Goal: Transaction & Acquisition: Download file/media

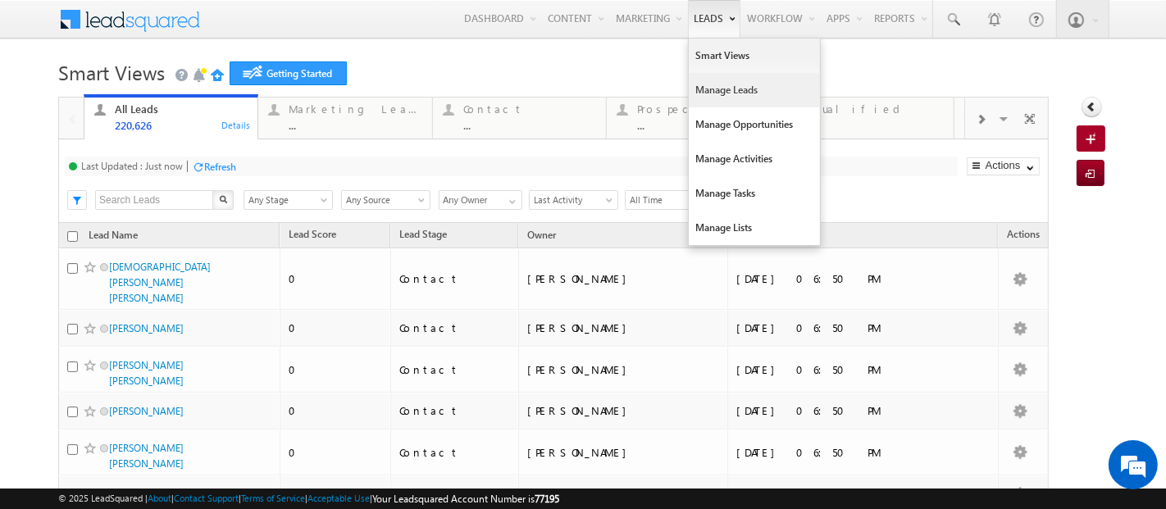
click at [693, 92] on link "Manage Leads" at bounding box center [754, 90] width 131 height 34
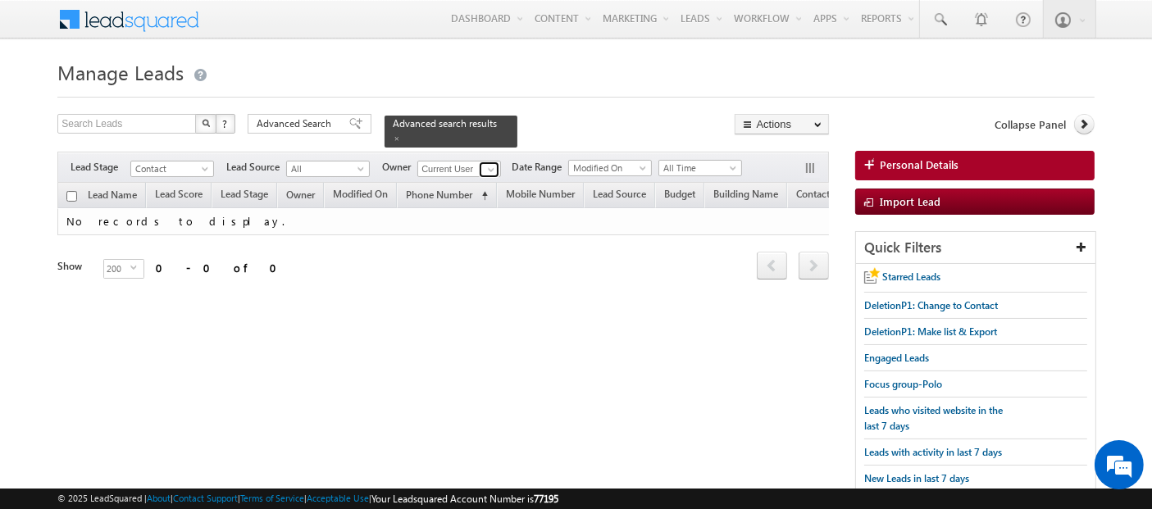
click at [492, 163] on span at bounding box center [491, 169] width 13 height 13
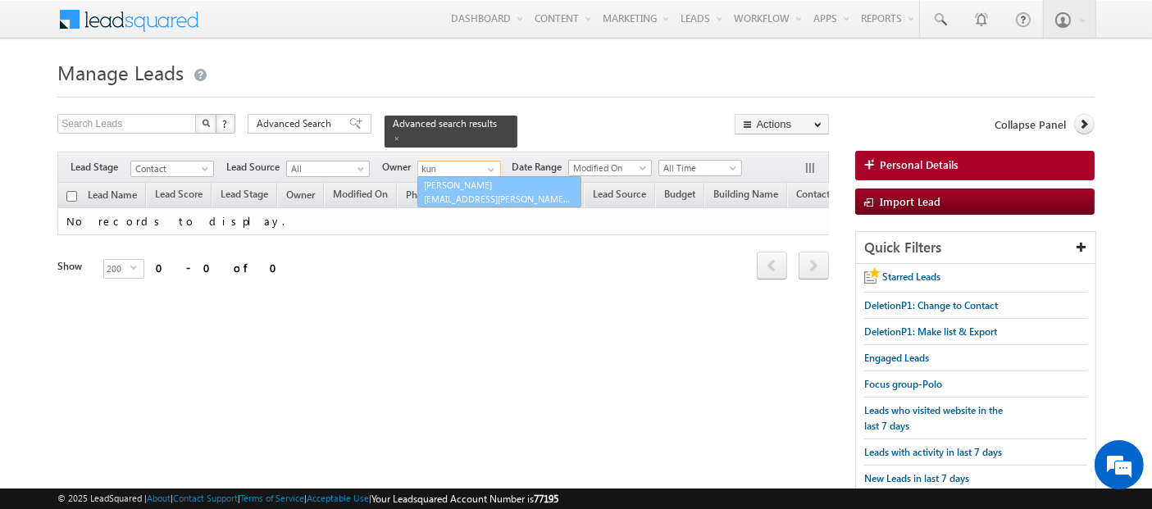
click at [476, 179] on link "[PERSON_NAME] [EMAIL_ADDRESS][PERSON_NAME][DOMAIN_NAME]" at bounding box center [499, 191] width 164 height 31
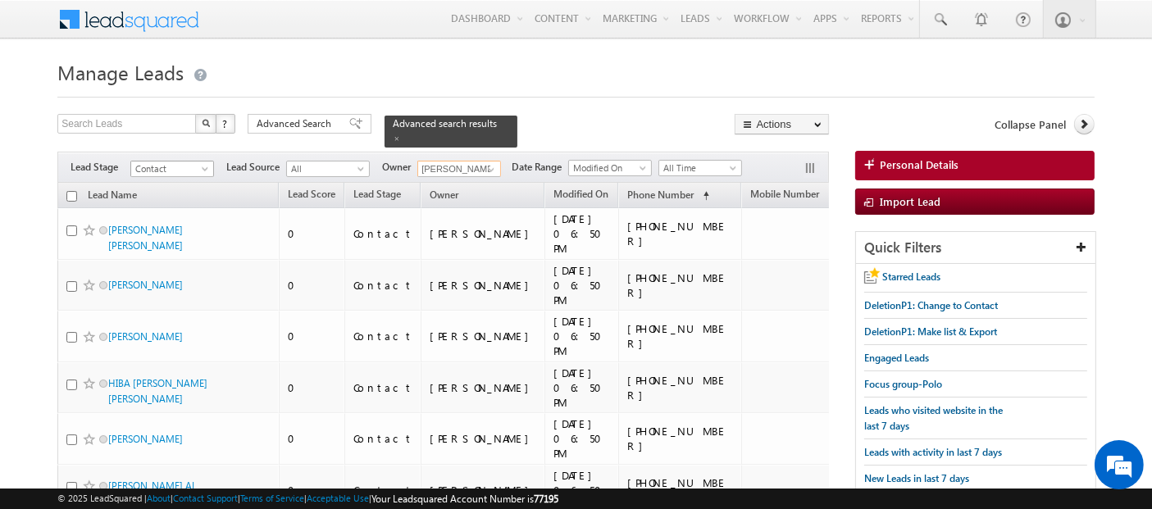
type input "[PERSON_NAME]"
click at [195, 162] on span "Contact" at bounding box center [170, 169] width 78 height 15
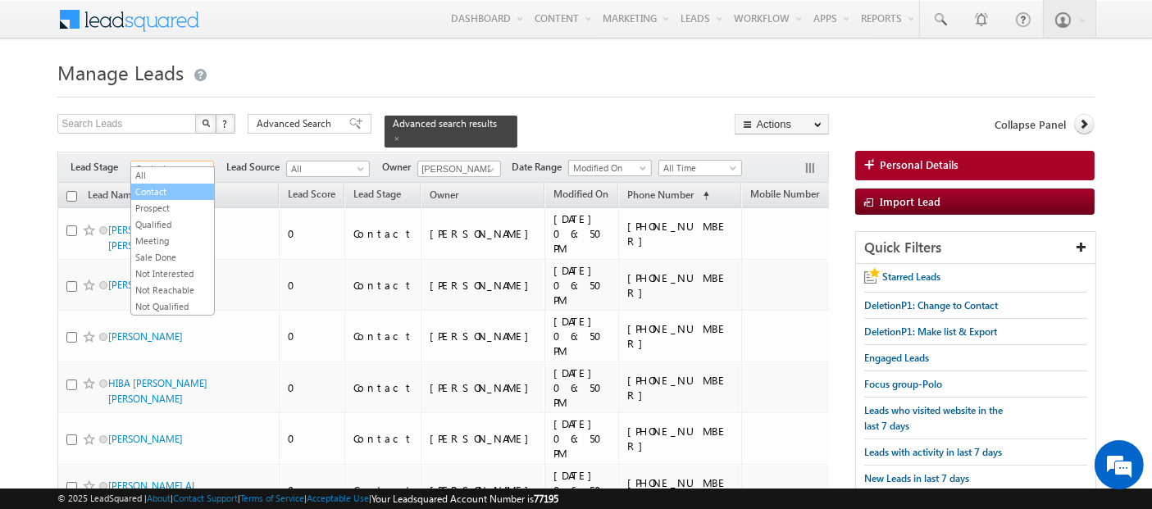
click at [184, 193] on link "Contact" at bounding box center [172, 192] width 83 height 15
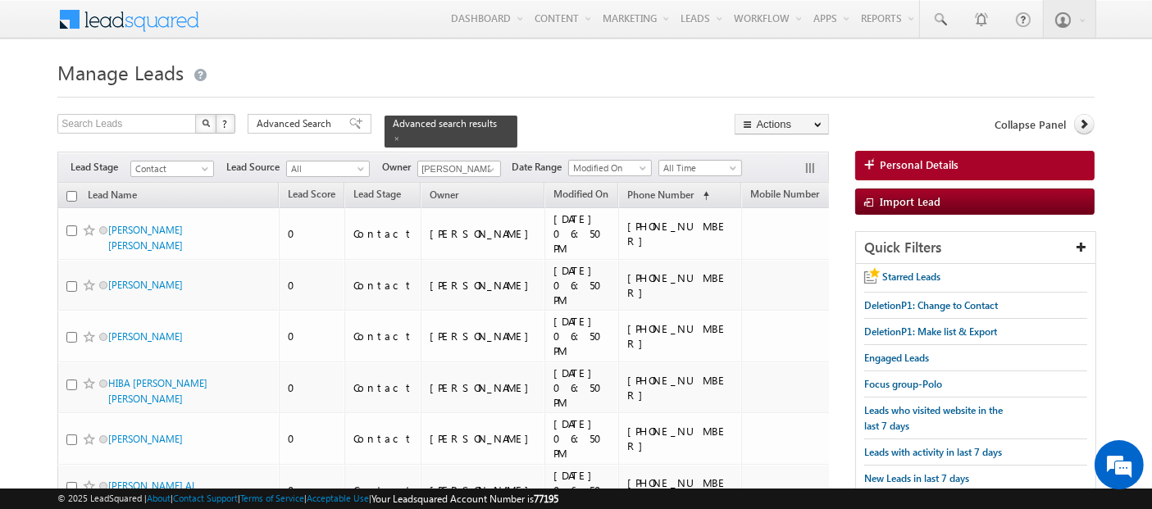
click at [811, 162] on button "button" at bounding box center [812, 170] width 16 height 16
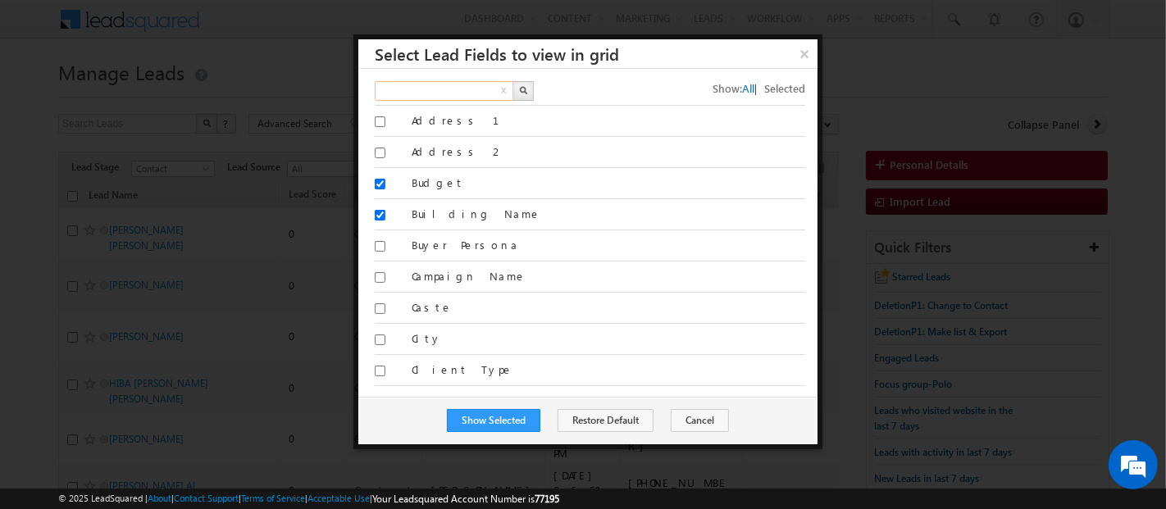
click at [463, 92] on input "text" at bounding box center [445, 91] width 140 height 20
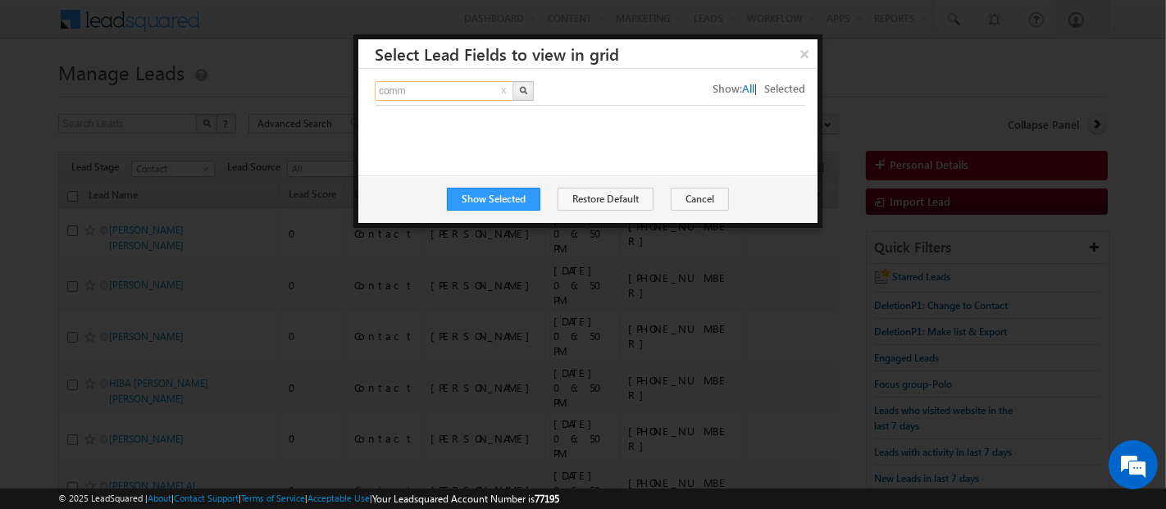
click at [463, 94] on input "comm" at bounding box center [445, 91] width 140 height 20
type input "c"
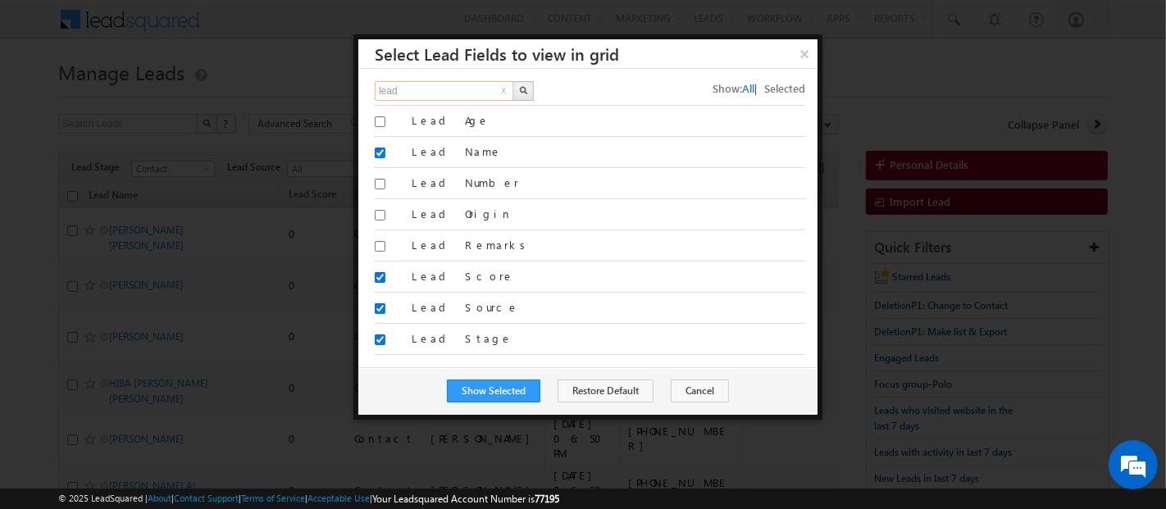
click at [421, 87] on input "lead" at bounding box center [445, 91] width 140 height 20
type input "l"
type input "community"
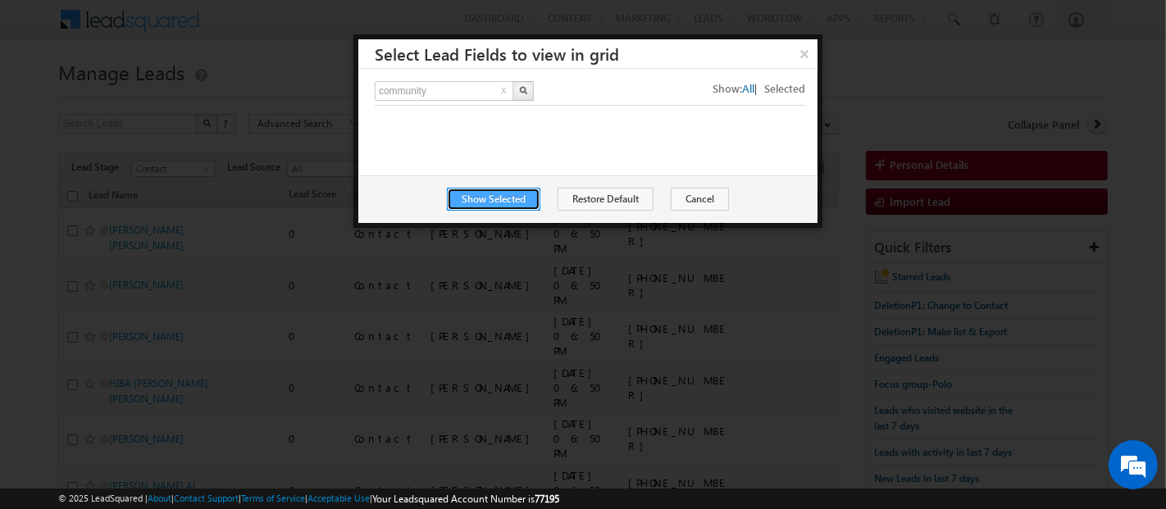
click at [513, 199] on button "Show Selected" at bounding box center [493, 199] width 93 height 23
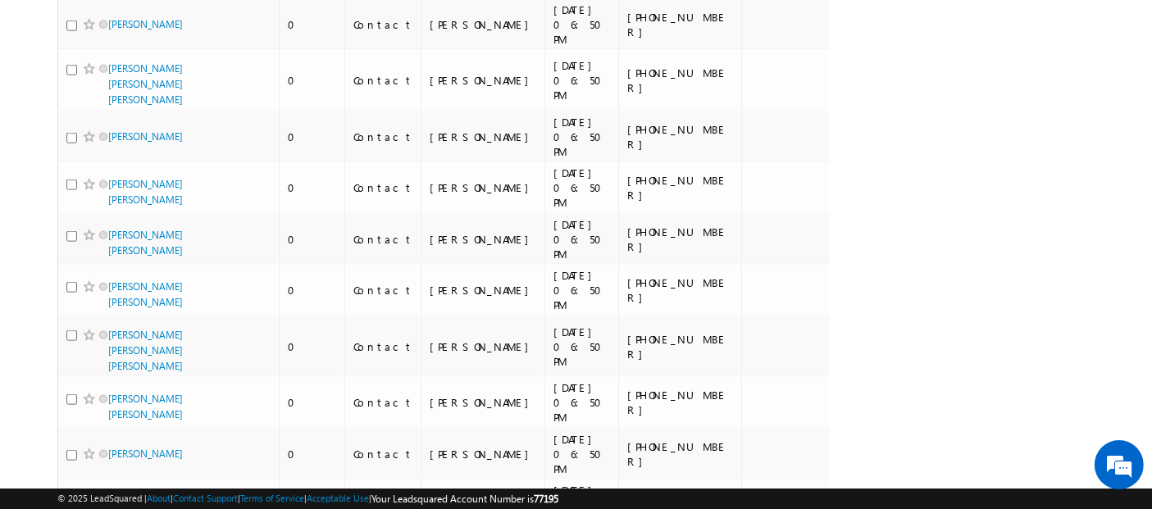
scroll to position [8883, 0]
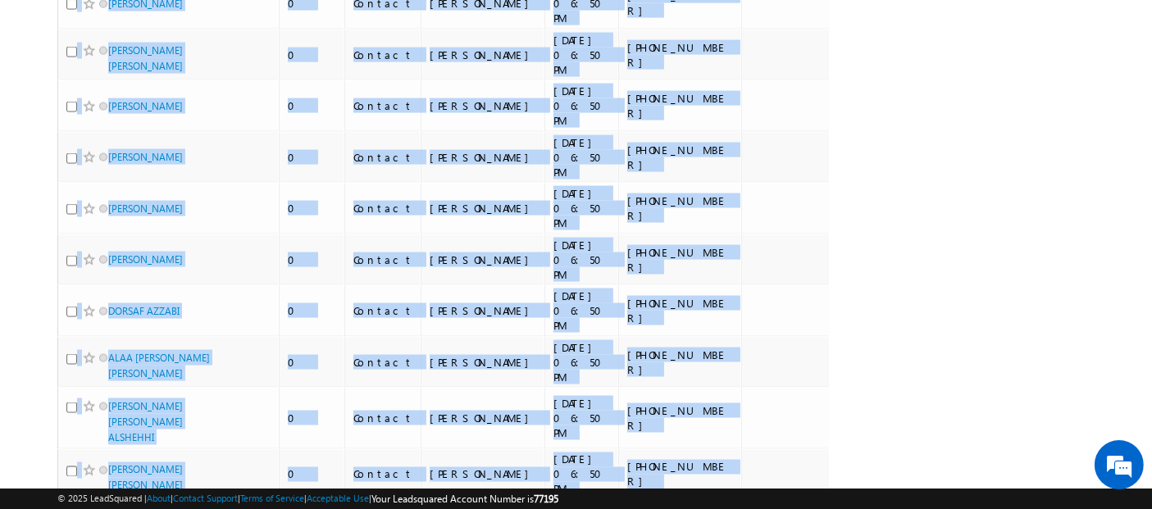
copy div "Lead Name Lead Score Lead Stage Owner Modified On Phone Number (sorted ascendin…"
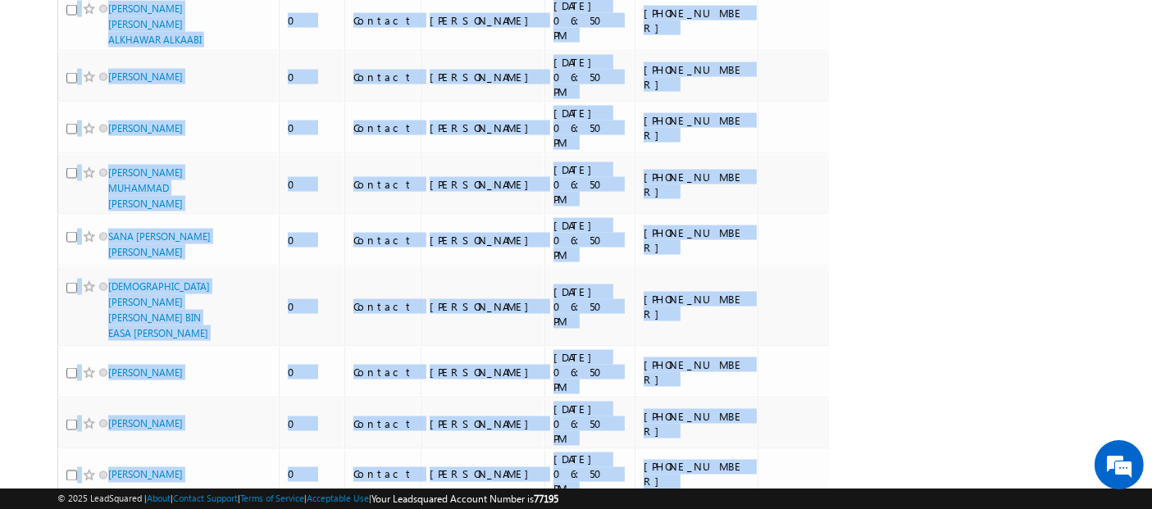
copy div "Lead Name Lead Score Lead Stage Owner Modified On Phone Number (sorted ascendin…"
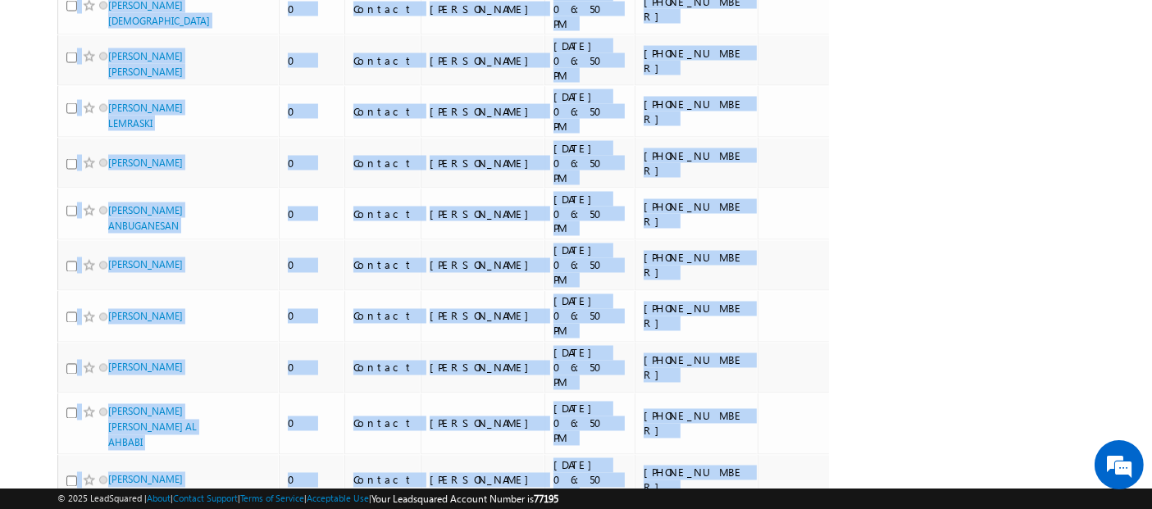
scroll to position [8832, 0]
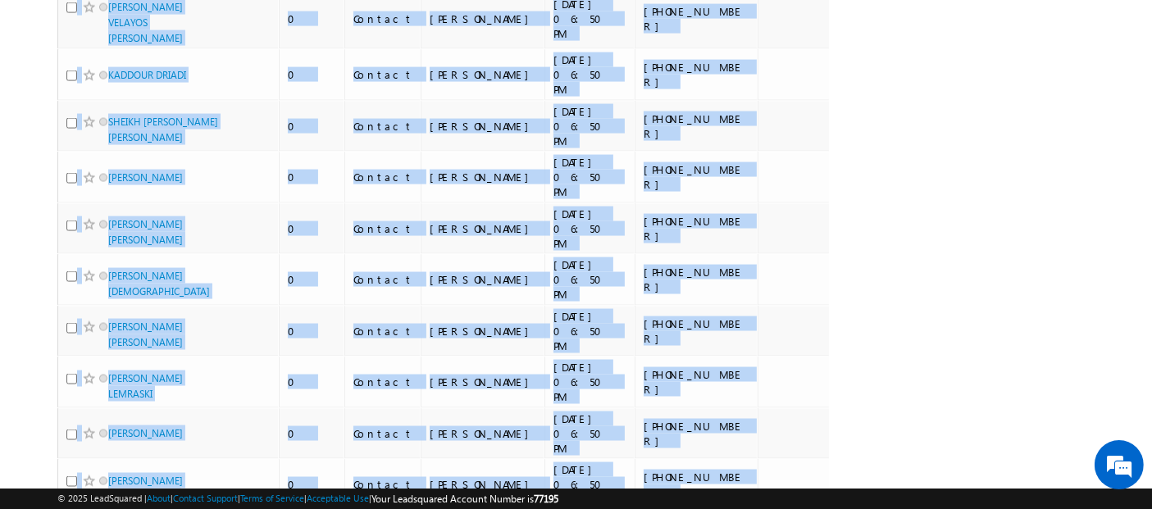
copy div "Lead Name Lead Score Lead Stage Owner Modified On Phone Number (sorted ascendin…"
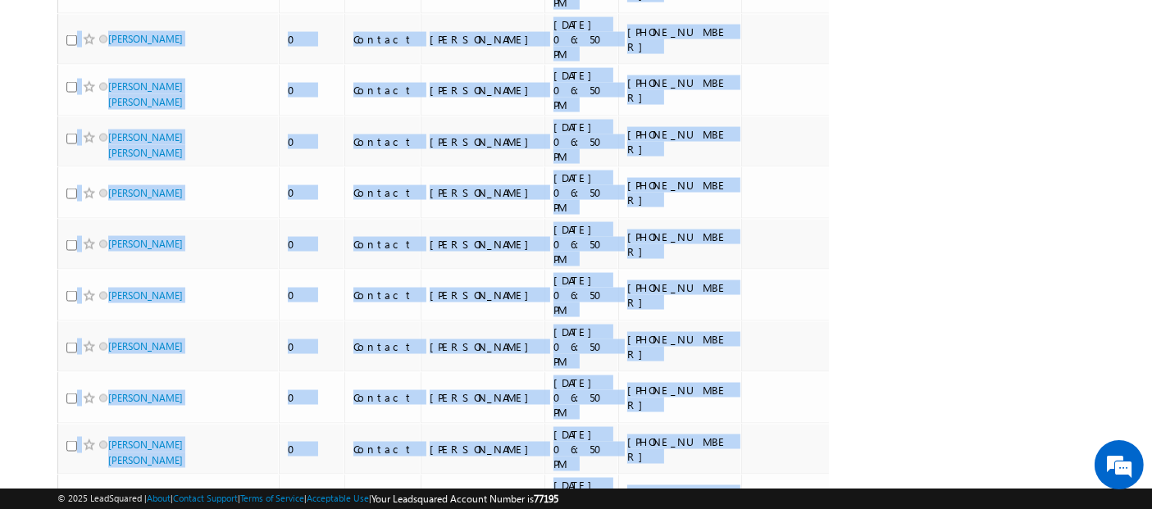
scroll to position [8729, 0]
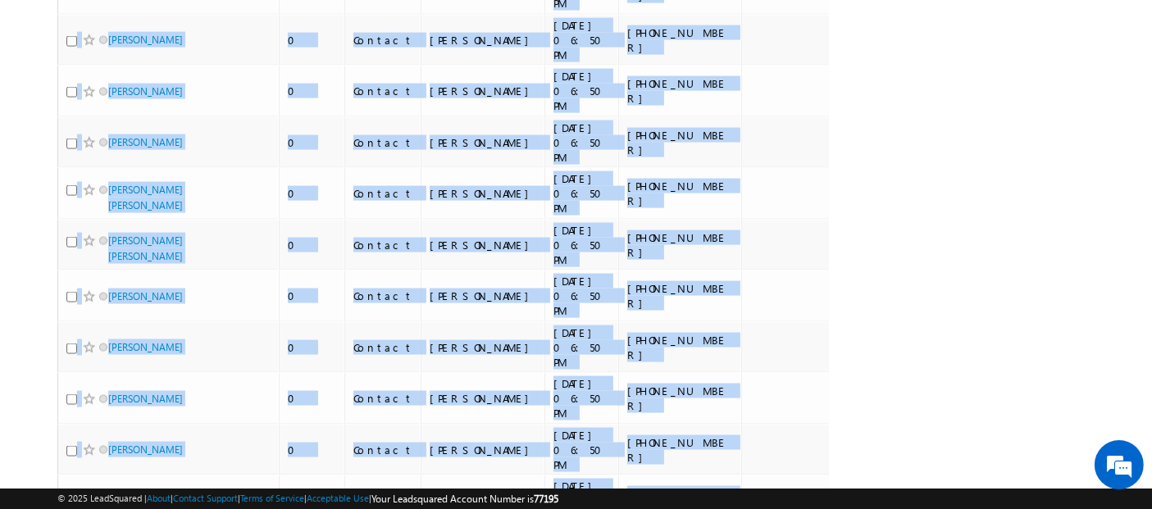
copy div "Lead Name Lead Score Lead Stage Owner Modified On Phone Number (sorted ascendin…"
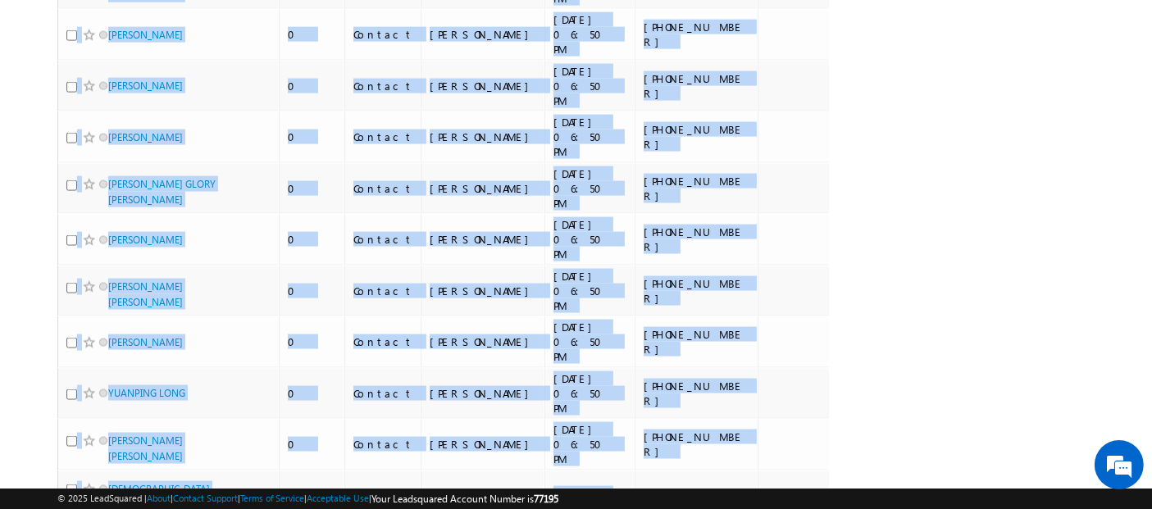
scroll to position [8851, 0]
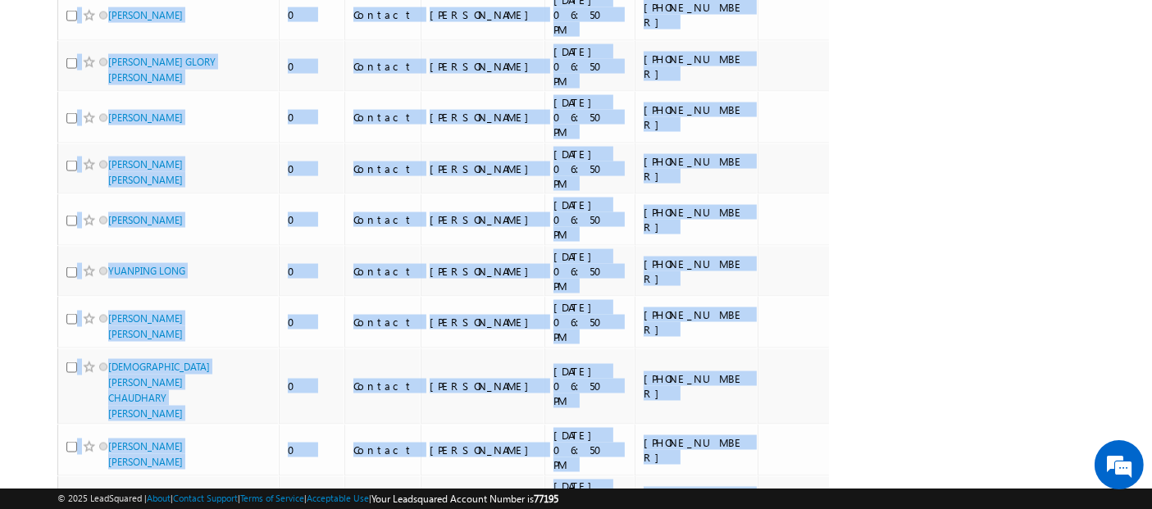
copy div "Lead Name Lead Score Lead Stage Owner Modified On Phone Number (sorted ascendin…"
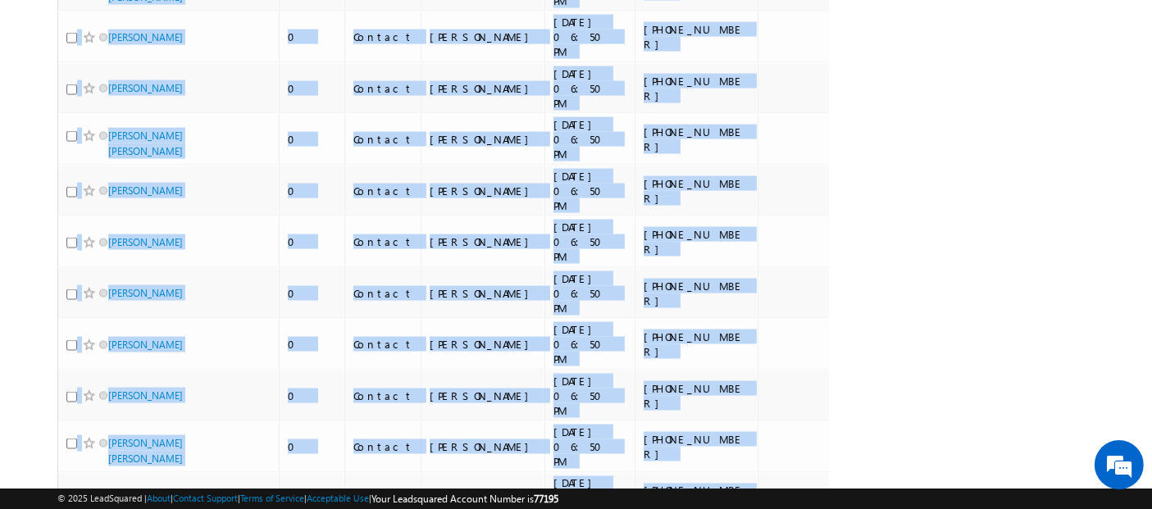
scroll to position [8592, 0]
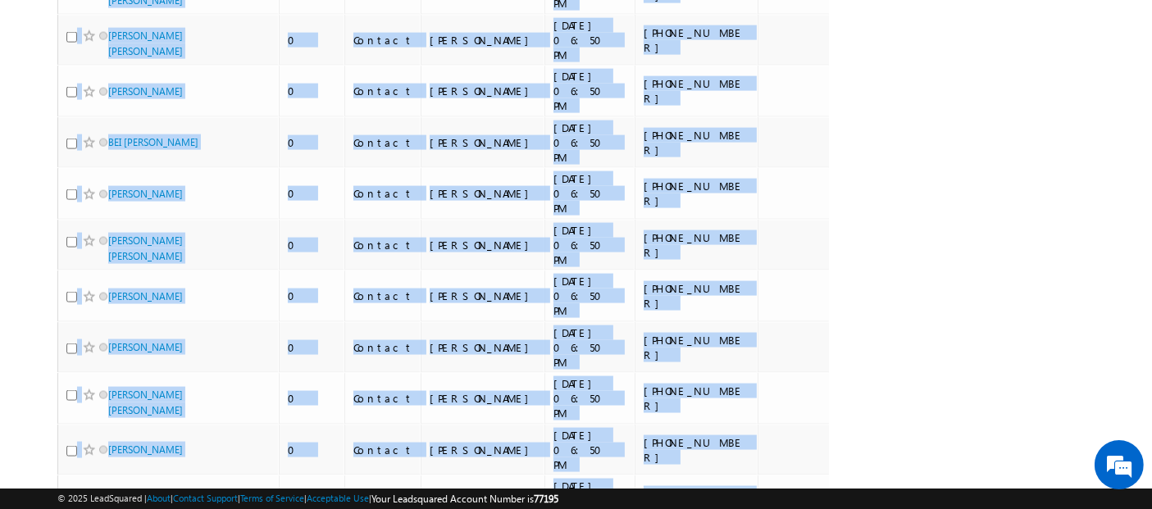
copy div "Lead Name Lead Score Lead Stage Owner Modified On Phone Number (sorted ascendin…"
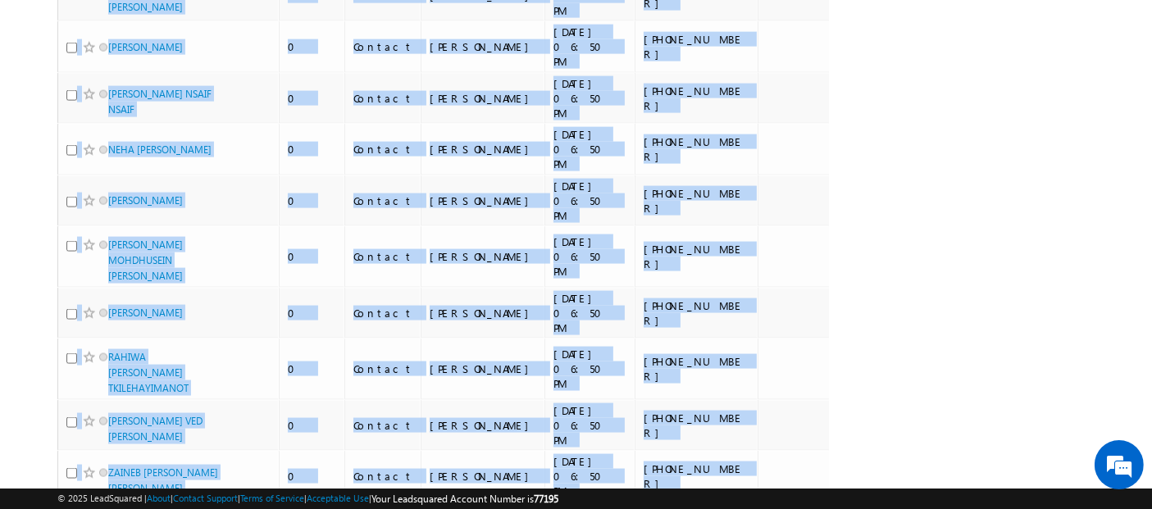
scroll to position [7431, 0]
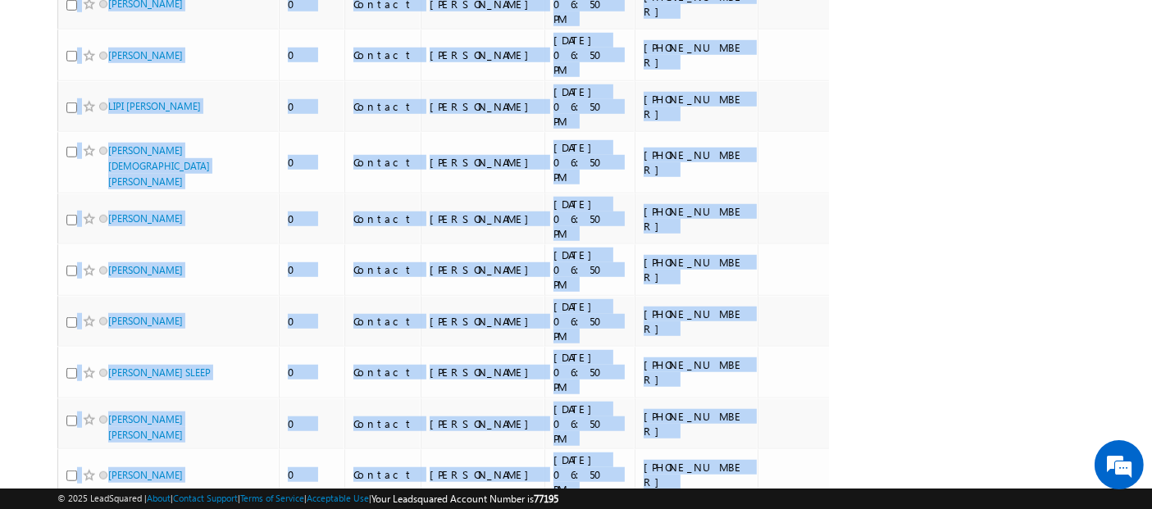
copy div "Lead Name Lead Score Lead Stage Owner Modified On Phone Number (sorted ascendin…"
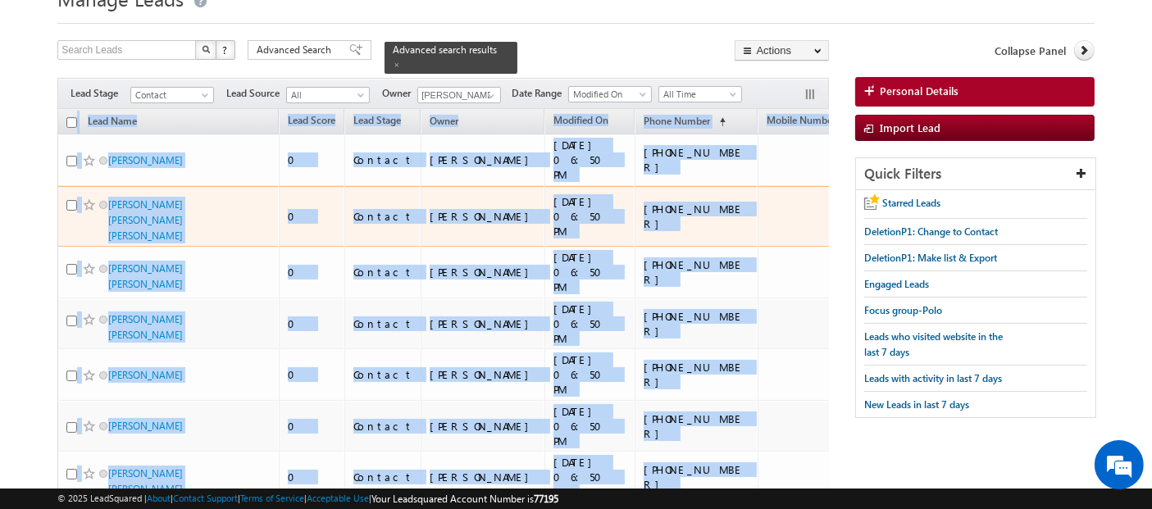
scroll to position [0, 0]
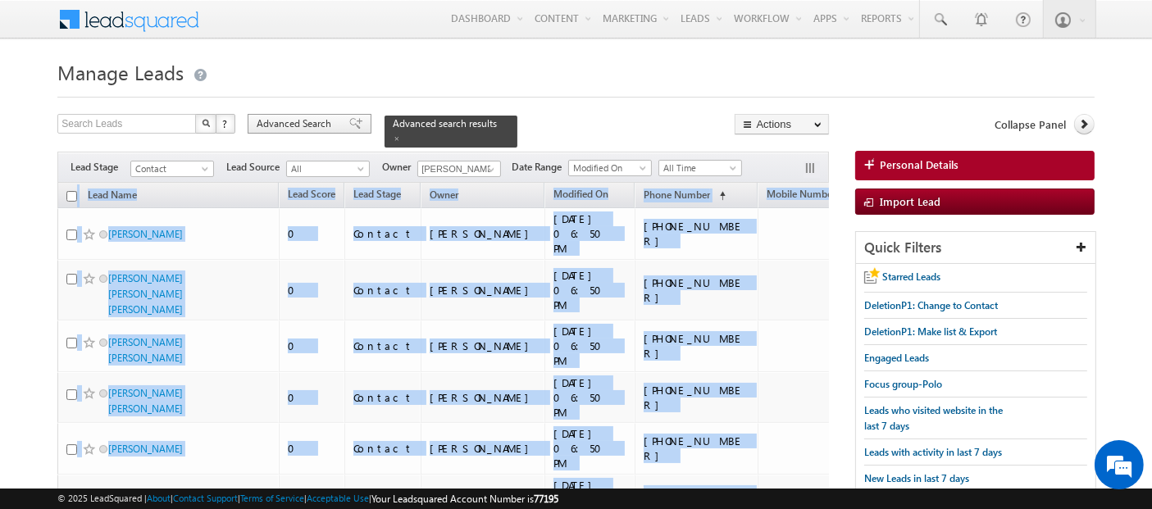
click at [300, 121] on span "Advanced Search" at bounding box center [297, 123] width 80 height 15
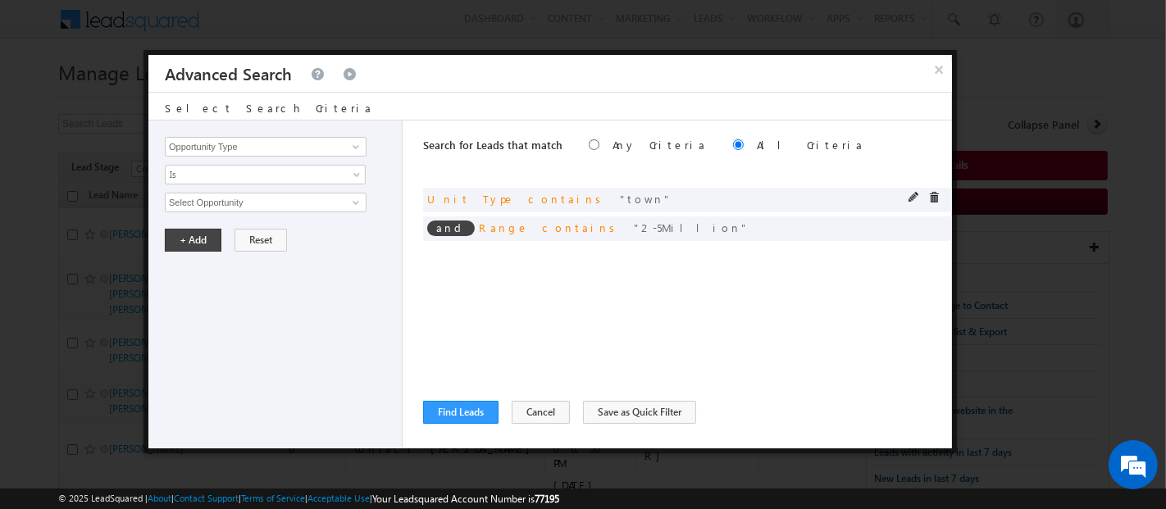
click at [929, 201] on span at bounding box center [933, 197] width 11 height 11
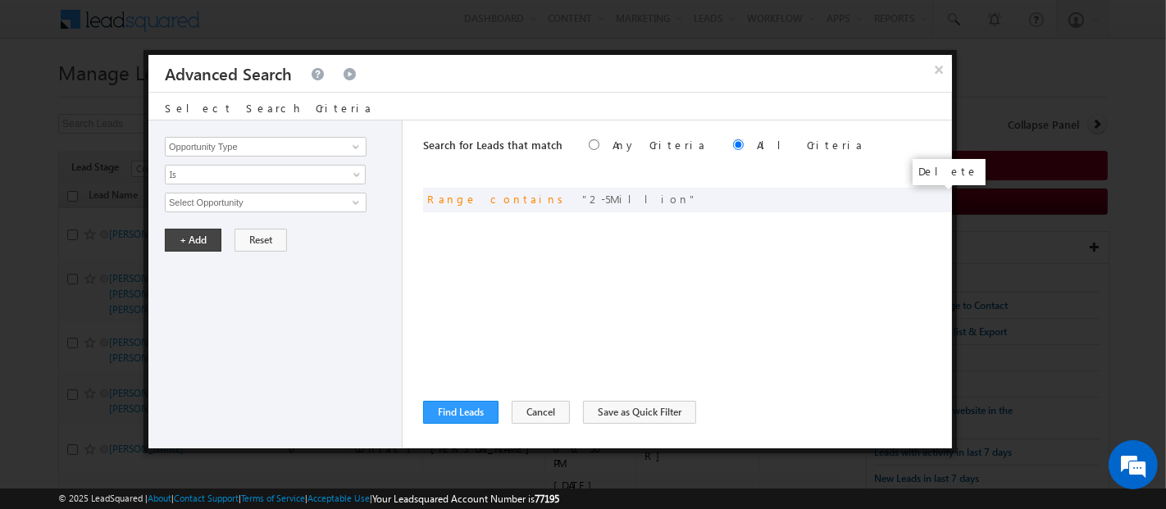
click at [0, 0] on span at bounding box center [0, 0] width 0 height 0
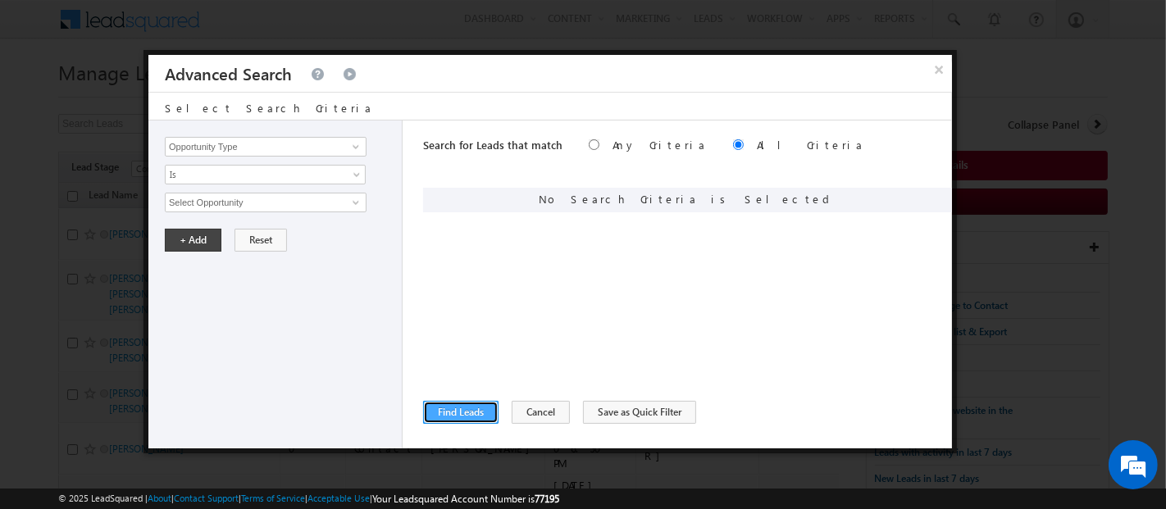
click at [480, 402] on button "Find Leads" at bounding box center [460, 412] width 75 height 23
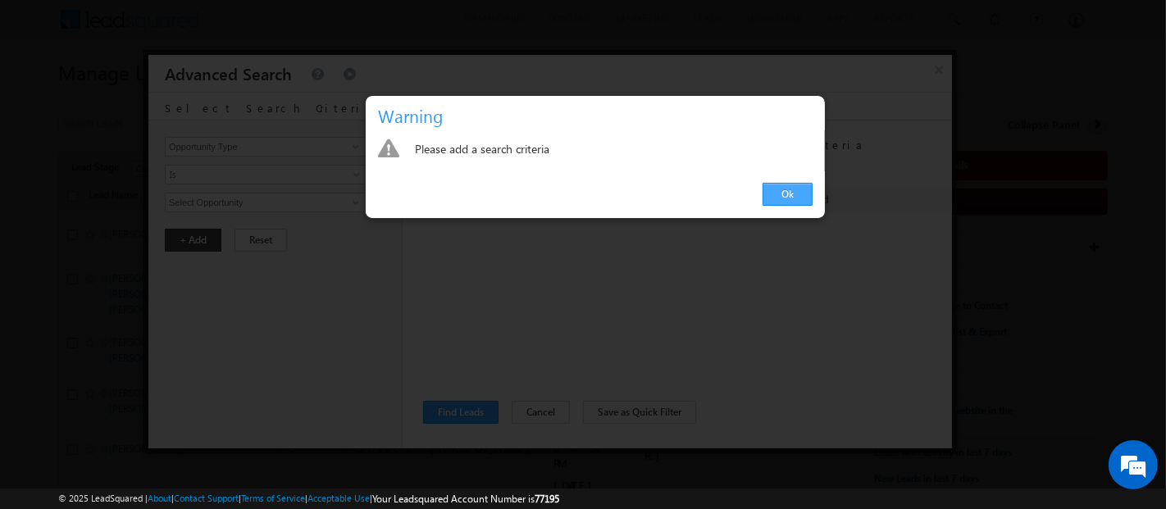
click at [789, 195] on link "Ok" at bounding box center [788, 194] width 50 height 23
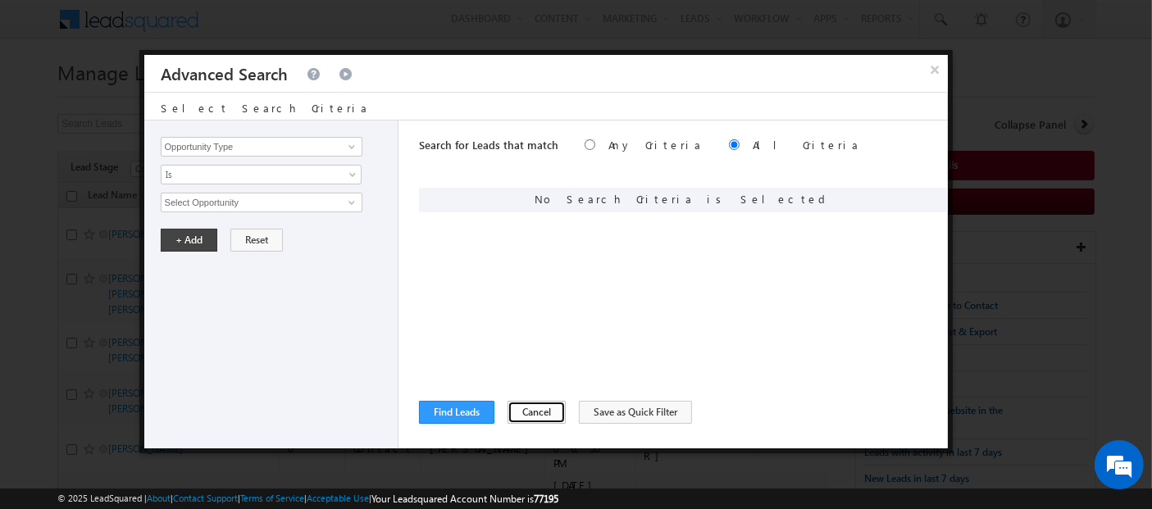
click at [525, 412] on button "Cancel" at bounding box center [537, 412] width 58 height 23
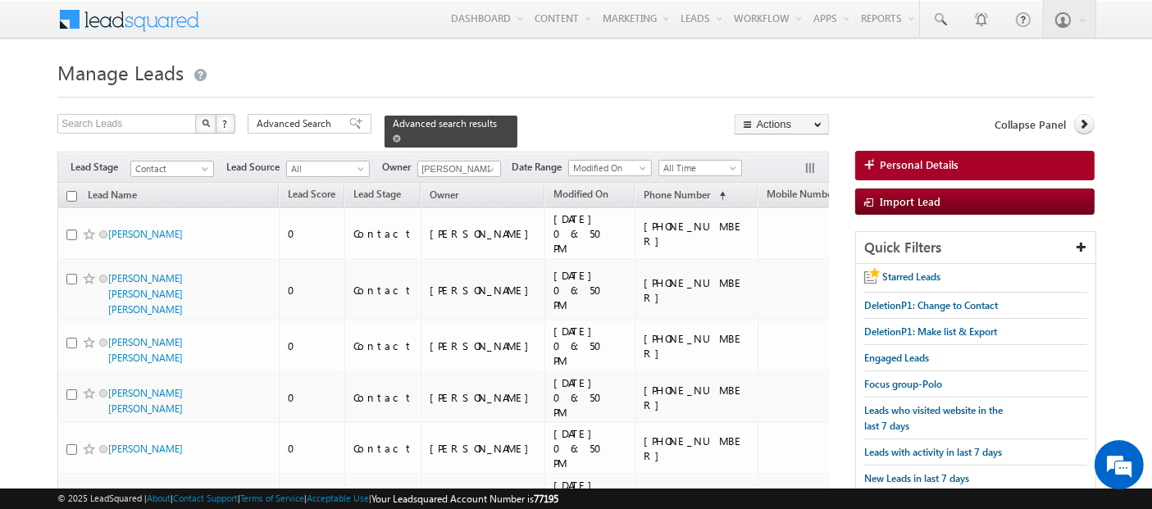
click at [401, 134] on span at bounding box center [397, 138] width 8 height 8
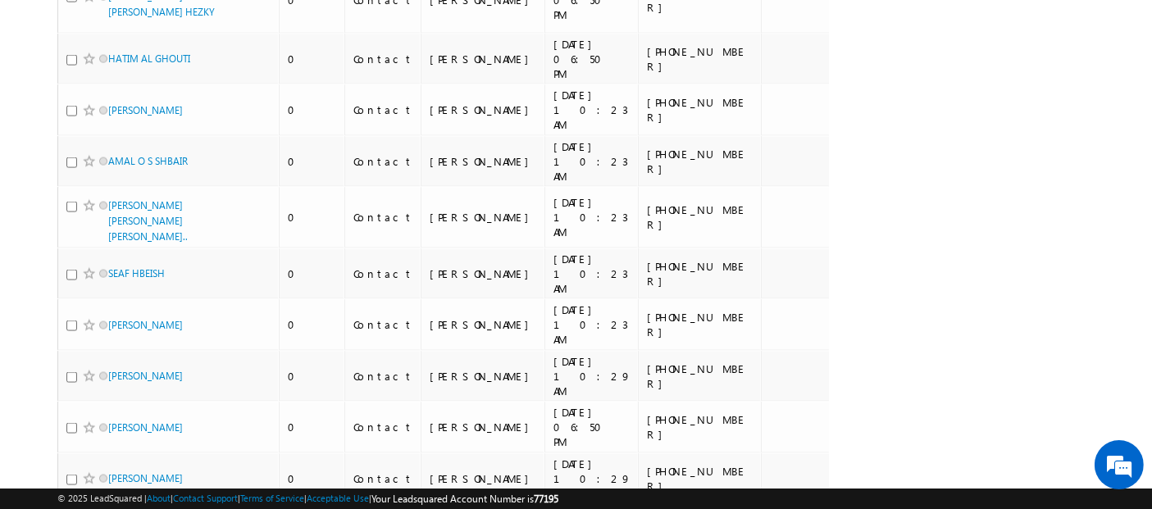
scroll to position [9332, 0]
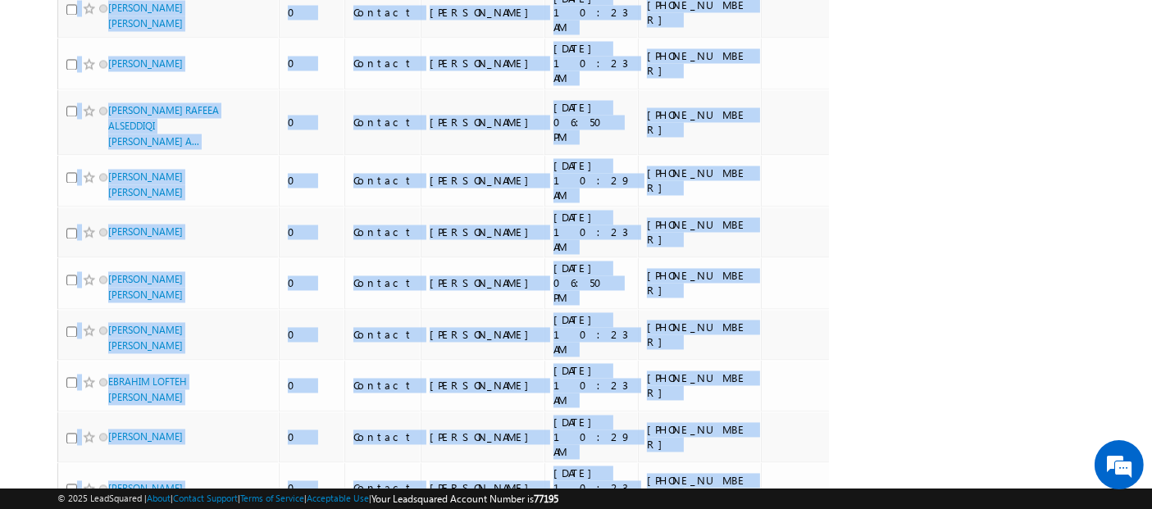
copy div "Lead Name Lead Score Lead Stage Owner Modified On Phone Number (sorted ascendin…"
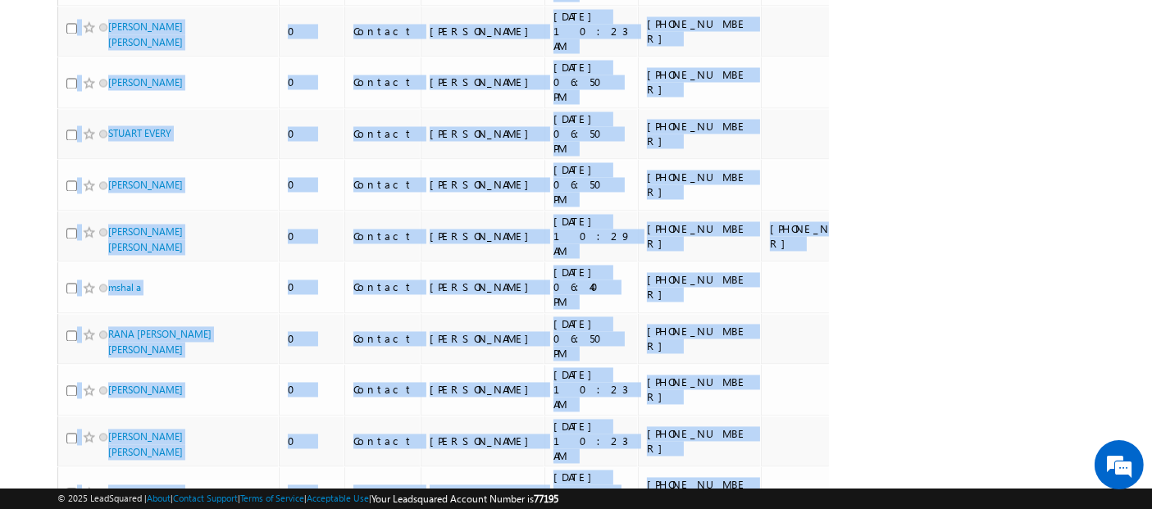
scroll to position [8926, 0]
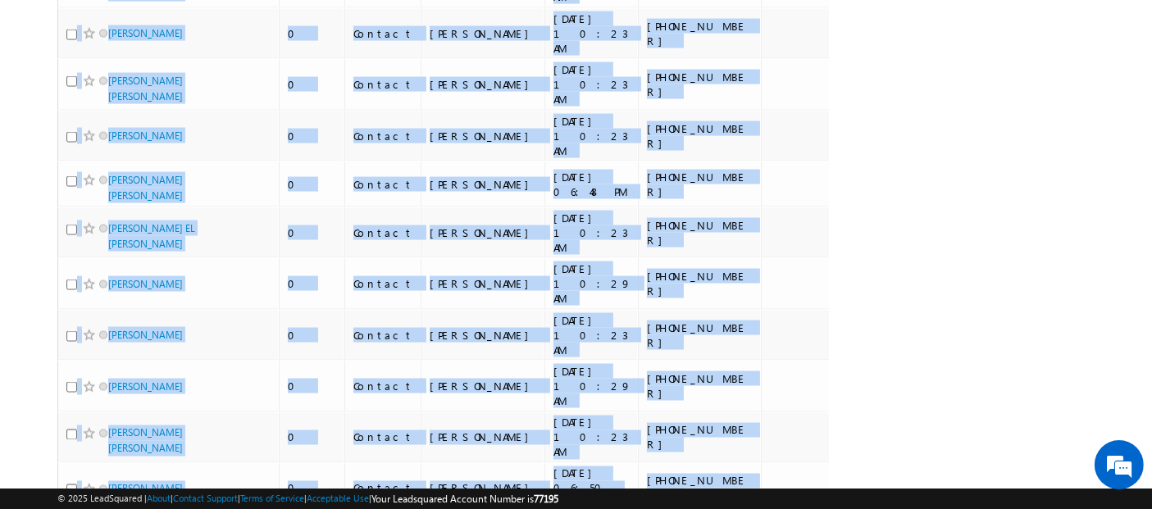
copy div "Lead Name Lead Score Lead Stage Owner Modified On Phone Number (sorted ascendin…"
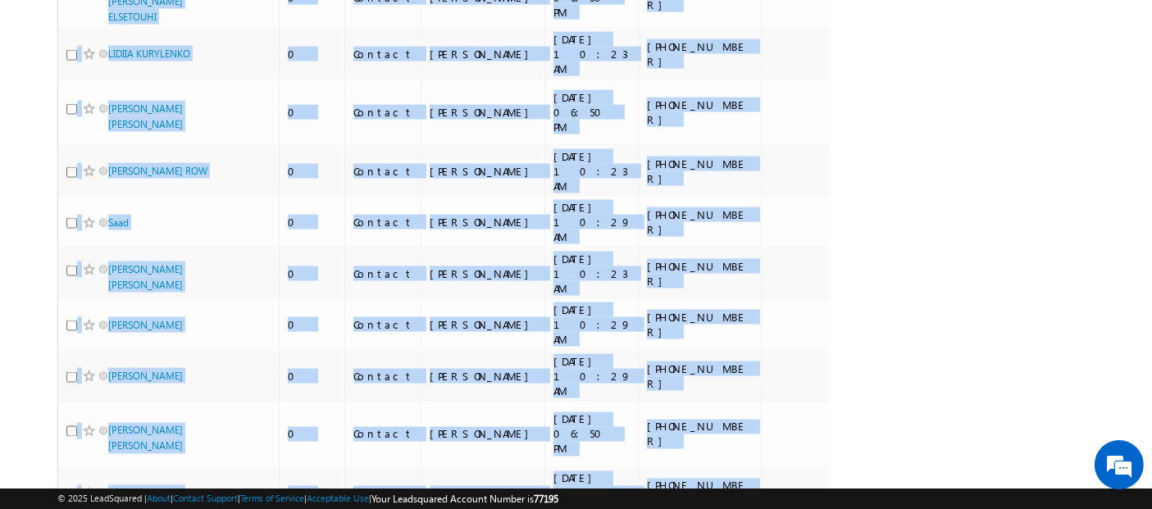
copy div "Lead Name Lead Score Lead Stage Owner Modified On Phone Number (sorted ascendin…"
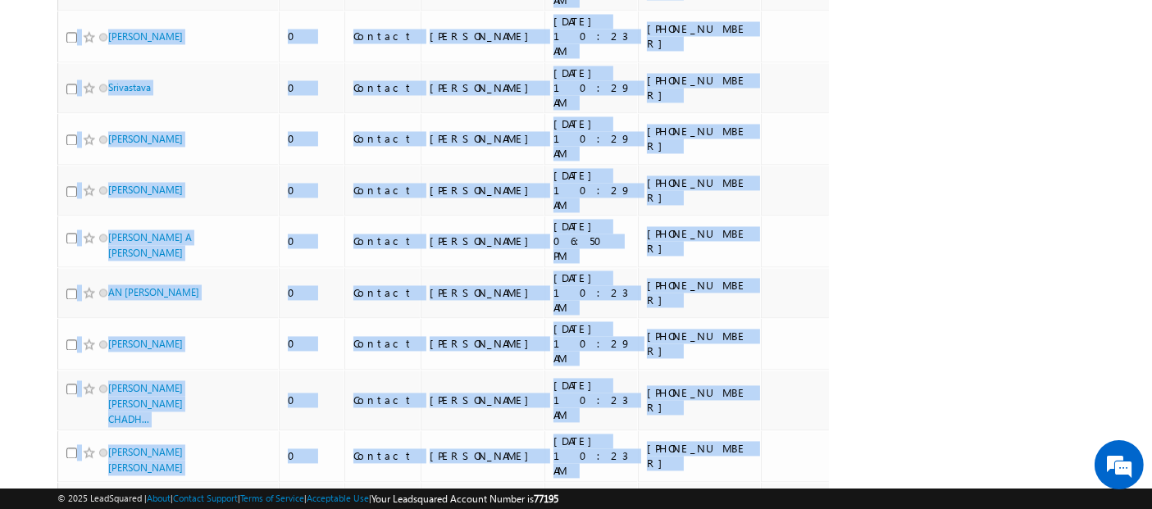
scroll to position [8577, 0]
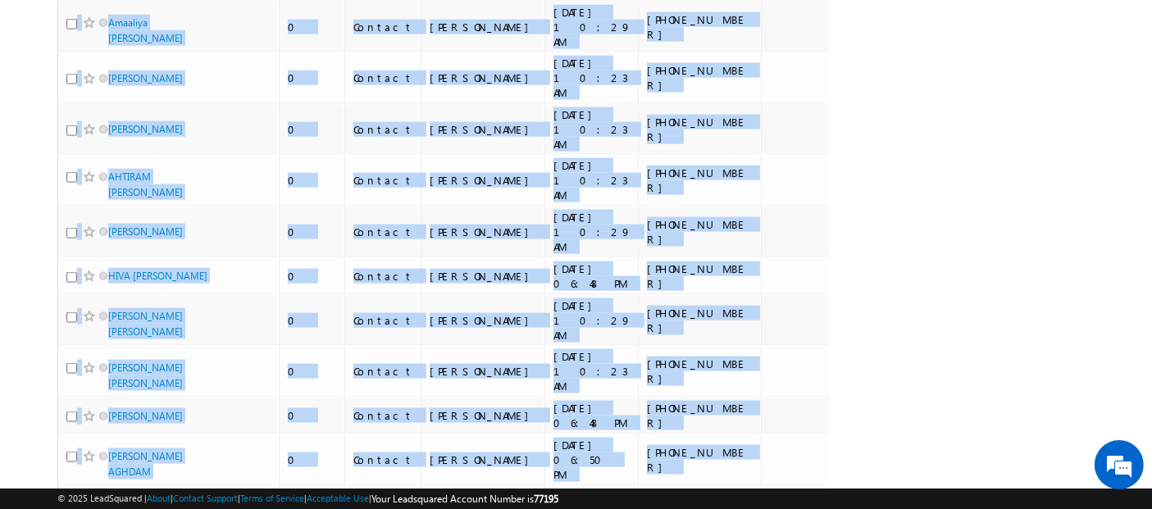
scroll to position [8869, 0]
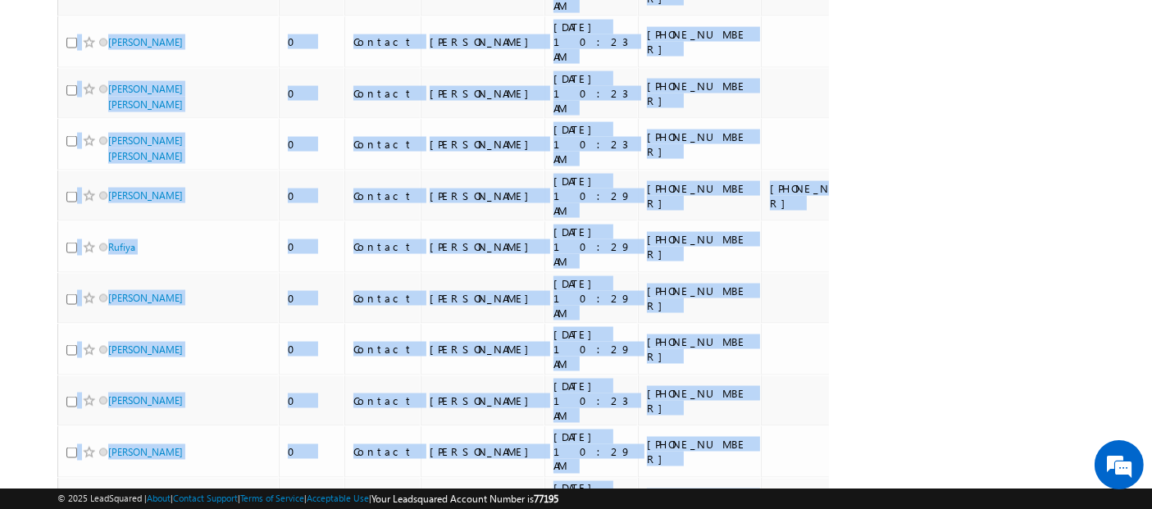
scroll to position [8422, 0]
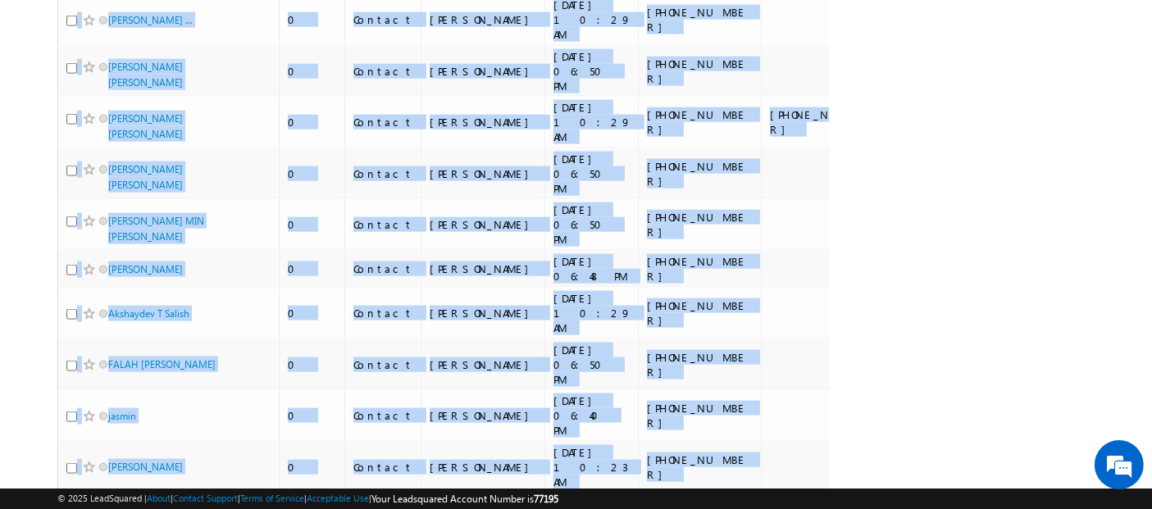
scroll to position [8081, 0]
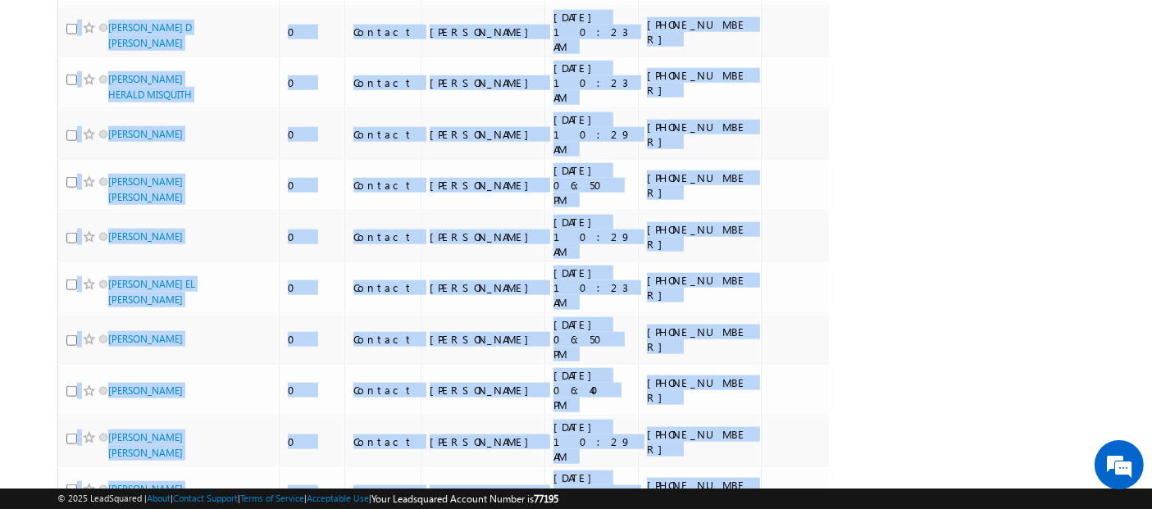
scroll to position [8562, 0]
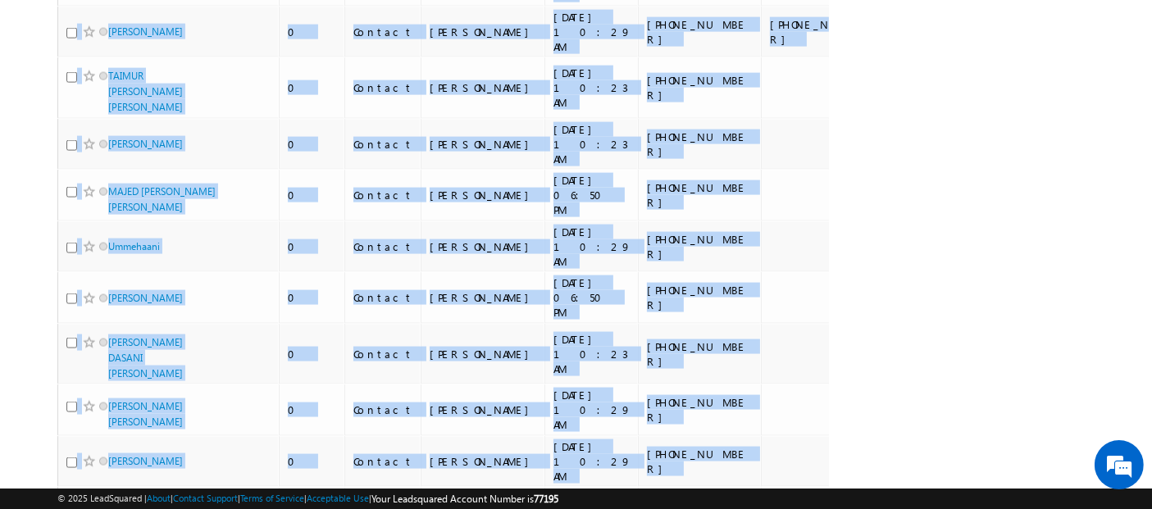
scroll to position [8520, 0]
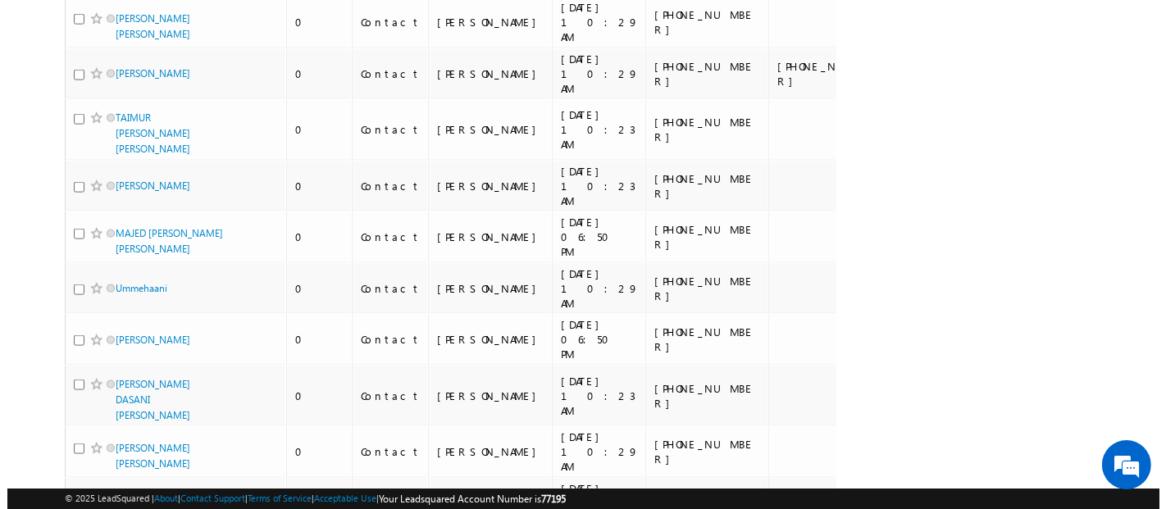
scroll to position [0, 0]
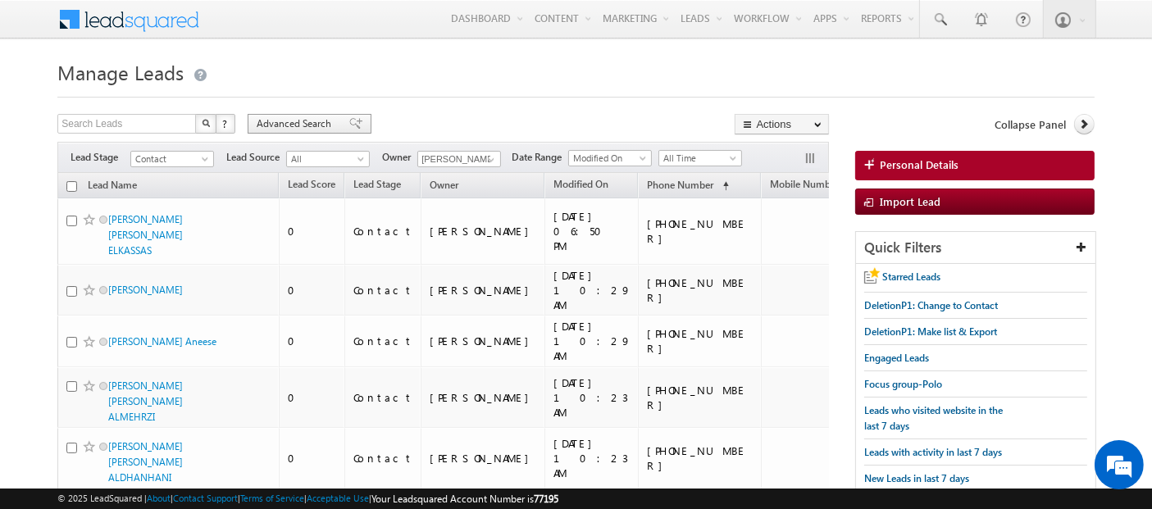
click at [289, 133] on div "Advanced Search" at bounding box center [310, 124] width 124 height 20
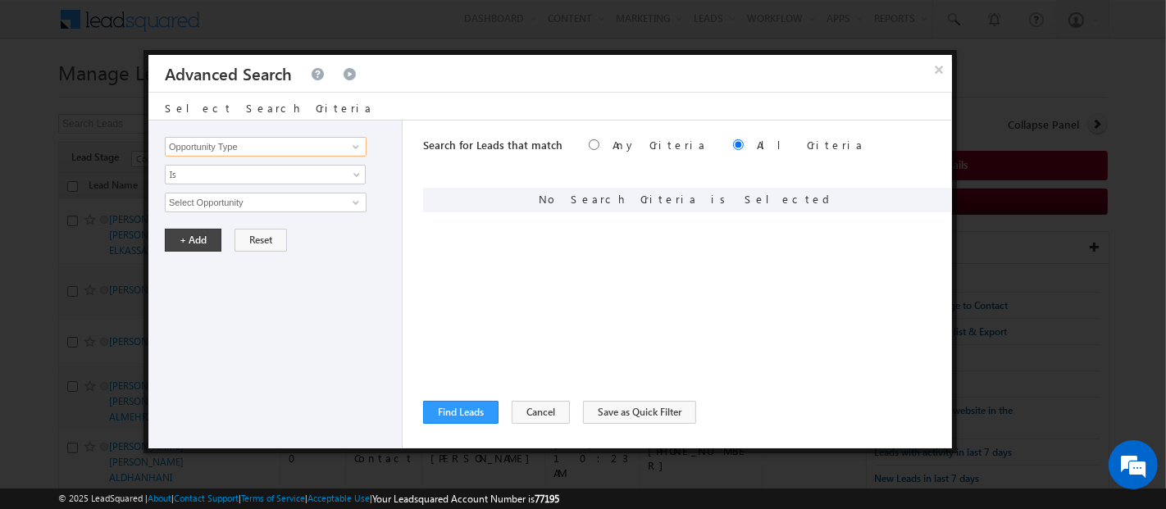
click at [266, 145] on input "Opportunity Type" at bounding box center [266, 147] width 202 height 20
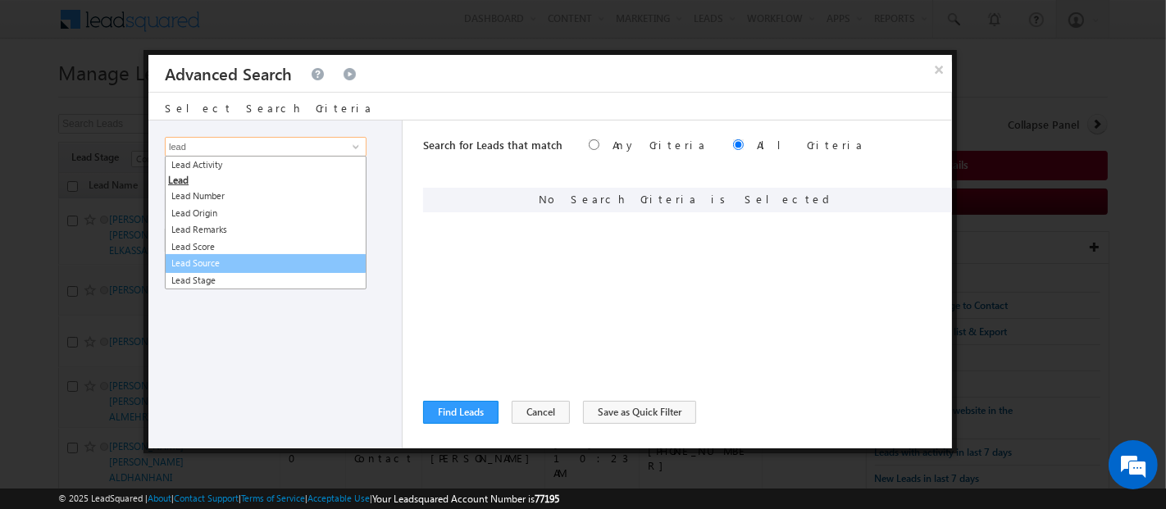
click at [212, 268] on link "Lead Source" at bounding box center [266, 263] width 202 height 19
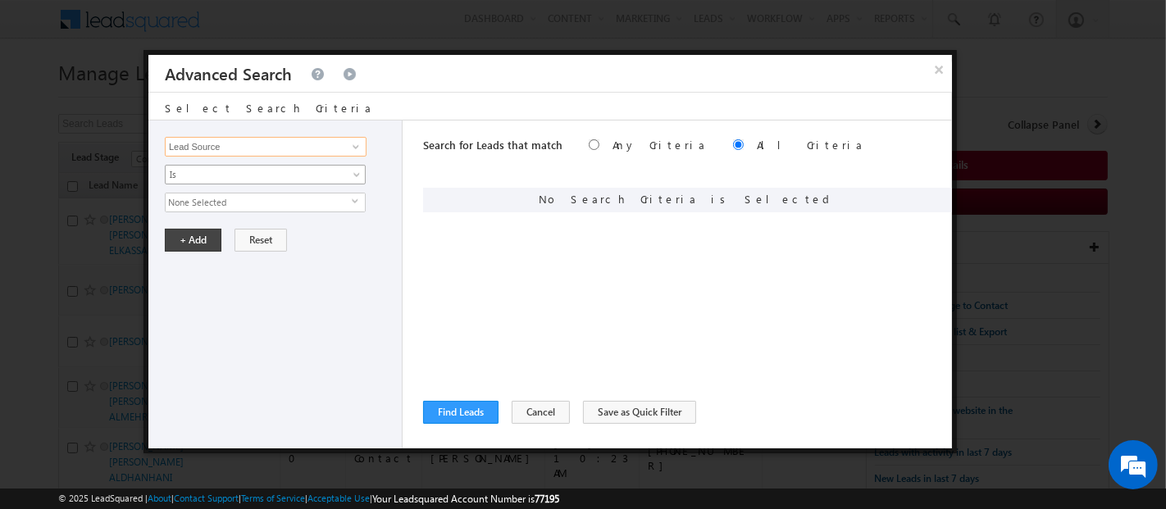
type input "Lead Source"
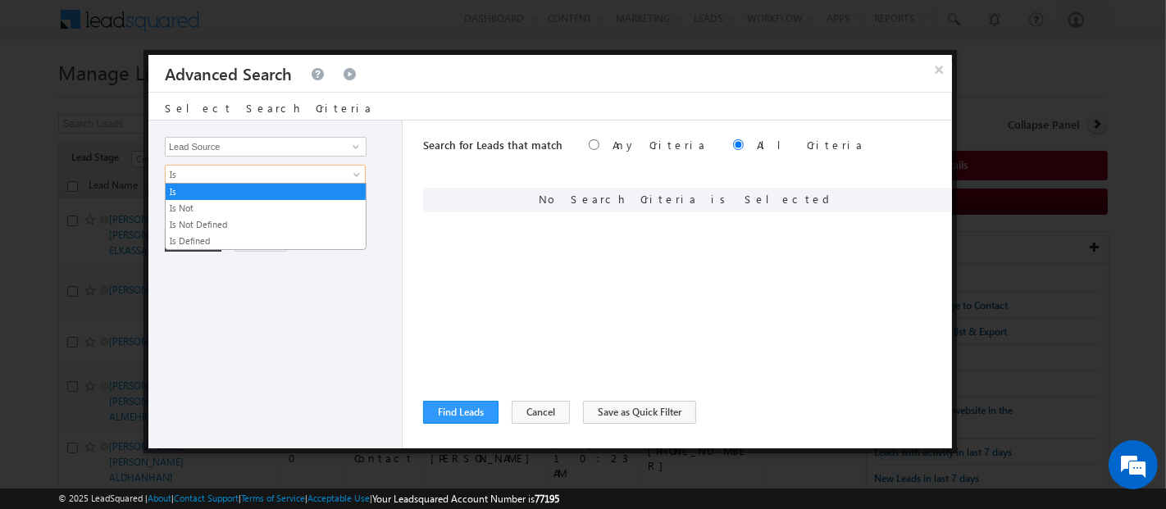
click at [212, 176] on span "Is" at bounding box center [255, 174] width 178 height 15
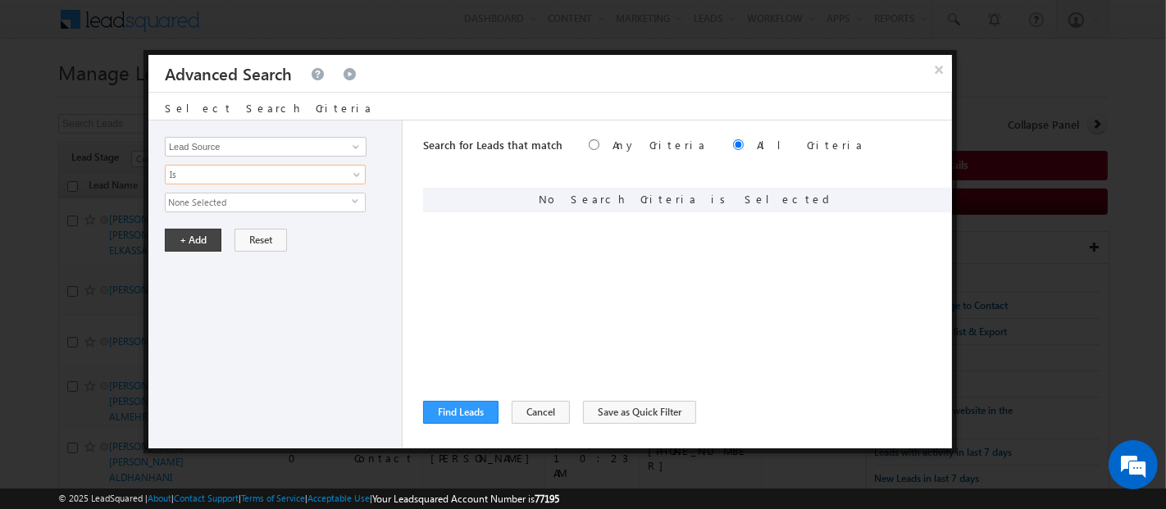
click at [212, 198] on span "None Selected" at bounding box center [259, 203] width 186 height 18
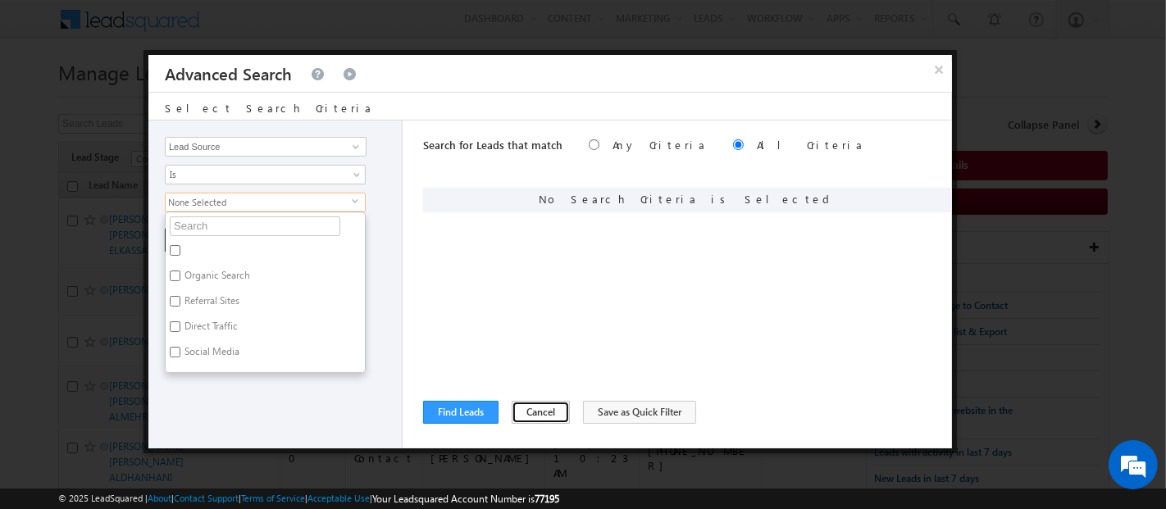
click at [543, 415] on button "Cancel" at bounding box center [541, 412] width 58 height 23
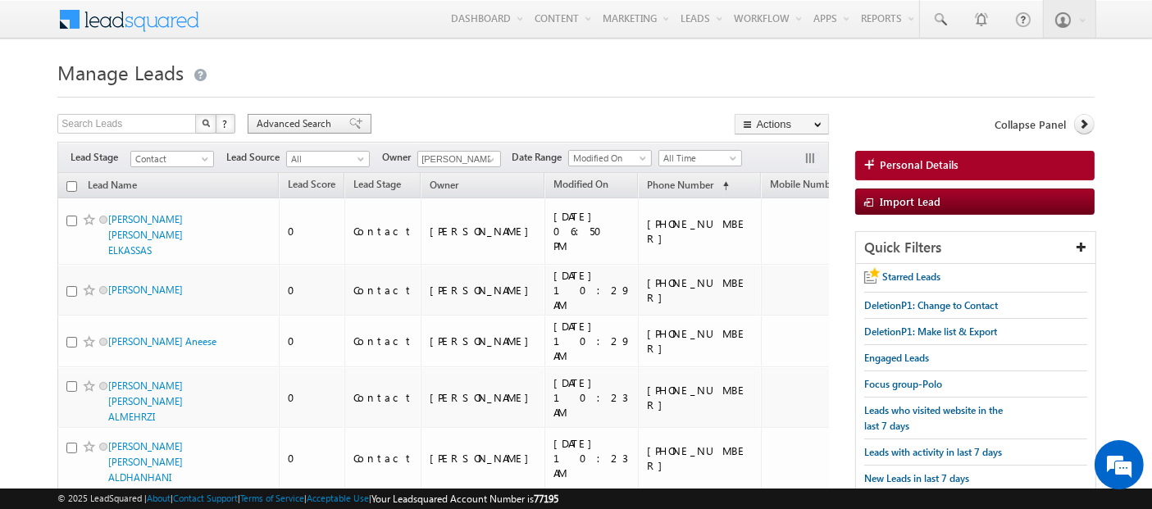
click at [289, 125] on span "Advanced Search" at bounding box center [297, 123] width 80 height 15
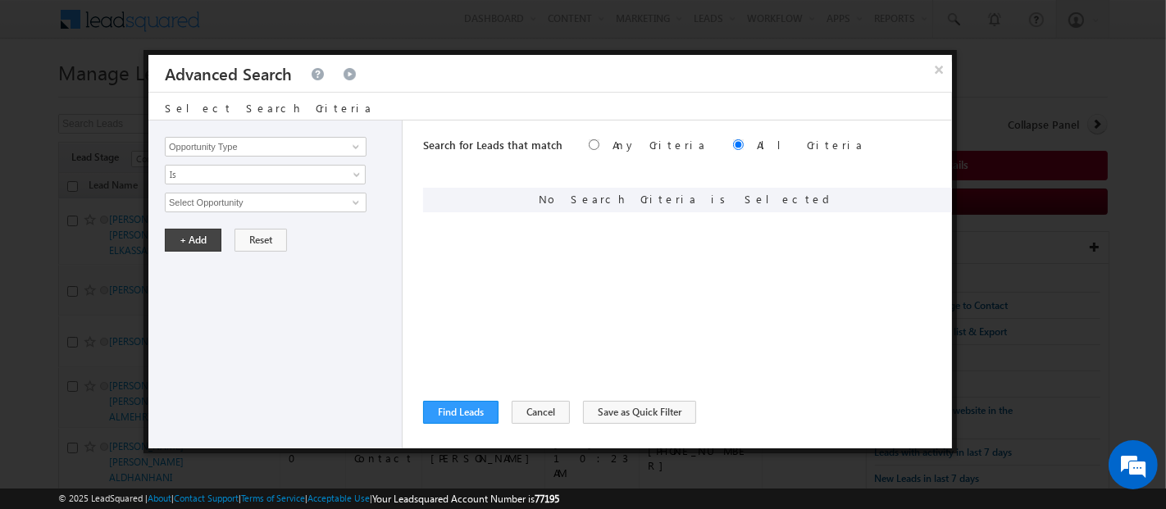
click at [245, 133] on div "Opportunity Type Lead Activity Task Sales Group Prospect Id Address 1 Address 2…" at bounding box center [275, 285] width 254 height 328
click at [244, 148] on input "Opportunity Type" at bounding box center [266, 147] width 202 height 20
click at [239, 190] on link "Lead Source" at bounding box center [266, 196] width 202 height 19
type input "Lead Source"
click at [199, 232] on button "+ Add" at bounding box center [193, 240] width 57 height 23
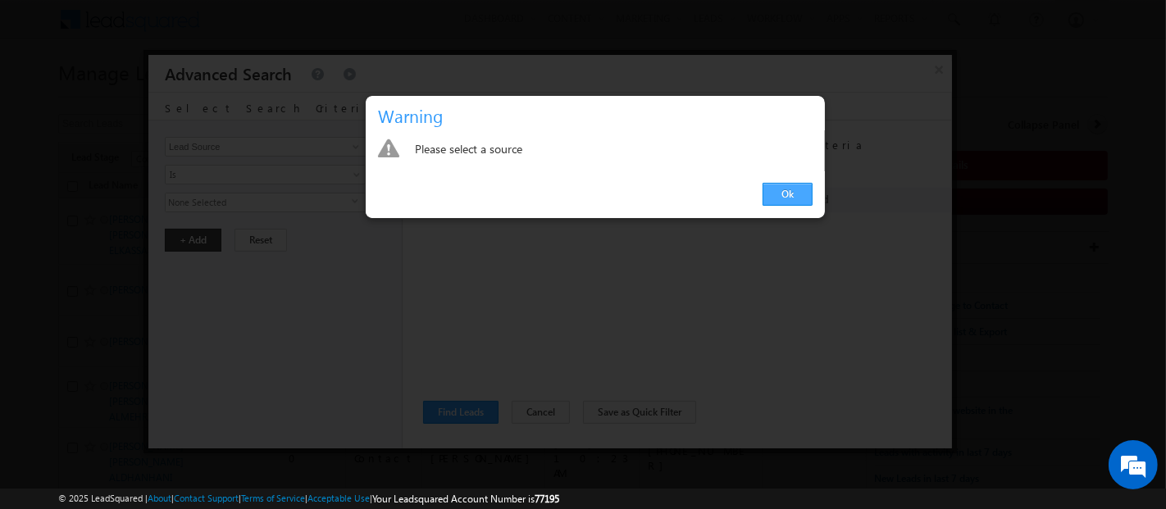
click at [786, 190] on link "Ok" at bounding box center [788, 194] width 50 height 23
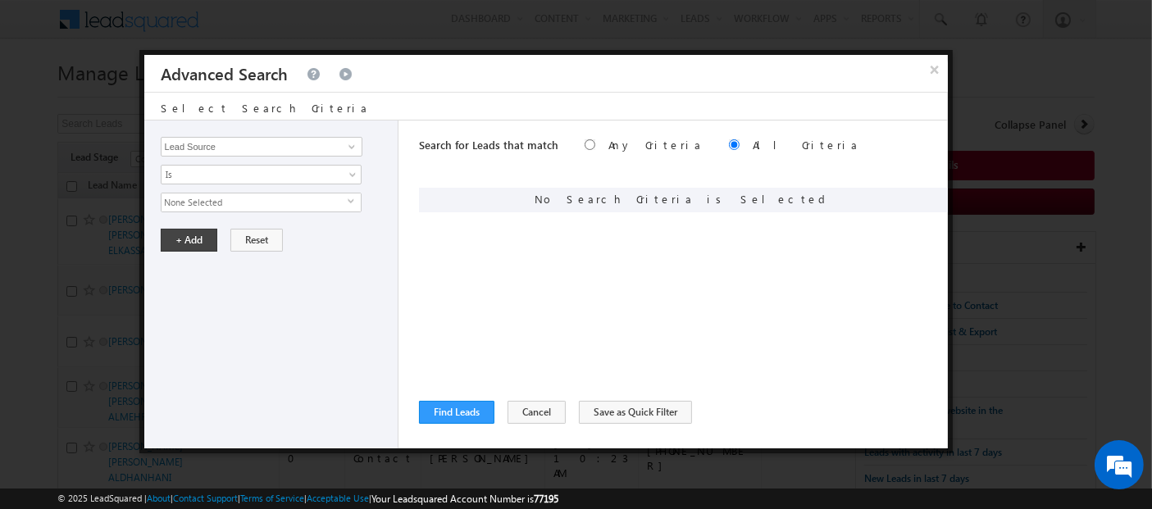
click at [185, 207] on span "None Selected" at bounding box center [255, 203] width 186 height 18
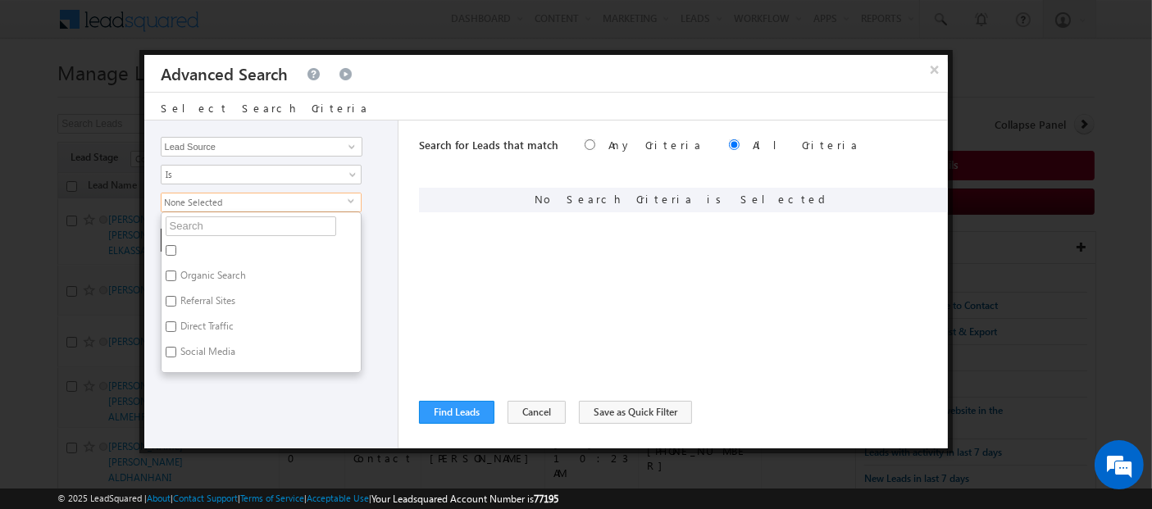
click at [184, 277] on label "Organic Search" at bounding box center [212, 278] width 101 height 25
click at [176, 277] on input "Organic Search" at bounding box center [171, 276] width 11 height 11
click at [247, 416] on div "Opportunity Type Lead Activity Task Sales Group Prospect Id Address 1 Address 2…" at bounding box center [271, 285] width 254 height 328
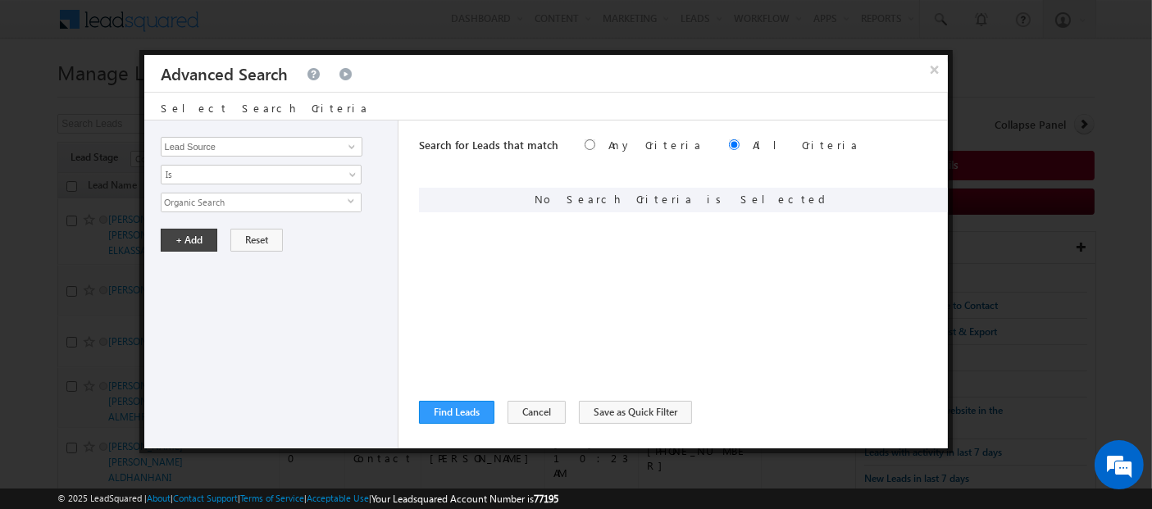
click at [230, 195] on span "Organic Search" at bounding box center [255, 203] width 186 height 18
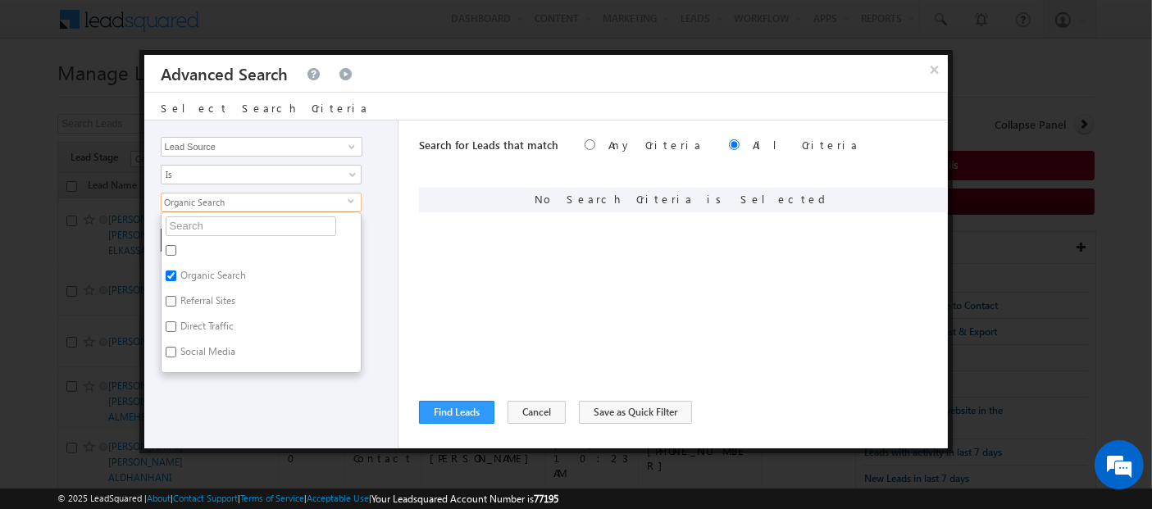
click at [173, 271] on input "Organic Search" at bounding box center [171, 276] width 11 height 11
checkbox input "false"
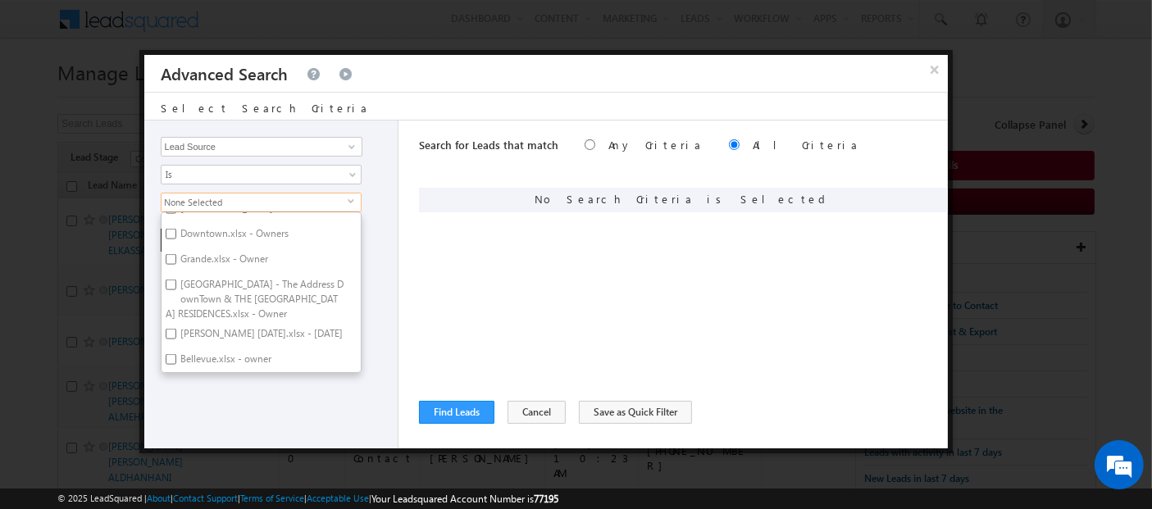
scroll to position [2495, 0]
click at [635, 272] on div "Search for Leads that match Any Criteria All Criteria Note that the current tri…" at bounding box center [683, 285] width 529 height 328
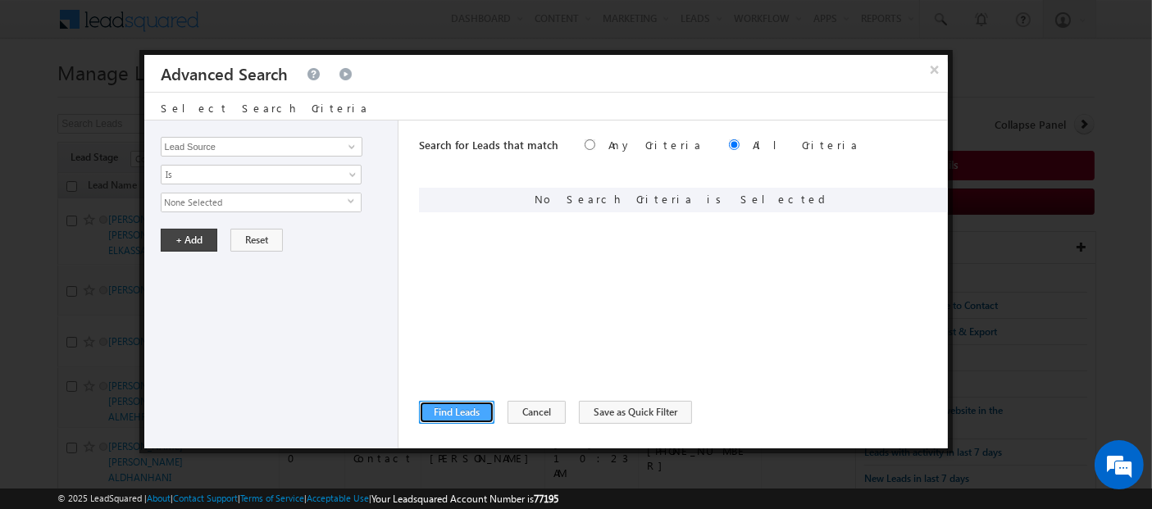
click at [458, 416] on button "Find Leads" at bounding box center [456, 412] width 75 height 23
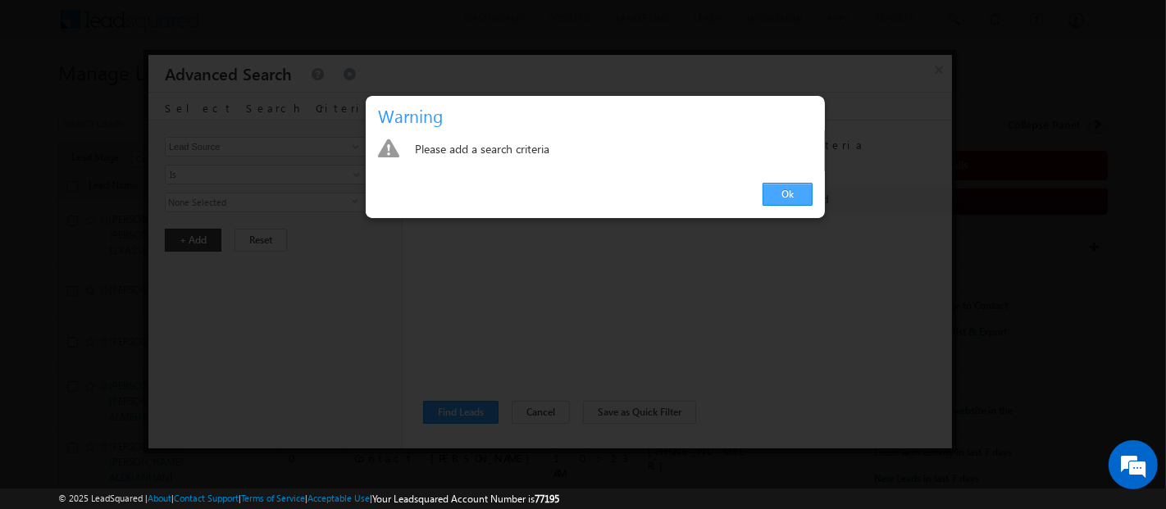
click at [786, 198] on link "Ok" at bounding box center [788, 194] width 50 height 23
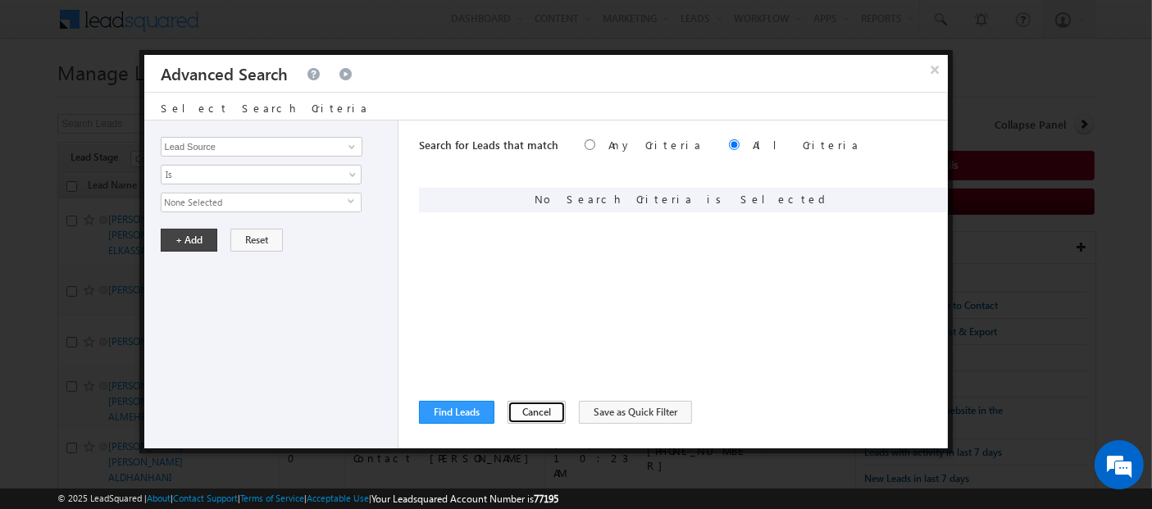
click at [536, 411] on button "Cancel" at bounding box center [537, 412] width 58 height 23
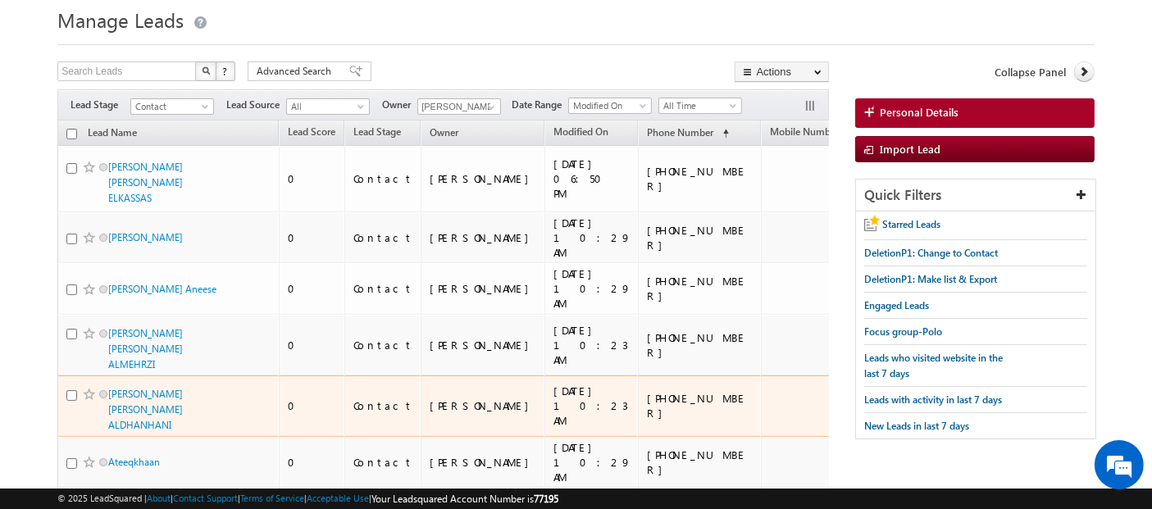
scroll to position [0, 0]
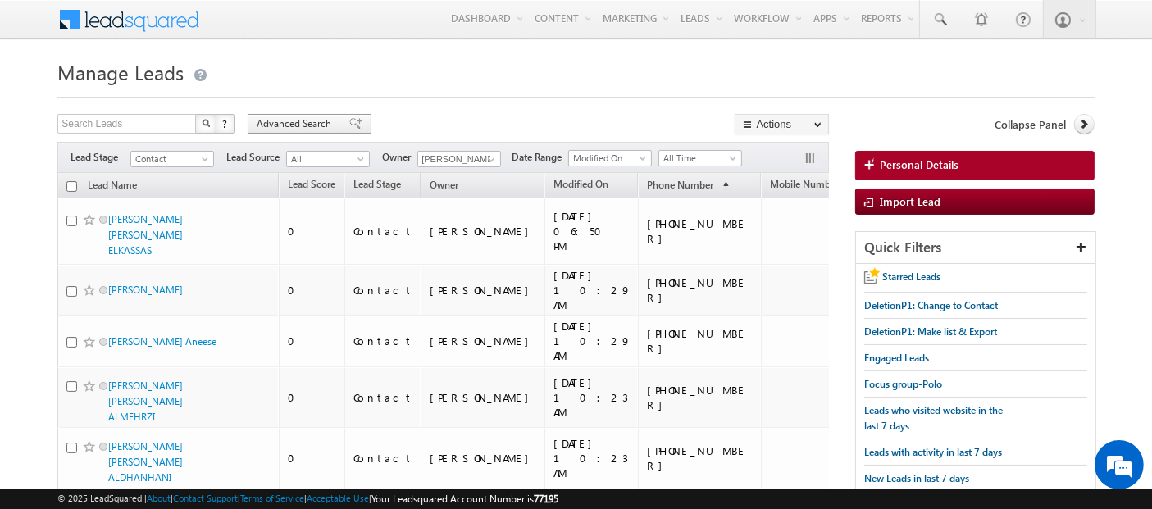
click at [340, 117] on div "Advanced Search" at bounding box center [310, 124] width 124 height 20
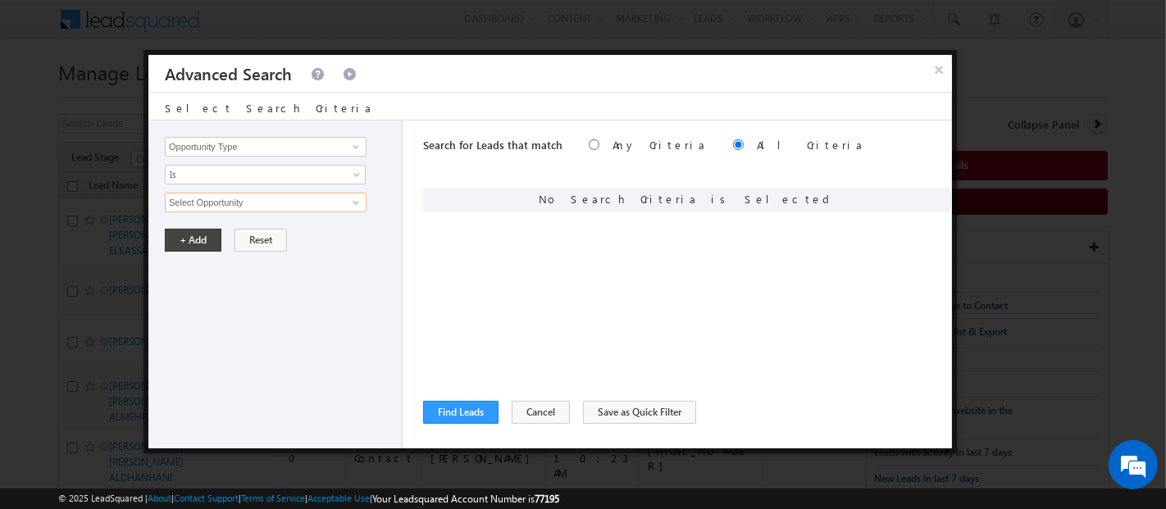
click at [337, 196] on input "Select Opportunity" at bounding box center [266, 203] width 202 height 20
click at [559, 396] on div "Search for Leads that match Any Criteria All Criteria Note that the current tri…" at bounding box center [687, 285] width 529 height 328
click at [540, 408] on button "Cancel" at bounding box center [541, 412] width 58 height 23
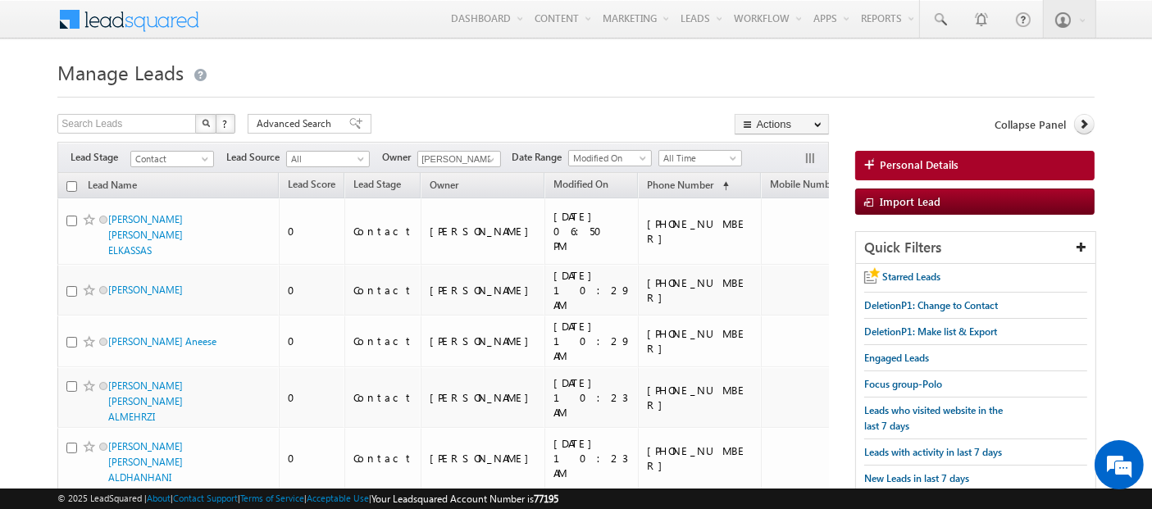
click at [893, 185] on span "Lead Source" at bounding box center [919, 184] width 53 height 12
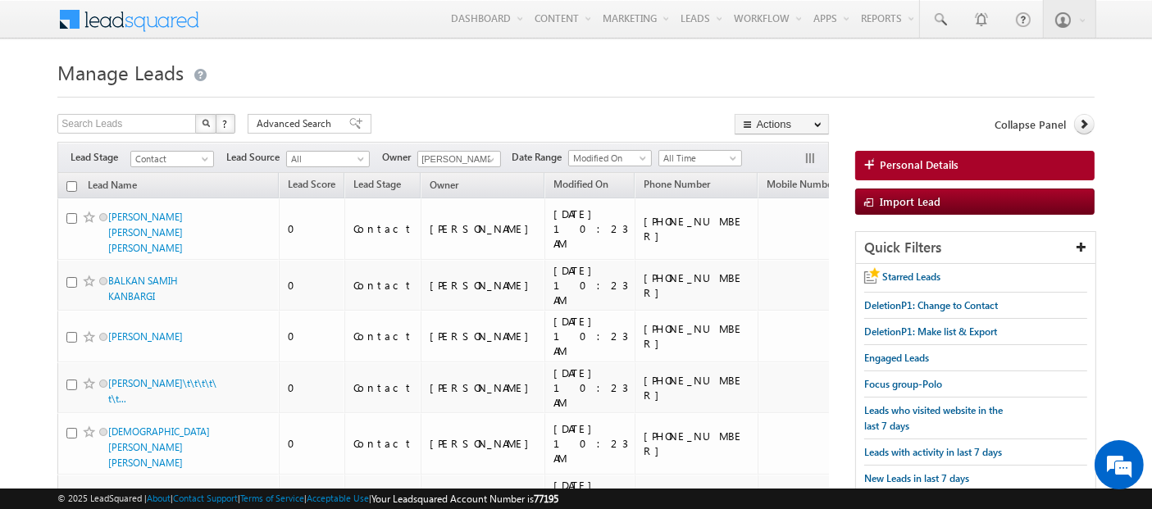
click at [69, 182] on input "checkbox" at bounding box center [71, 186] width 11 height 11
checkbox input "true"
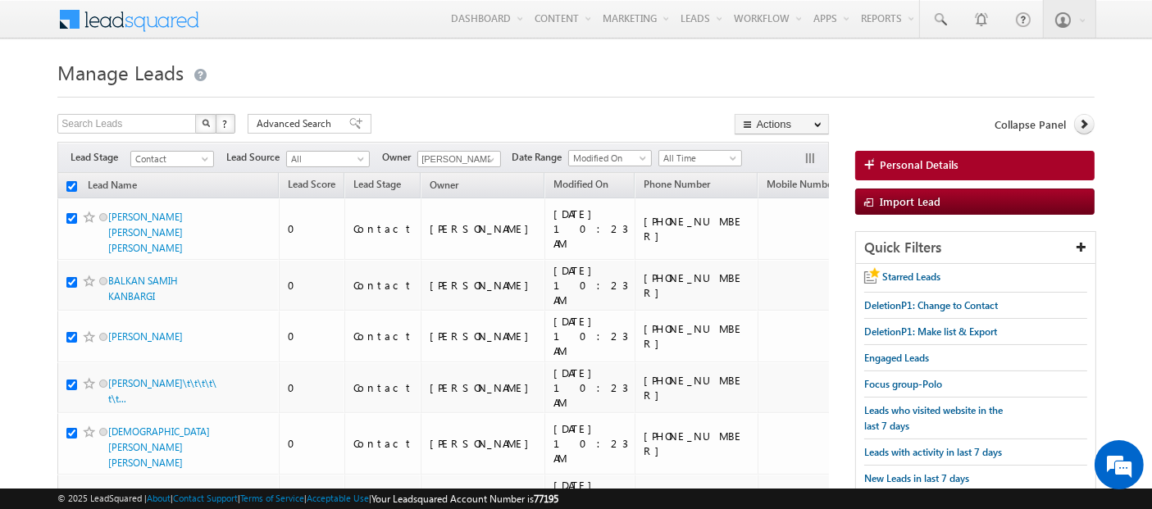
checkbox input "true"
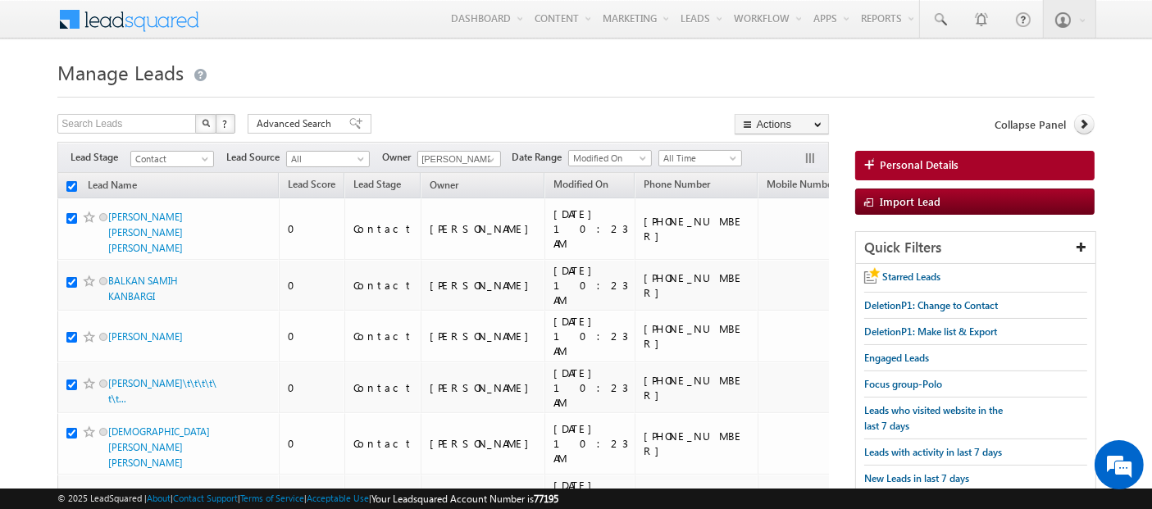
checkbox input "true"
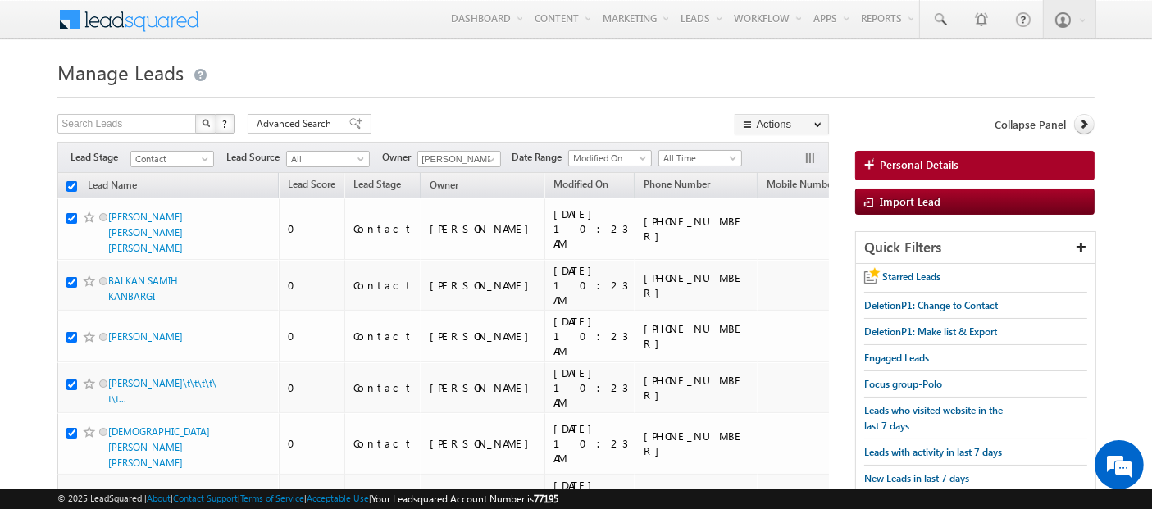
checkbox input "true"
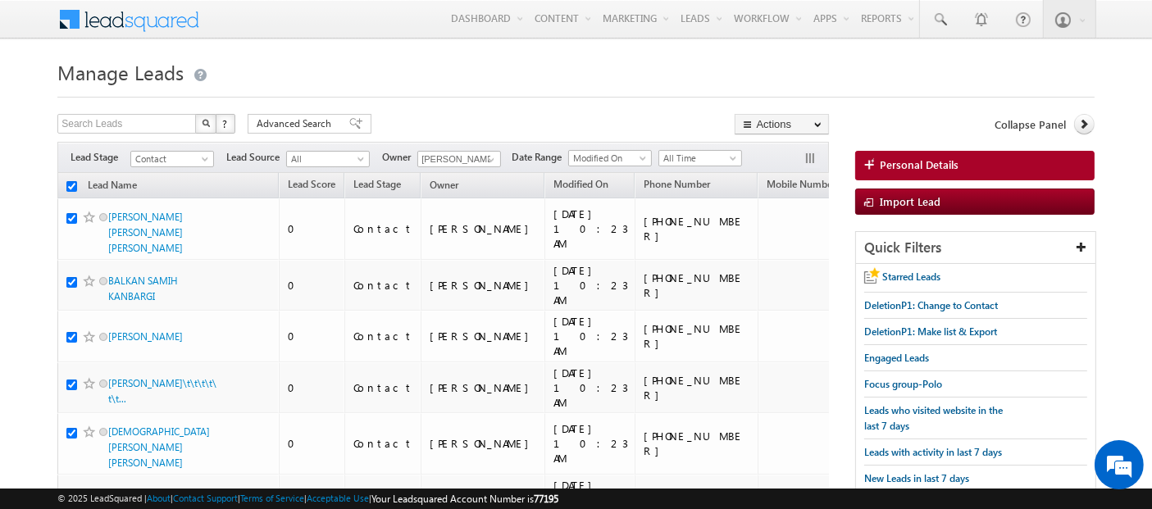
checkbox input "true"
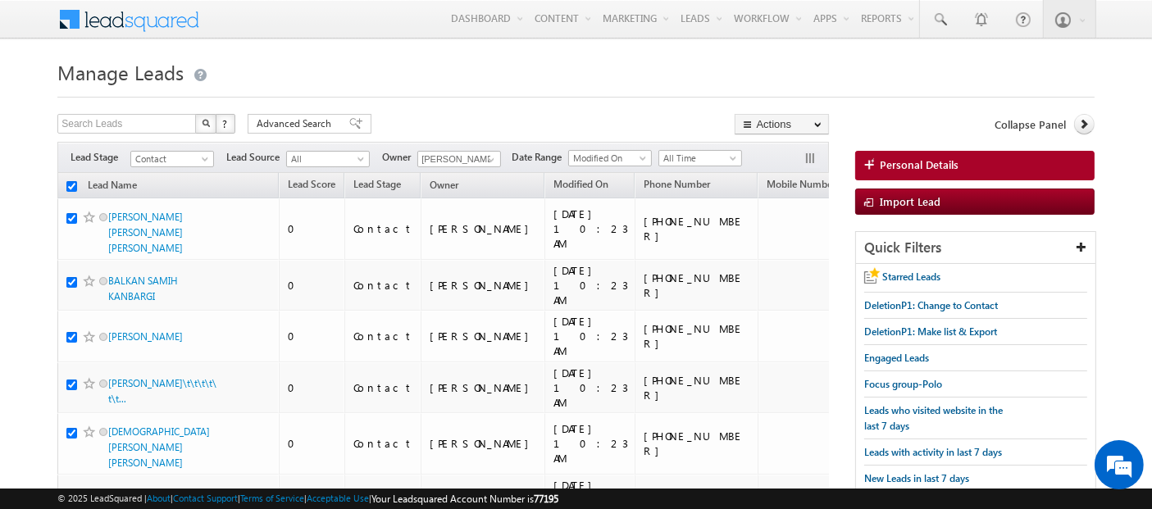
checkbox input "true"
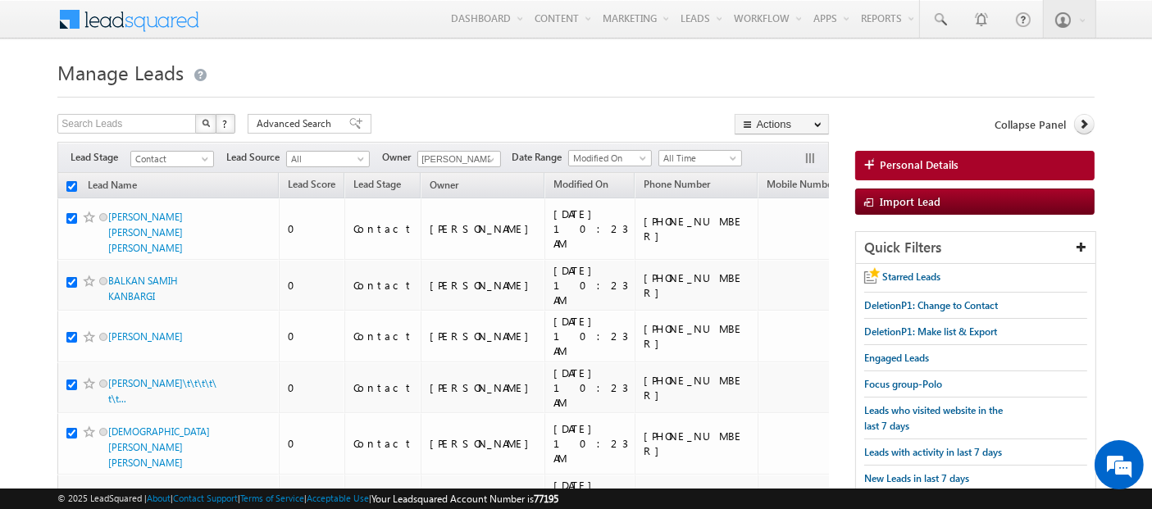
checkbox input "true"
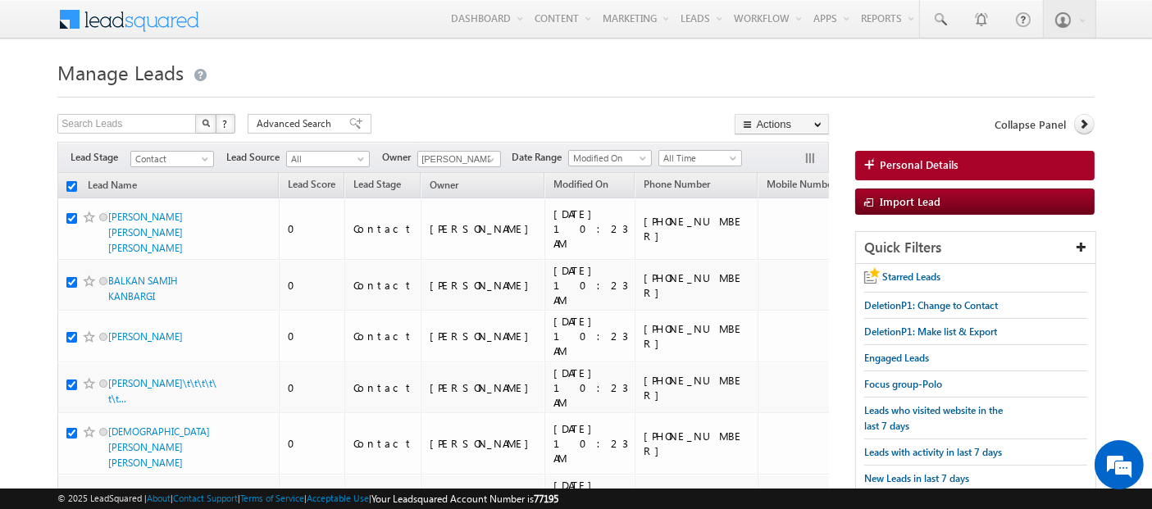
checkbox input "true"
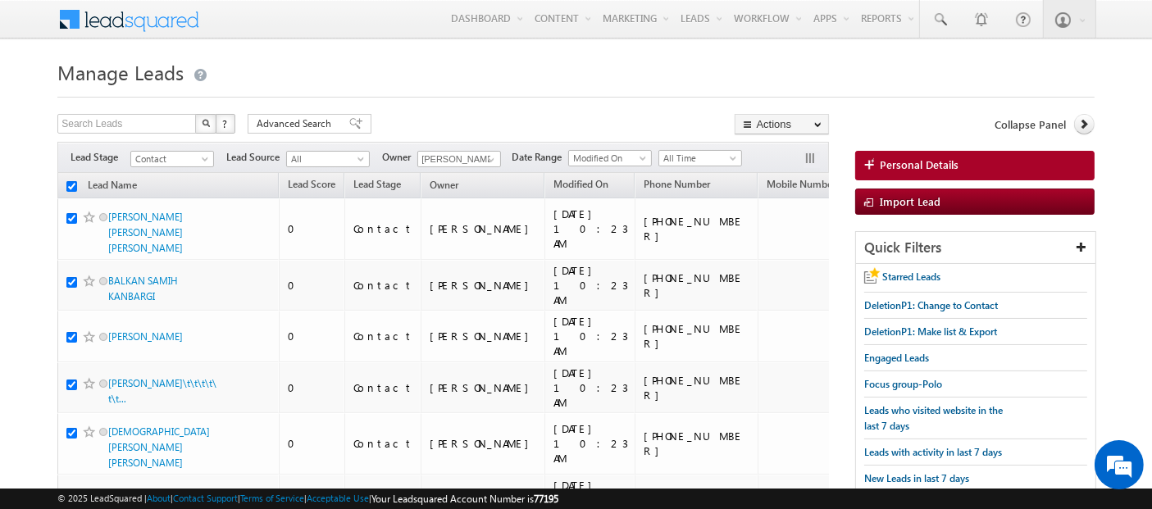
checkbox input "true"
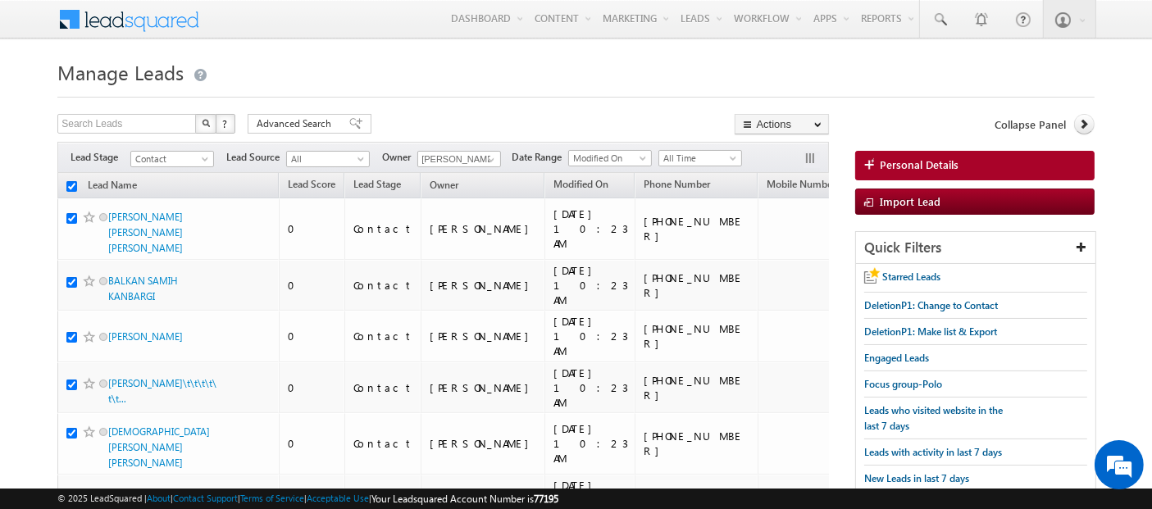
checkbox input "true"
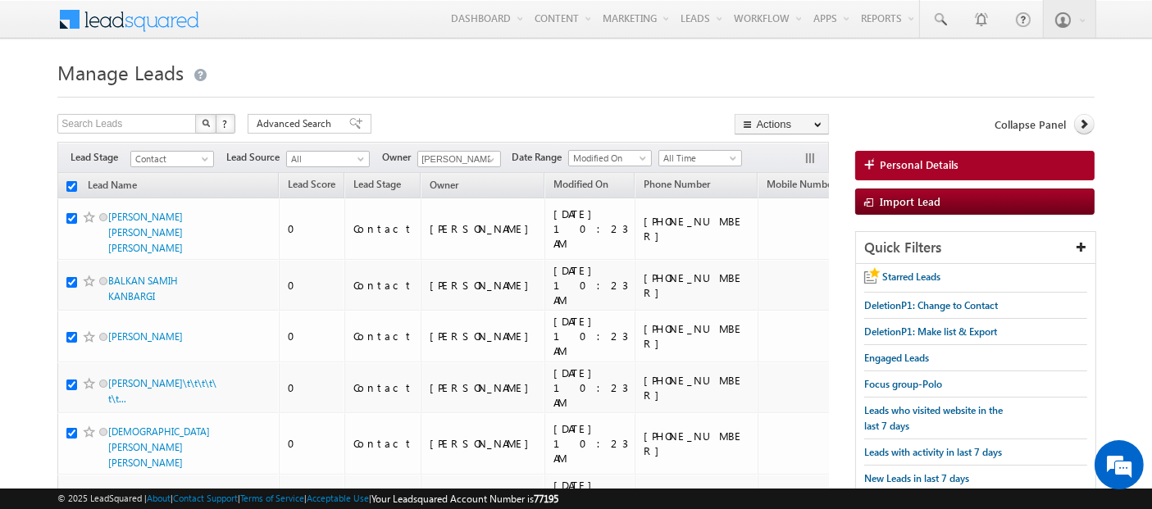
checkbox input "true"
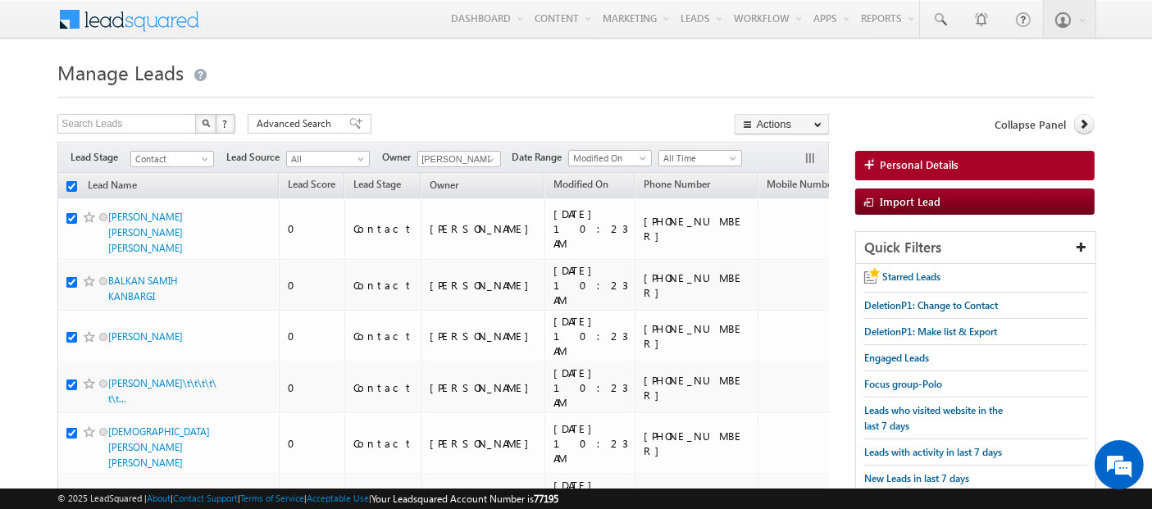
checkbox input "true"
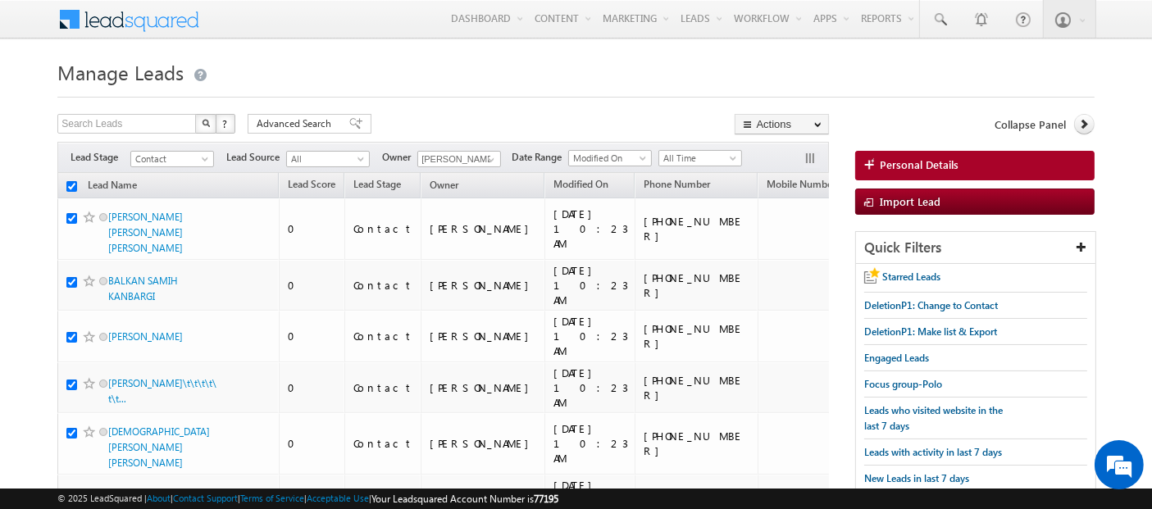
checkbox input "true"
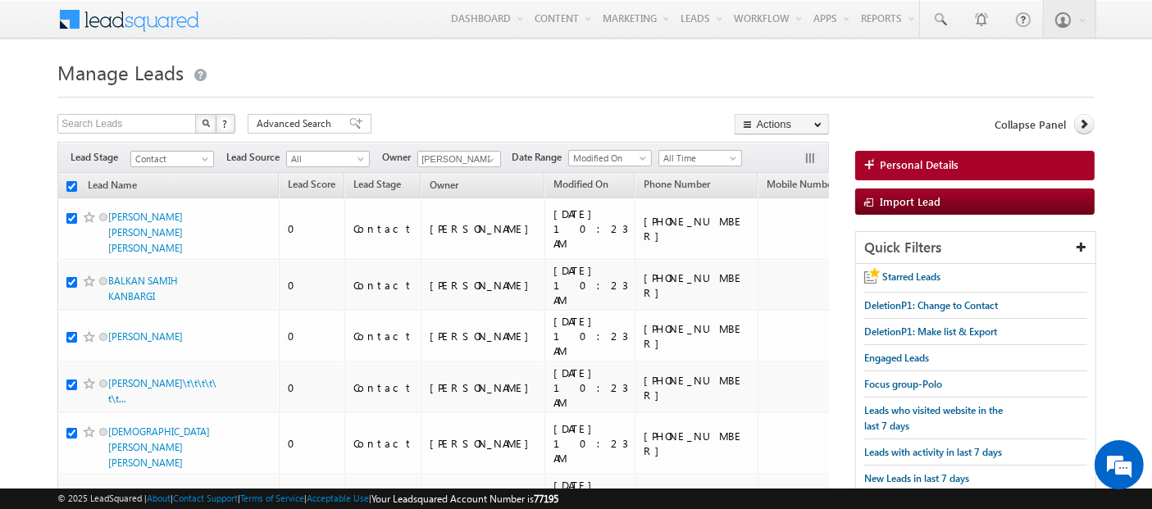
checkbox input "true"
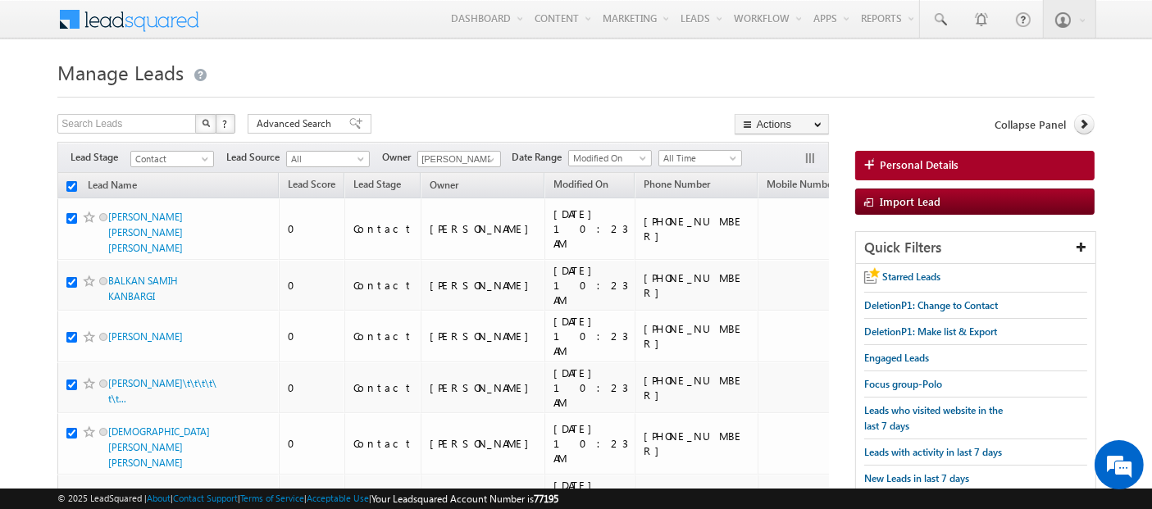
checkbox input "true"
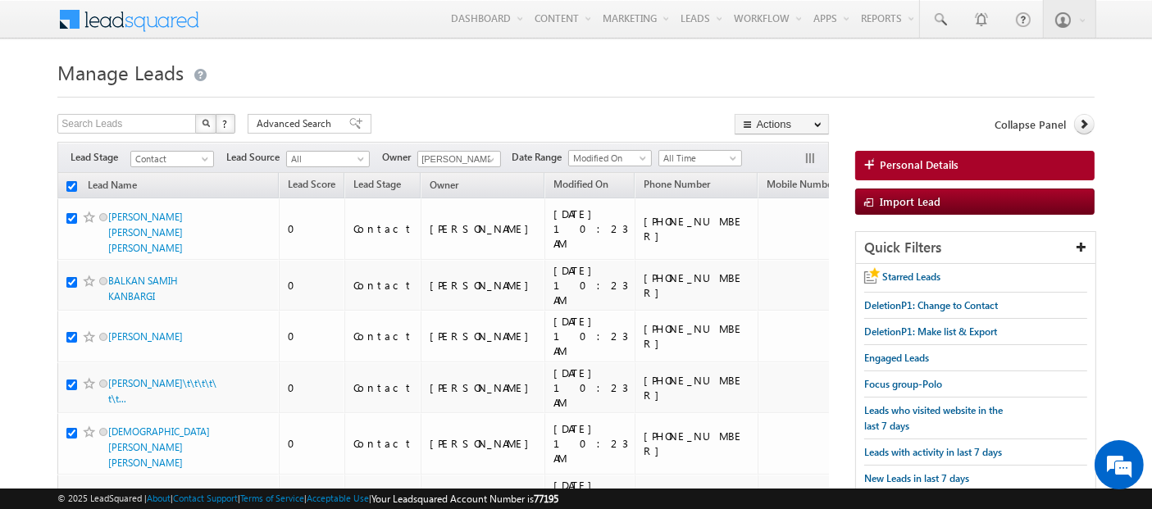
checkbox input "true"
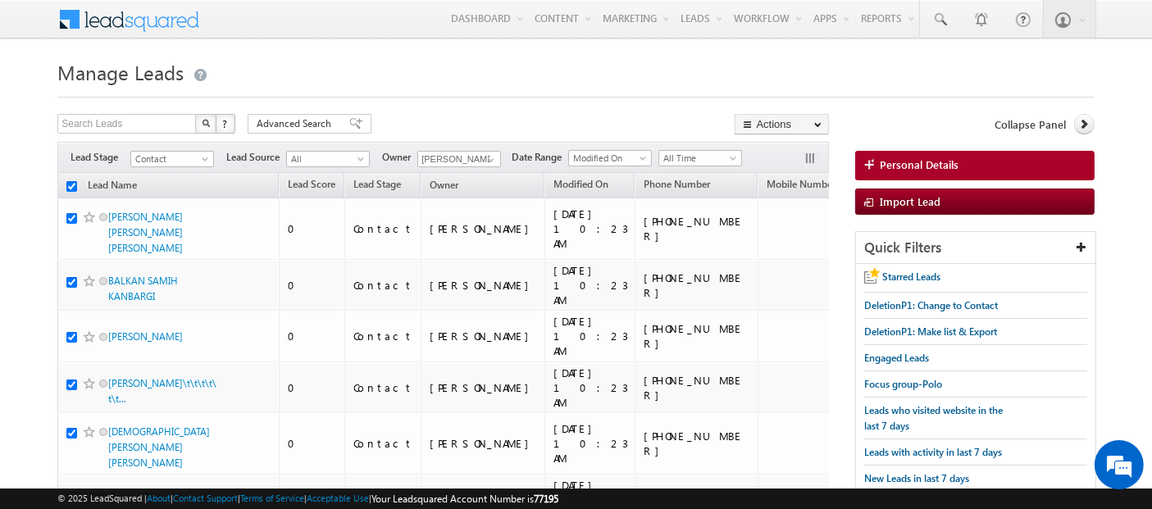
checkbox input "true"
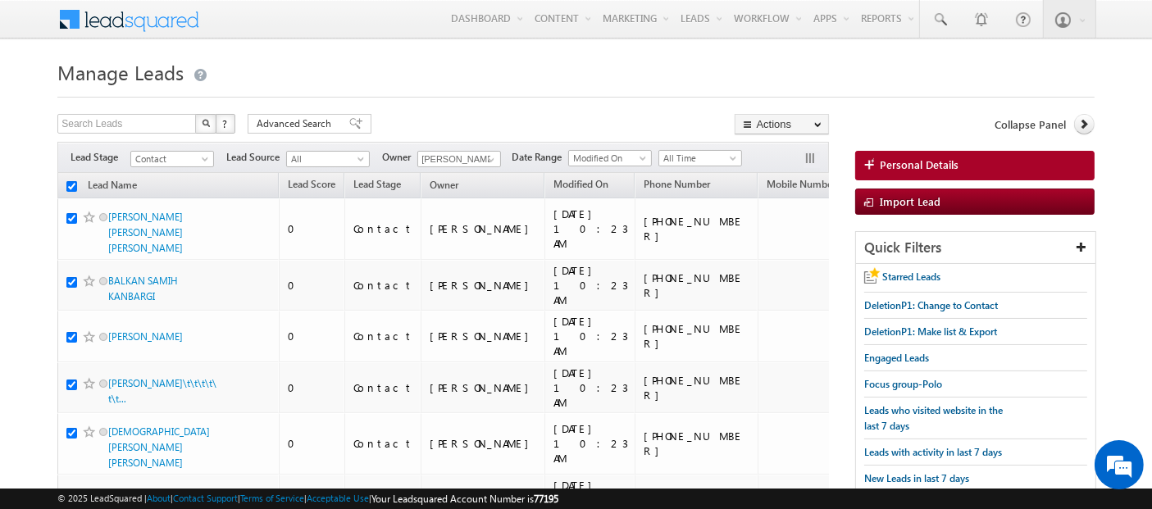
checkbox input "true"
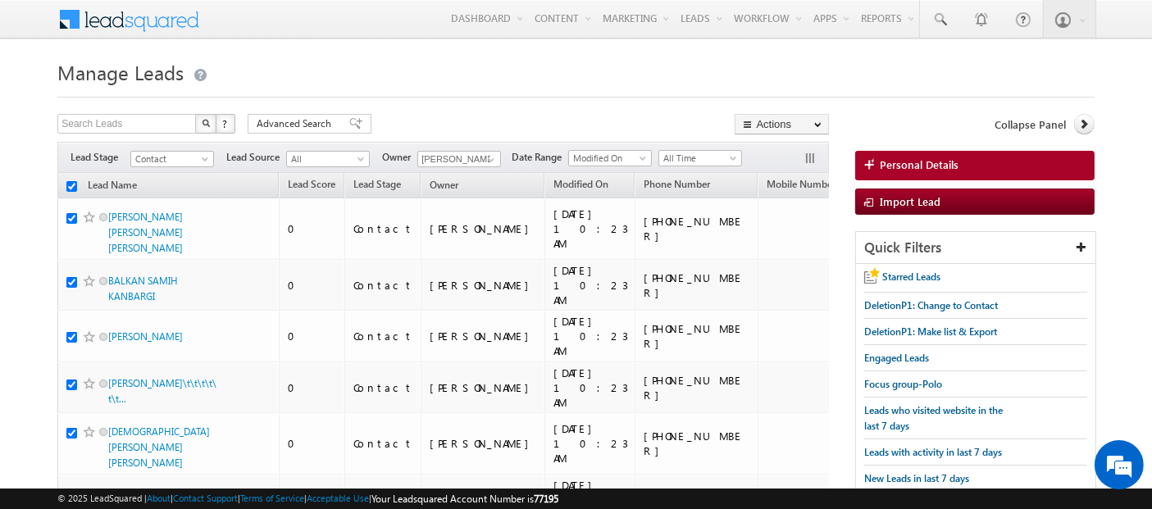
checkbox input "true"
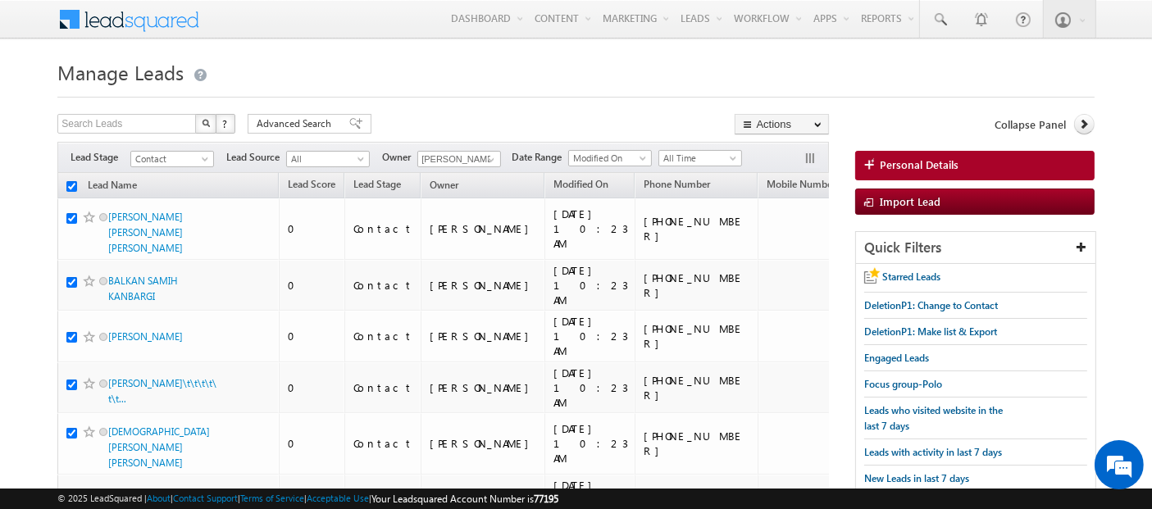
checkbox input "true"
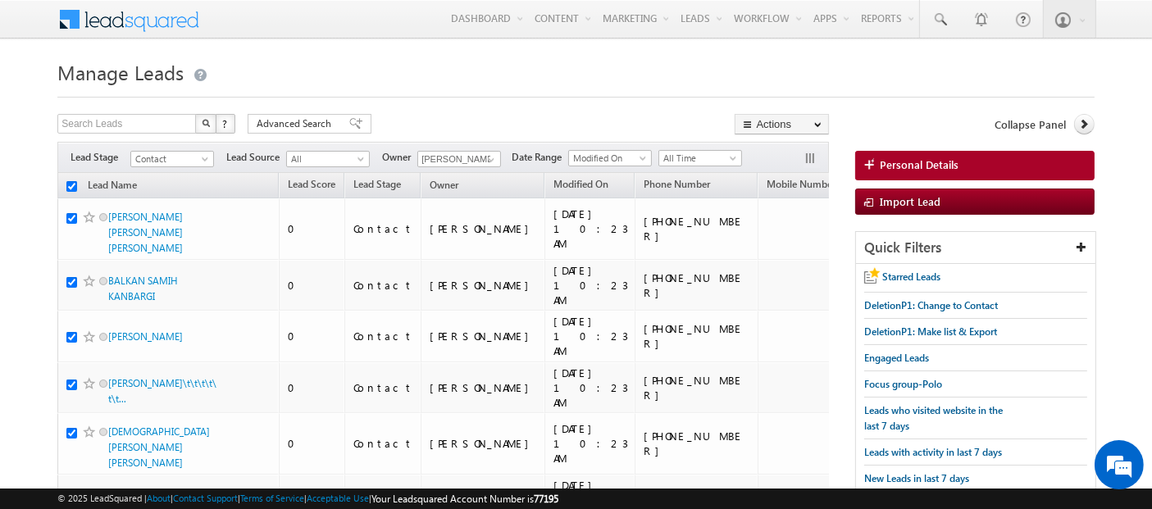
checkbox input "true"
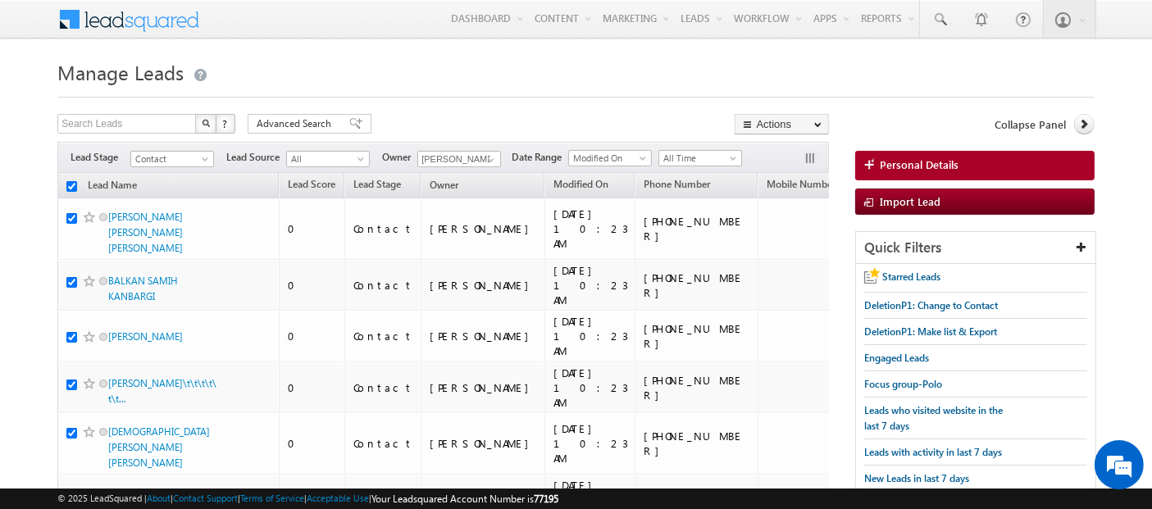
checkbox input "true"
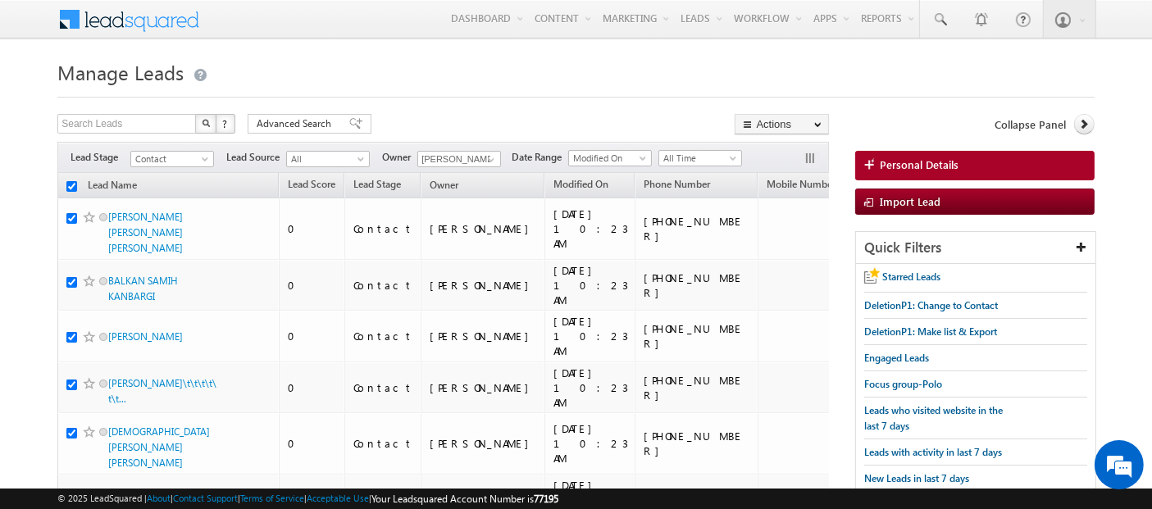
checkbox input "true"
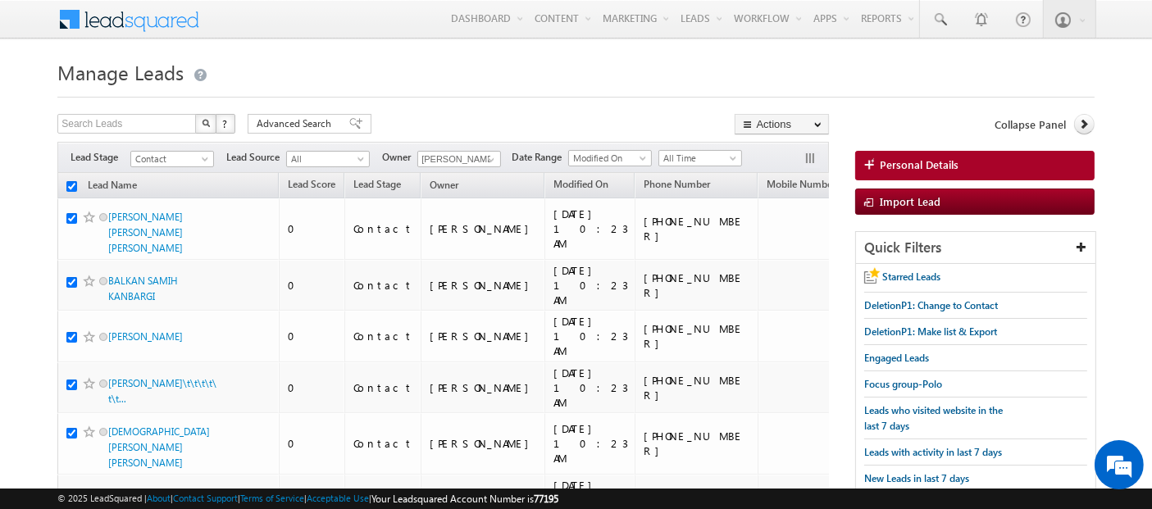
checkbox input "true"
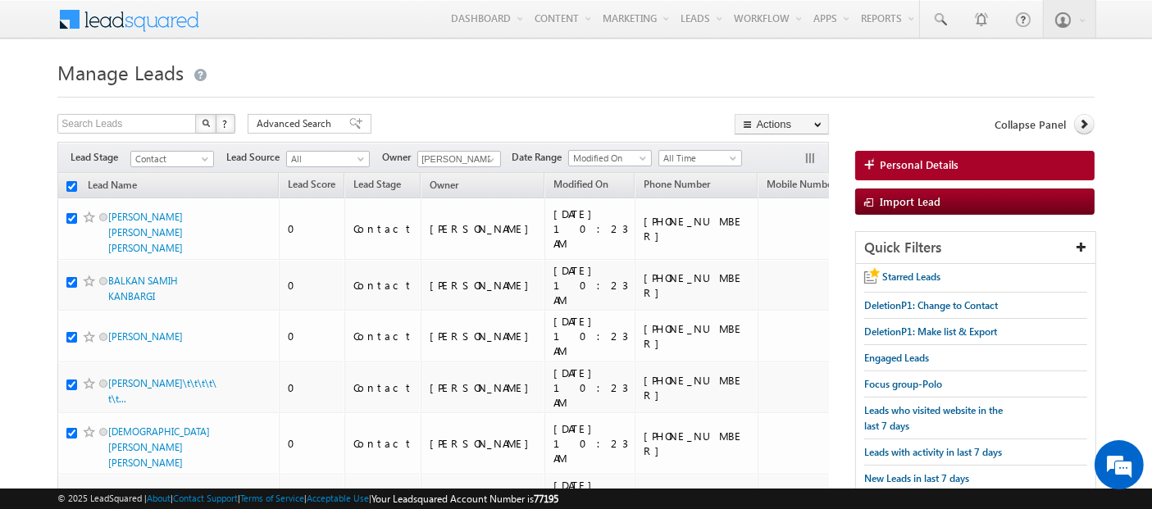
checkbox input "true"
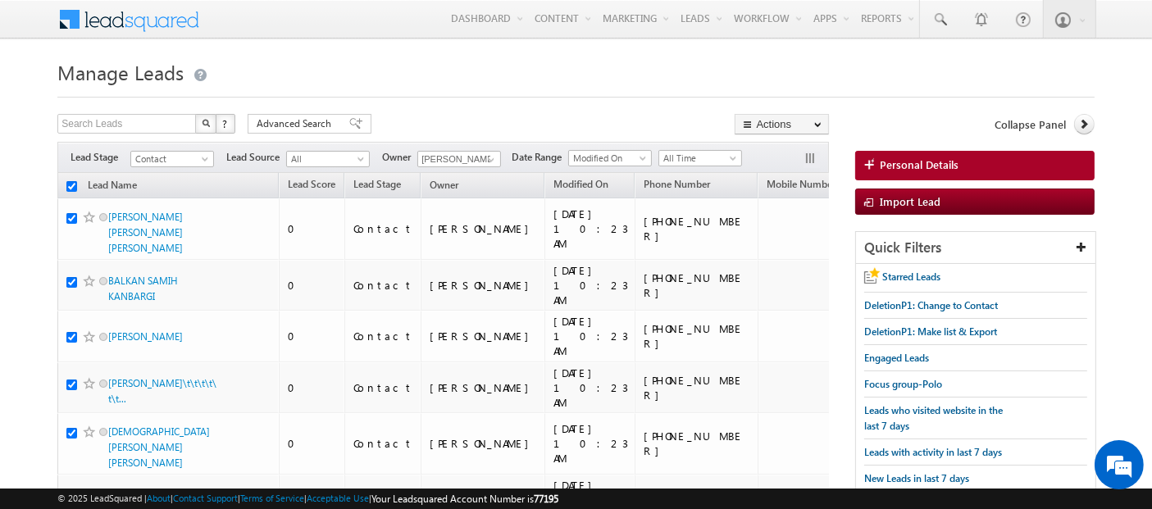
checkbox input "true"
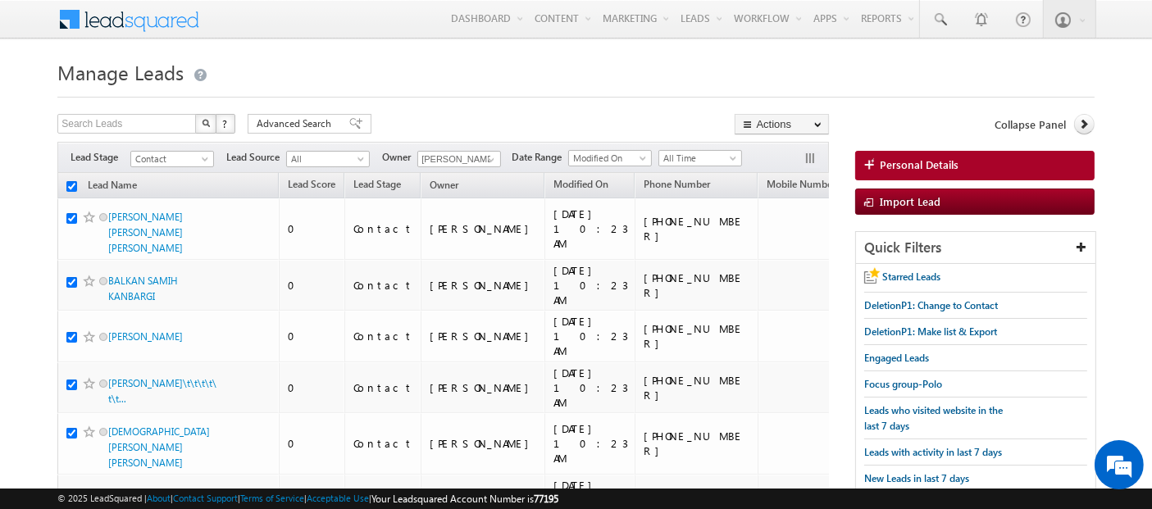
checkbox input "true"
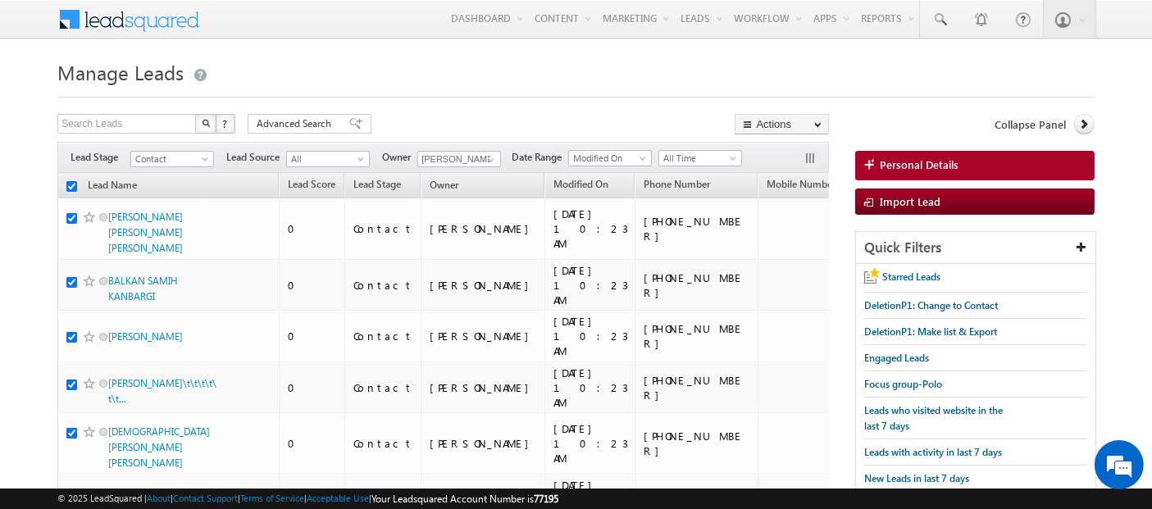
checkbox input "true"
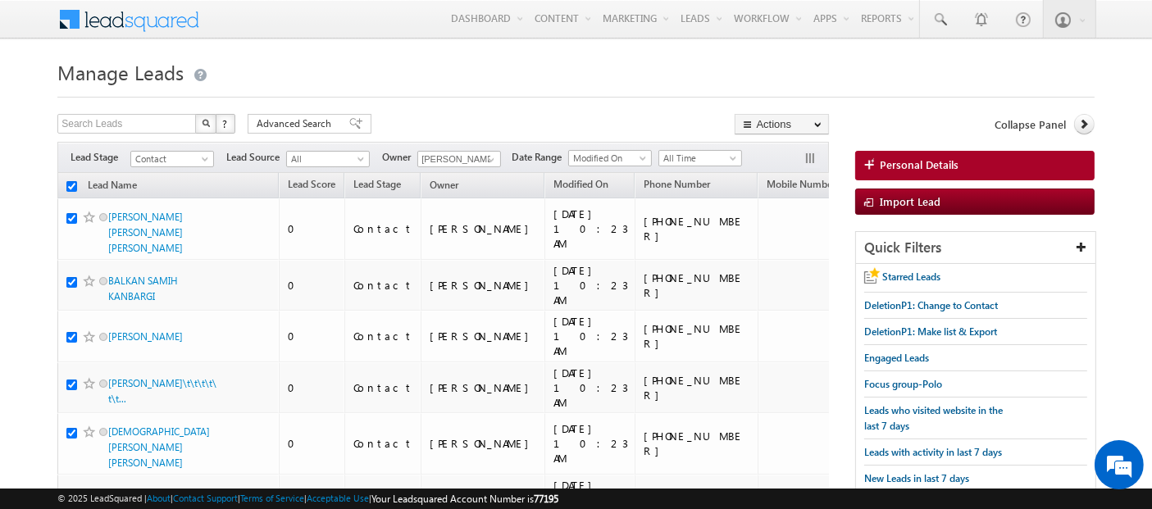
checkbox input "true"
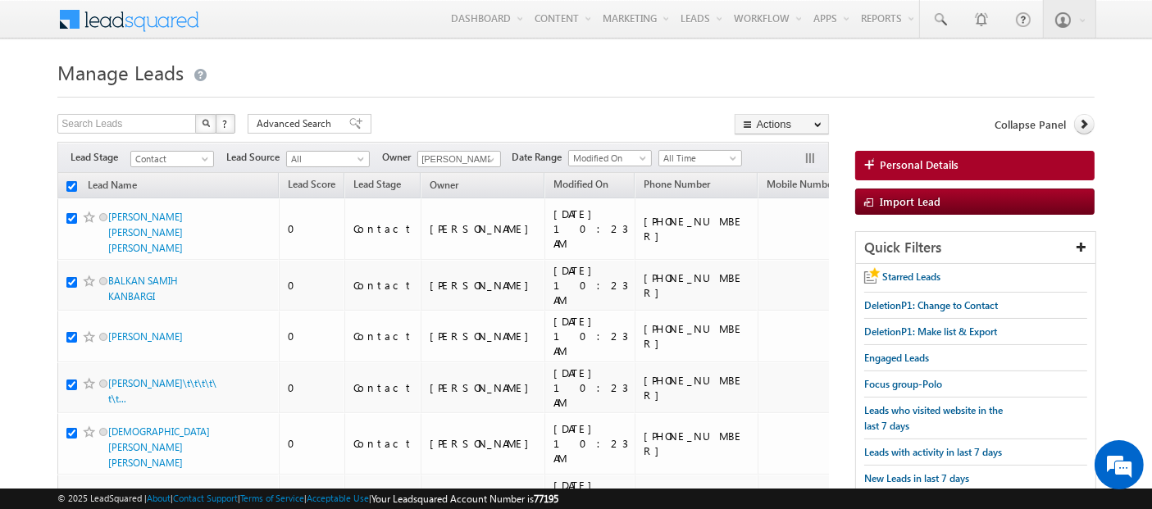
checkbox input "true"
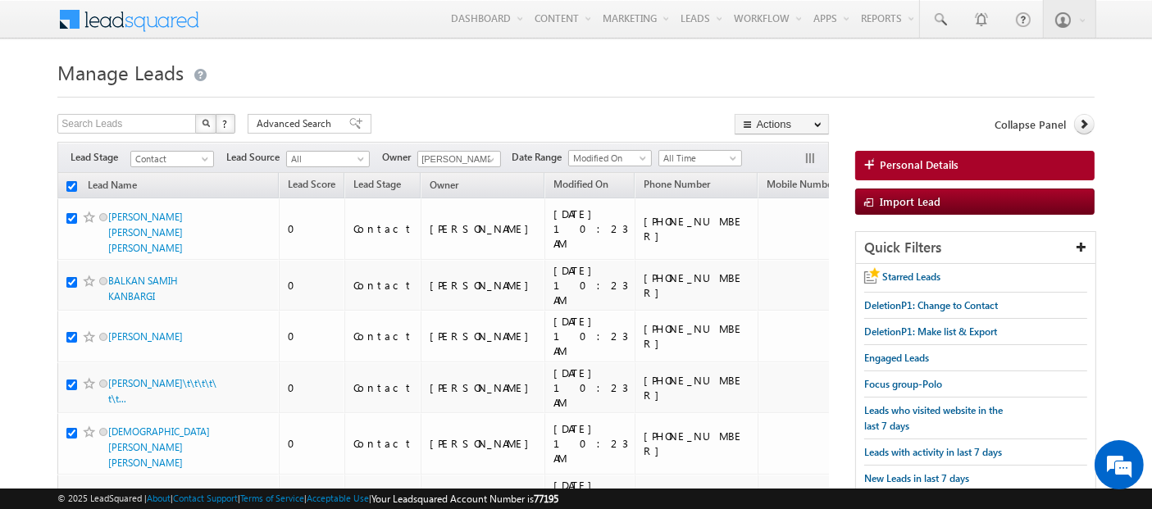
checkbox input "true"
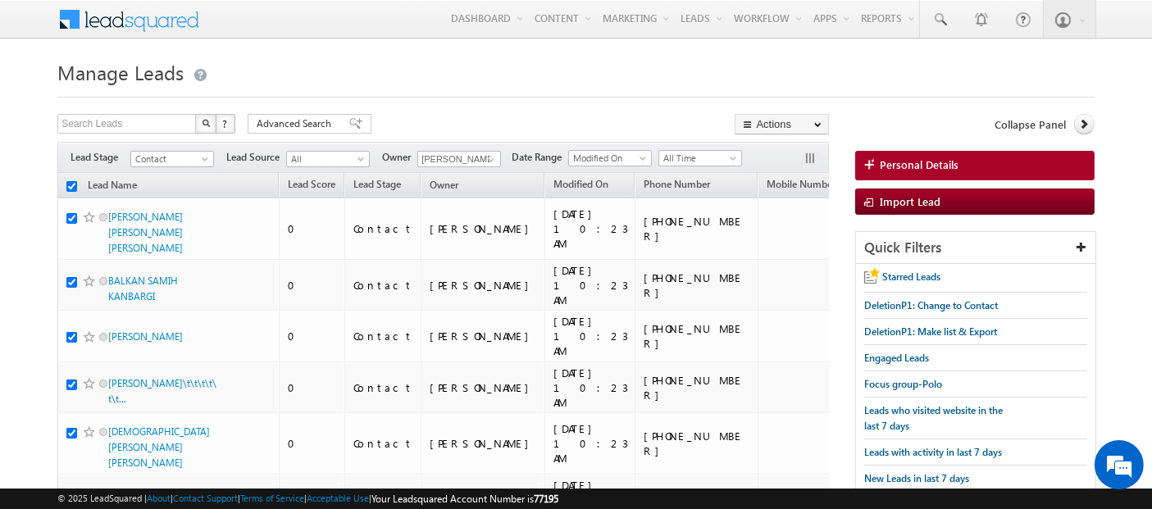
checkbox input "true"
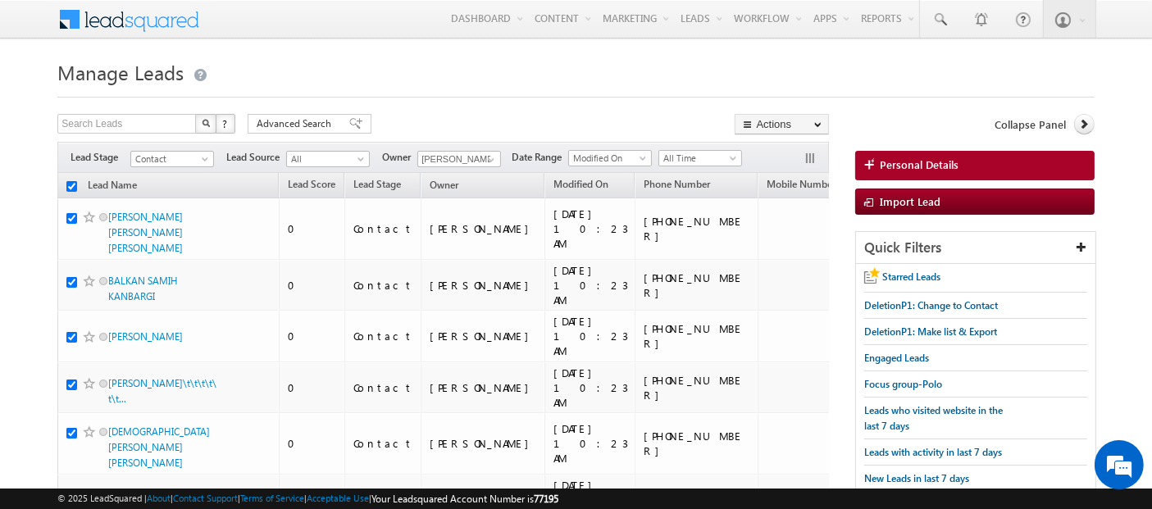
checkbox input "true"
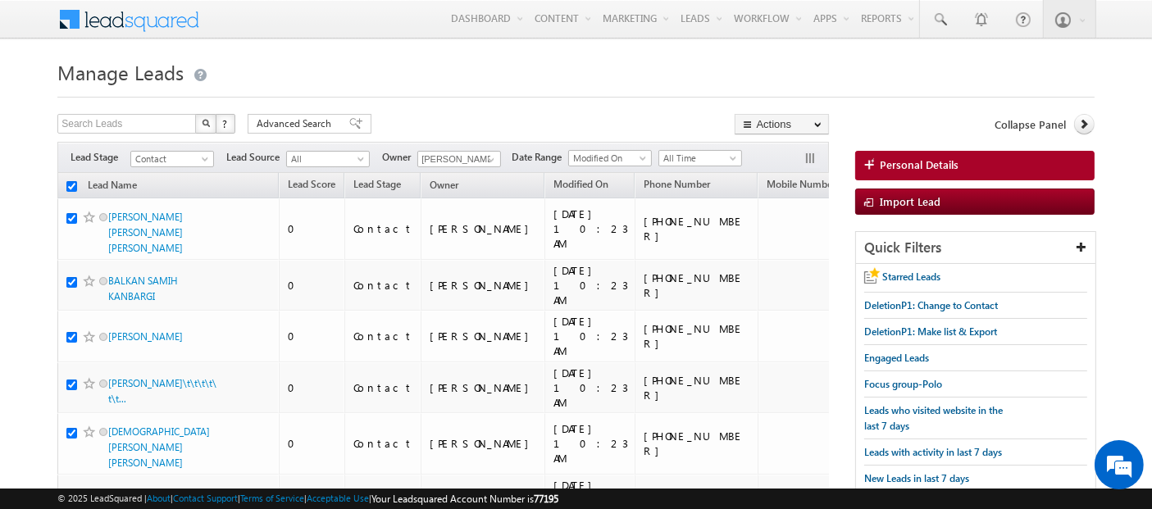
checkbox input "true"
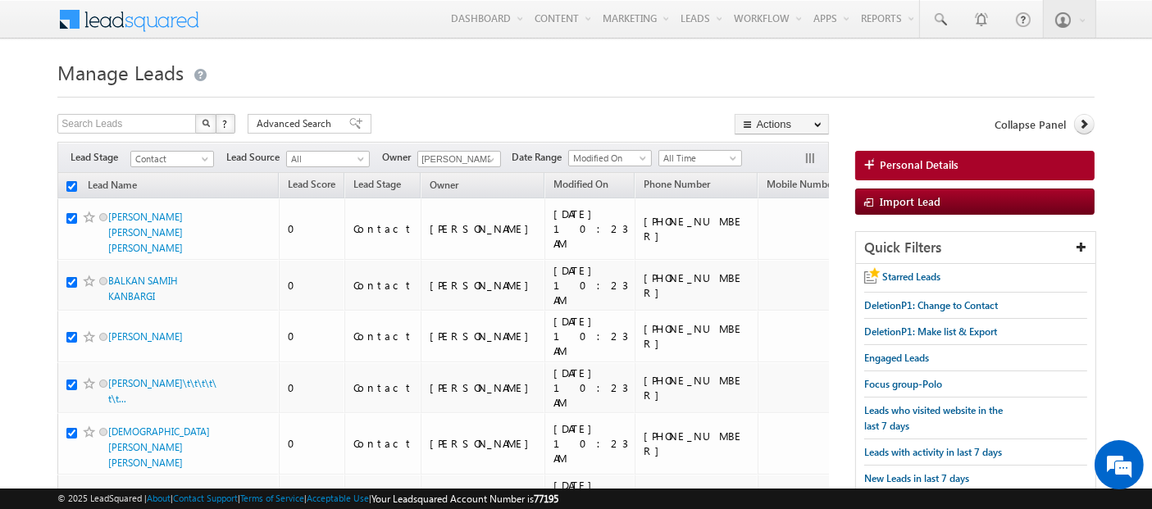
checkbox input "true"
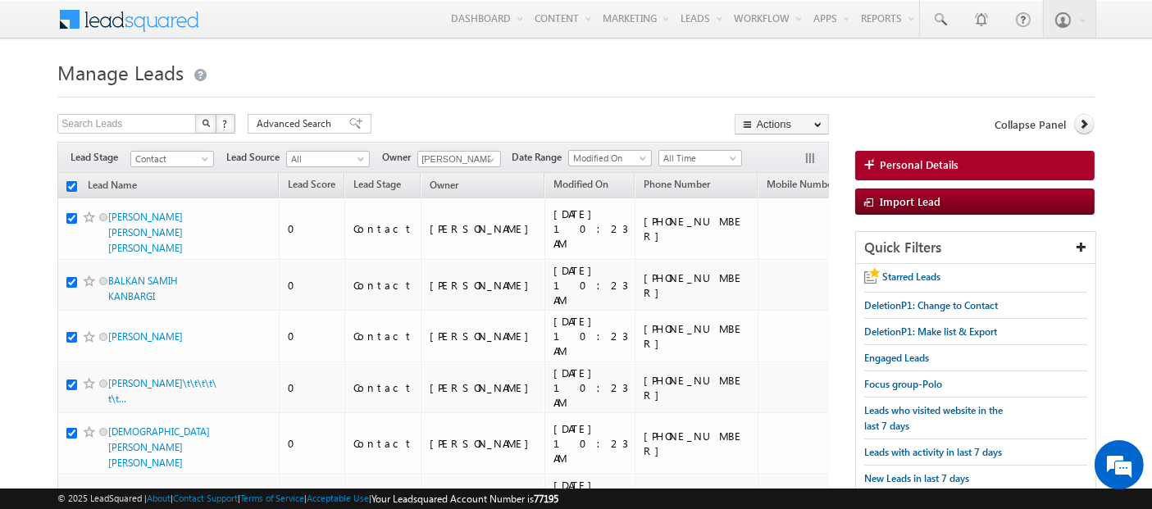
checkbox input "true"
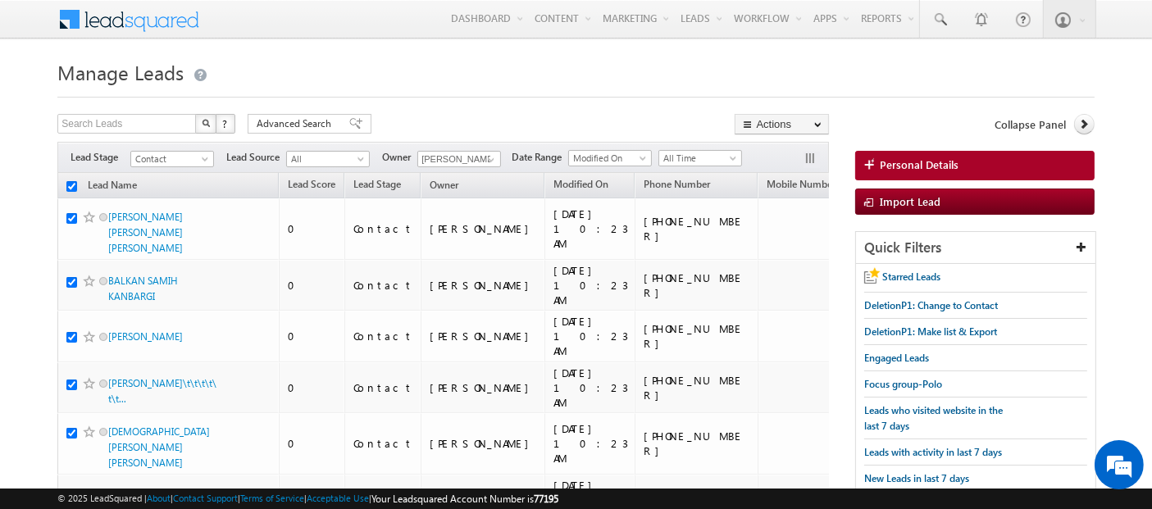
checkbox input "true"
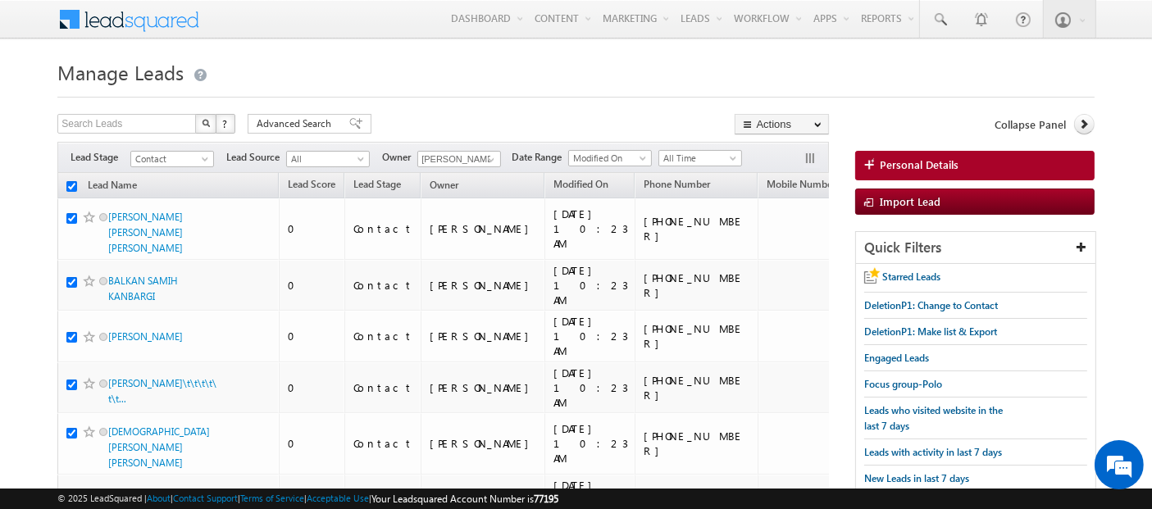
checkbox input "true"
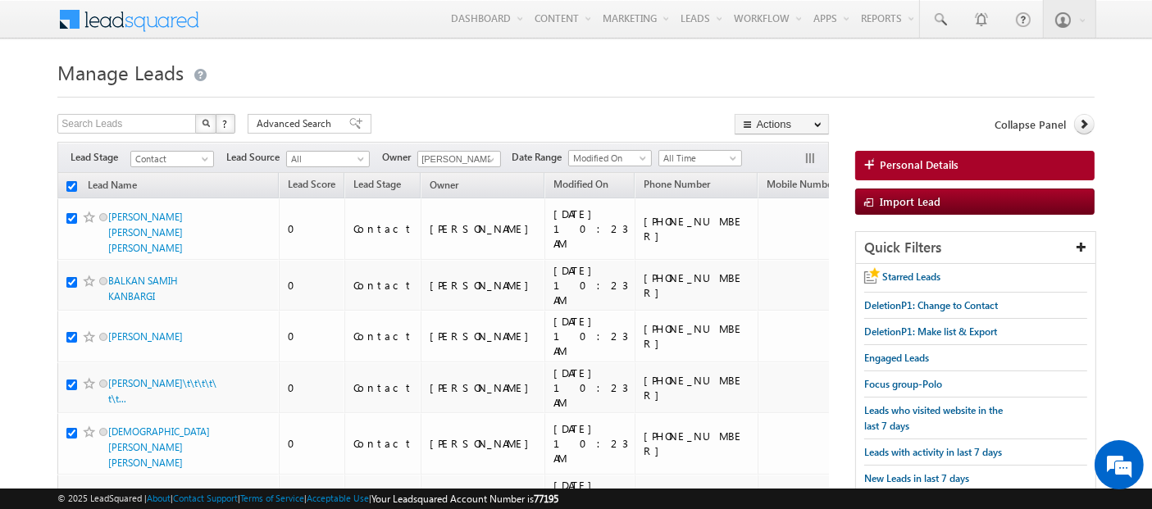
checkbox input "true"
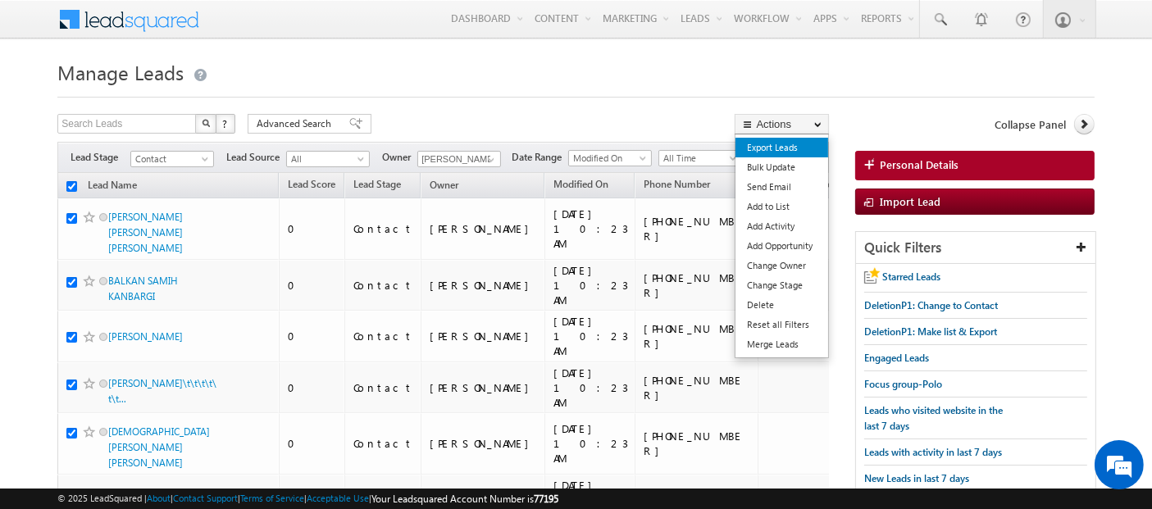
click at [792, 145] on link "Export Leads" at bounding box center [782, 148] width 93 height 20
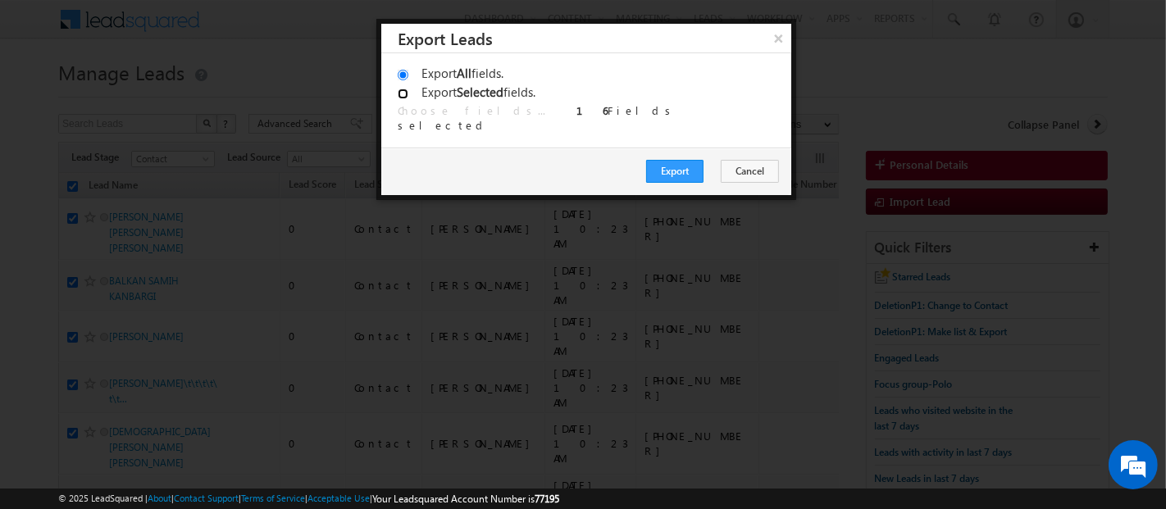
click at [405, 92] on input "Export Selected fields." at bounding box center [403, 94] width 11 height 11
click at [675, 169] on button "Export" at bounding box center [674, 171] width 57 height 23
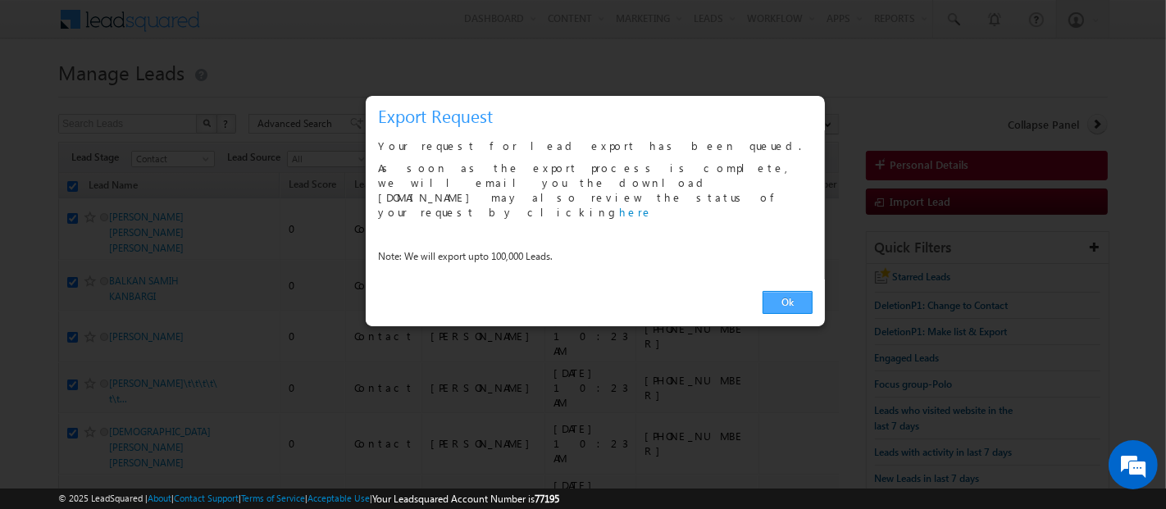
click at [771, 291] on link "Ok" at bounding box center [788, 302] width 50 height 23
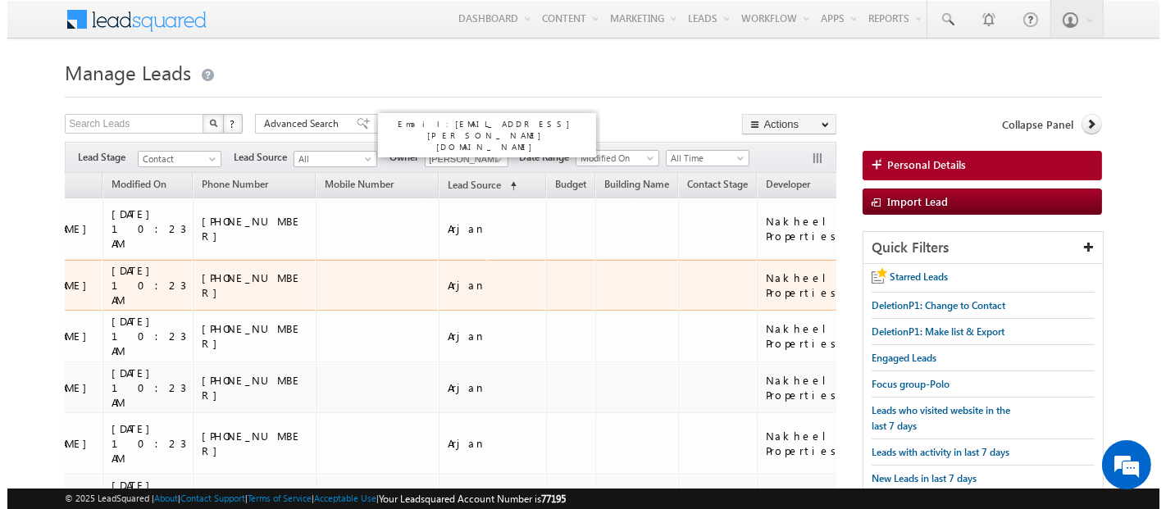
scroll to position [0, 613]
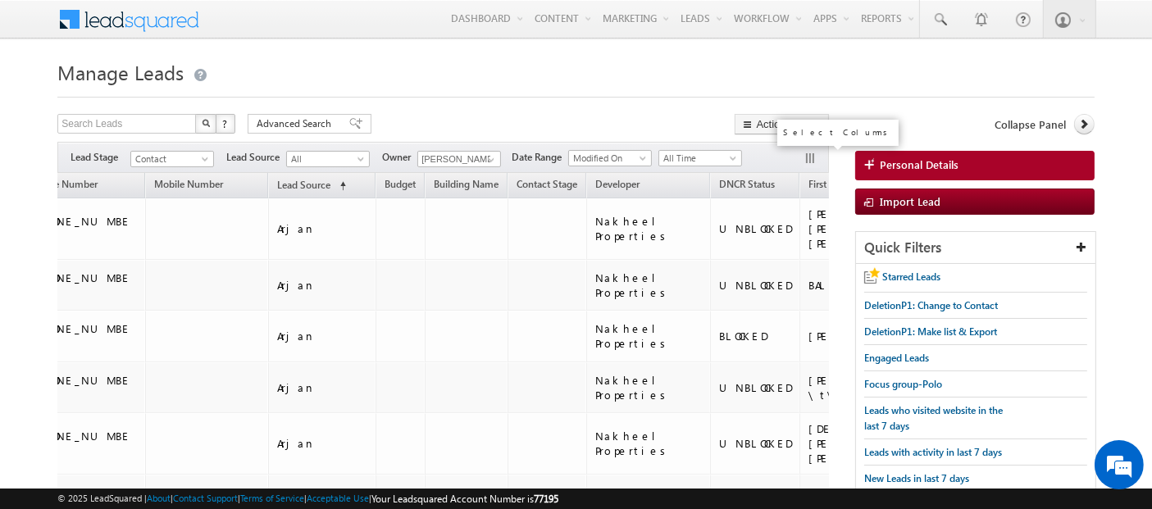
click at [819, 156] on button "button" at bounding box center [812, 160] width 16 height 16
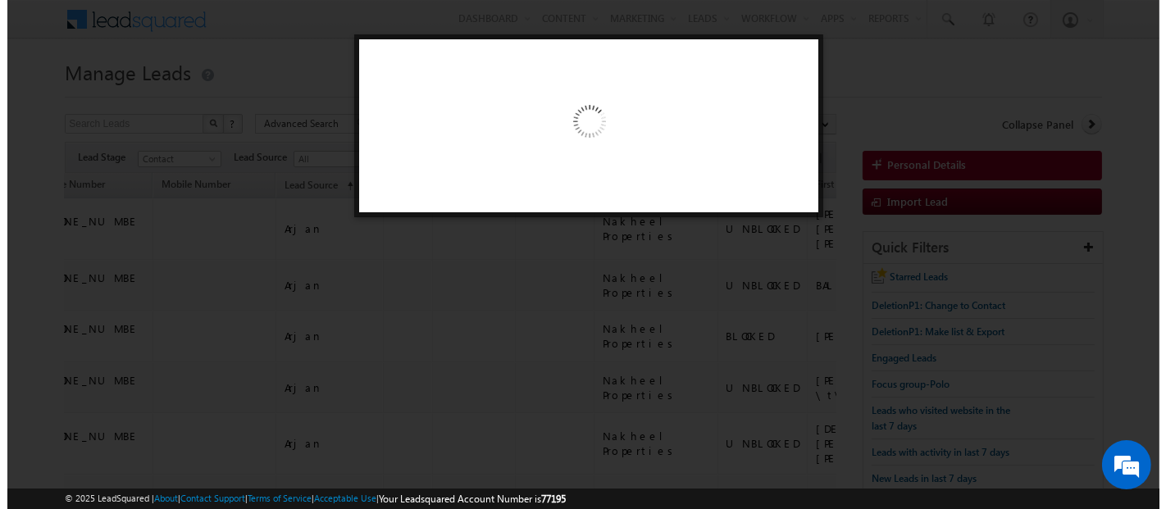
scroll to position [0, 604]
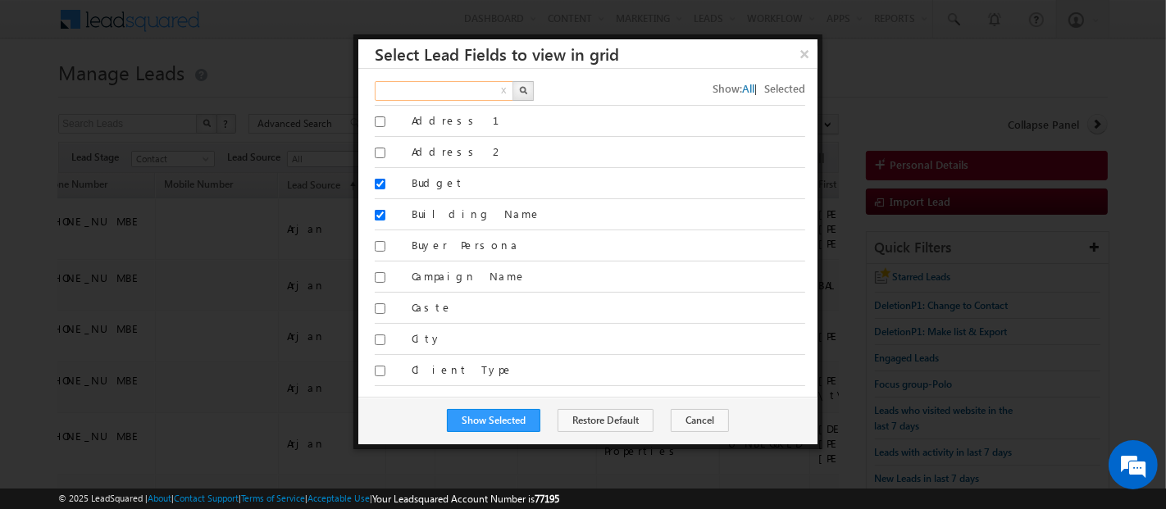
click at [473, 83] on input "text" at bounding box center [445, 91] width 140 height 20
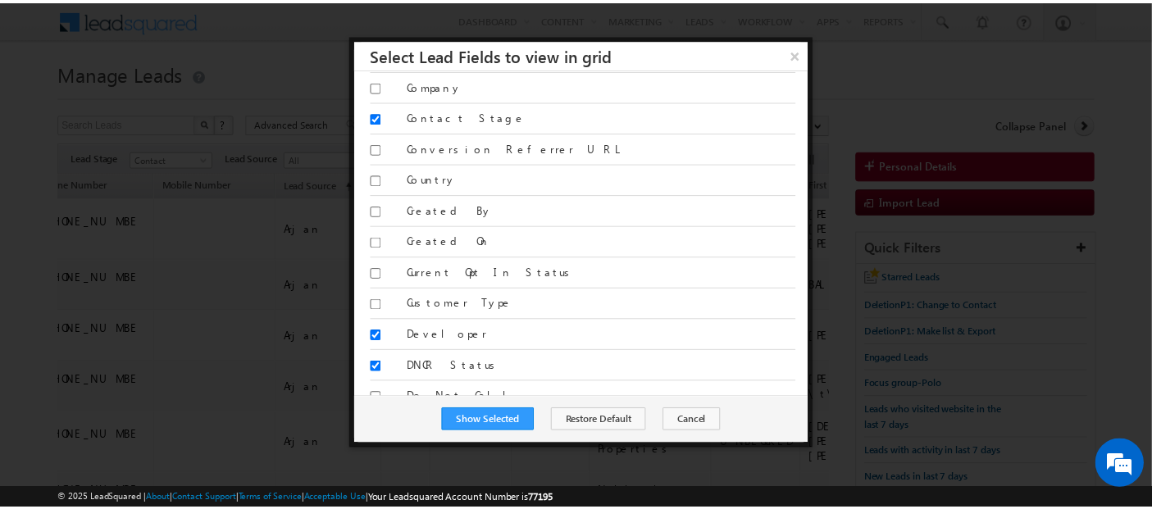
scroll to position [314, 0]
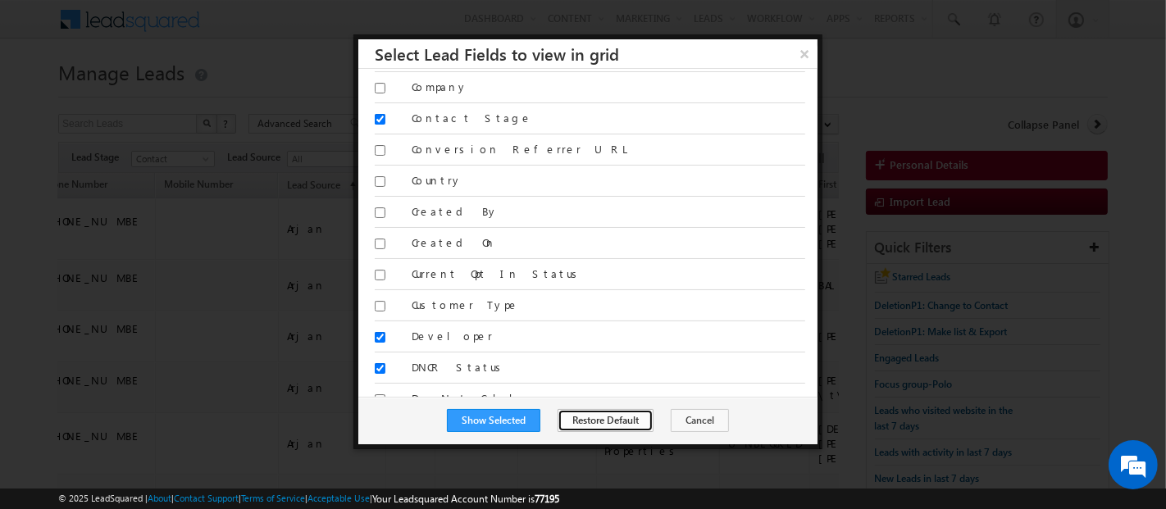
click at [613, 410] on button "Restore Default" at bounding box center [606, 420] width 96 height 23
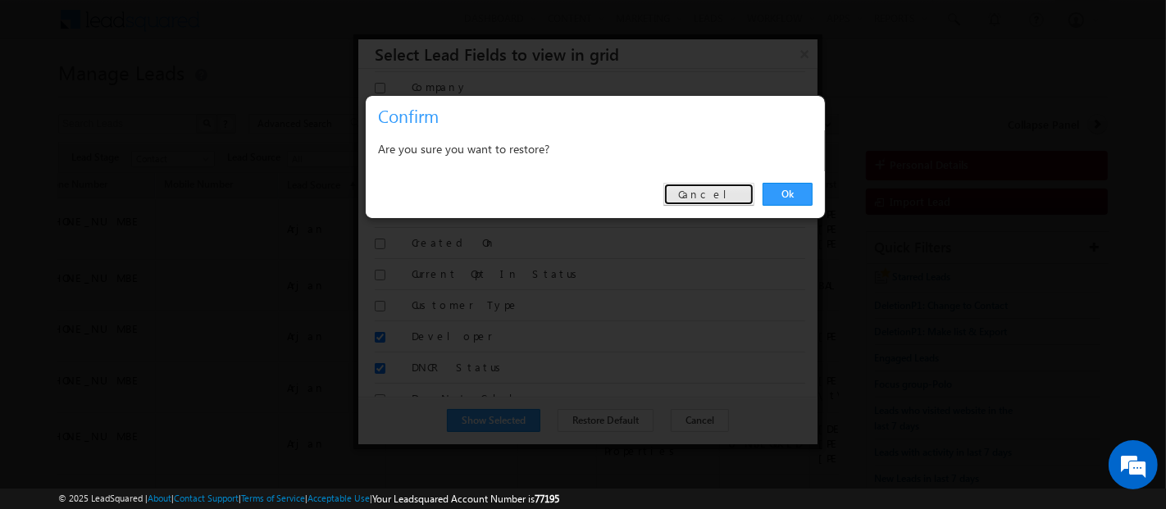
click at [719, 197] on link "Cancel" at bounding box center [708, 194] width 91 height 23
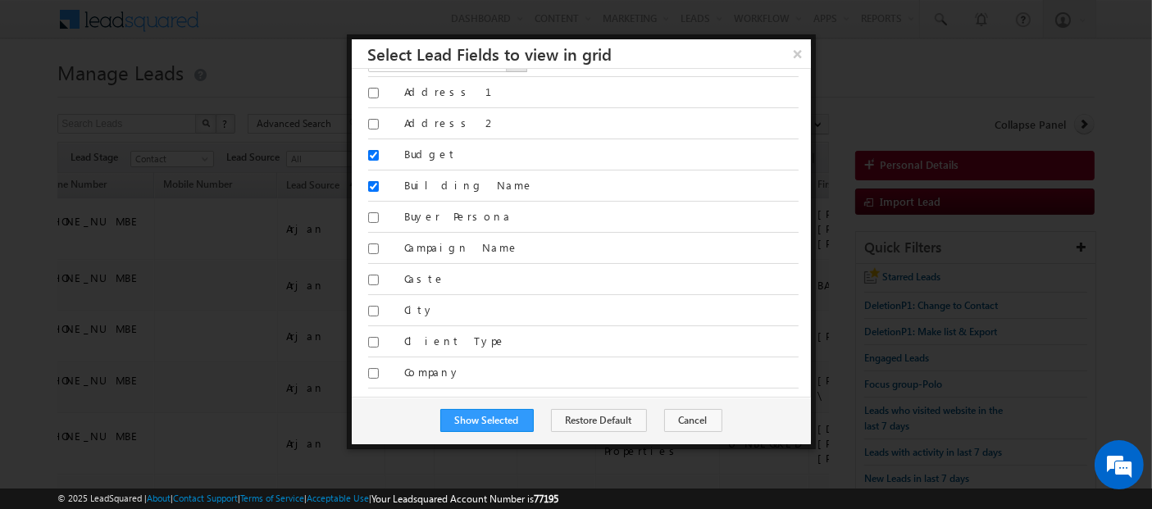
scroll to position [0, 0]
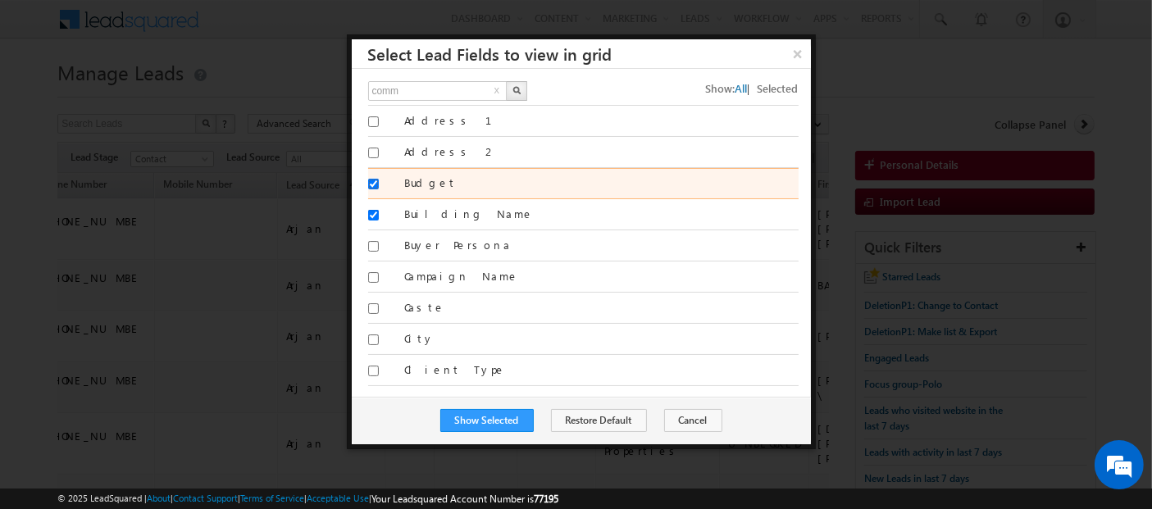
click at [375, 186] on input "Budget" at bounding box center [373, 184] width 11 height 11
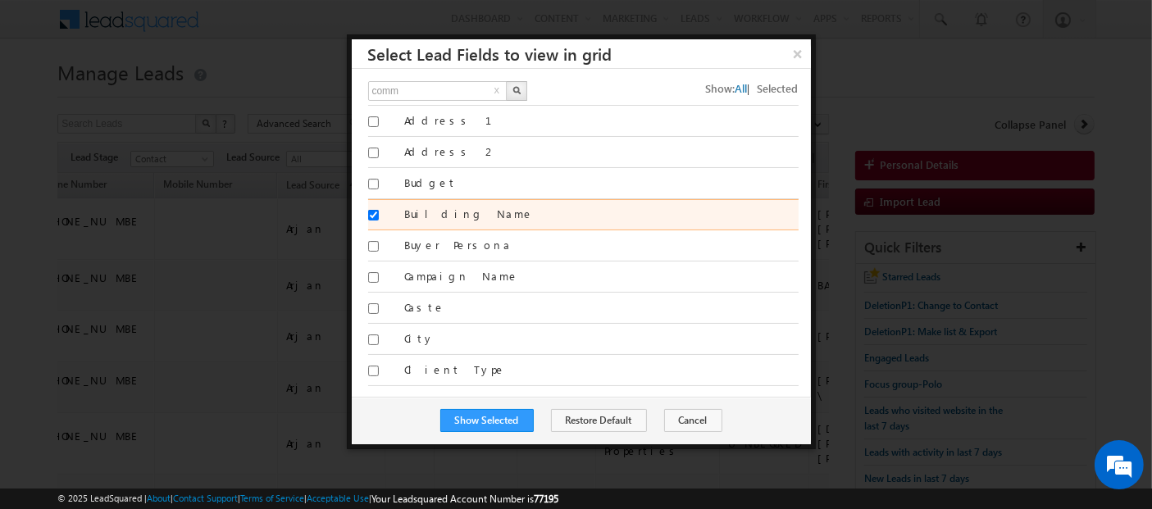
click at [378, 207] on div at bounding box center [380, 218] width 25 height 23
click at [368, 212] on input "Building Name" at bounding box center [373, 215] width 11 height 11
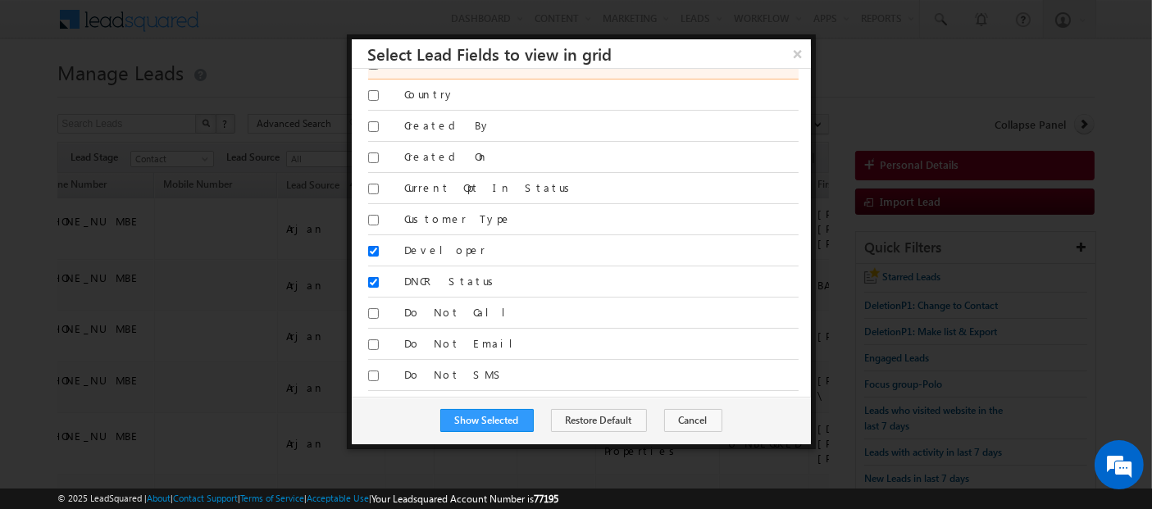
scroll to position [400, 0]
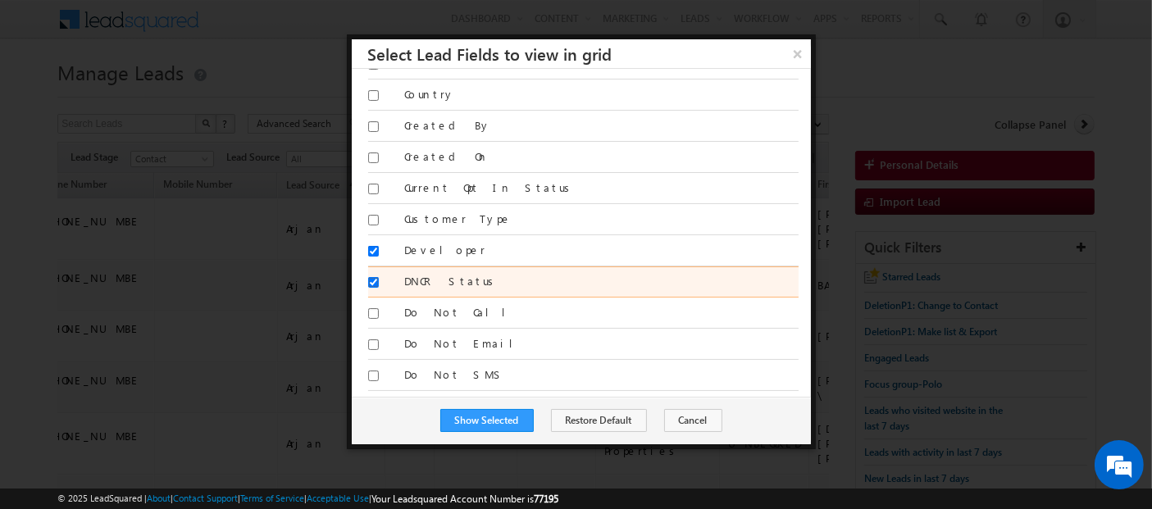
click at [377, 277] on input "DNCR Status" at bounding box center [373, 282] width 11 height 11
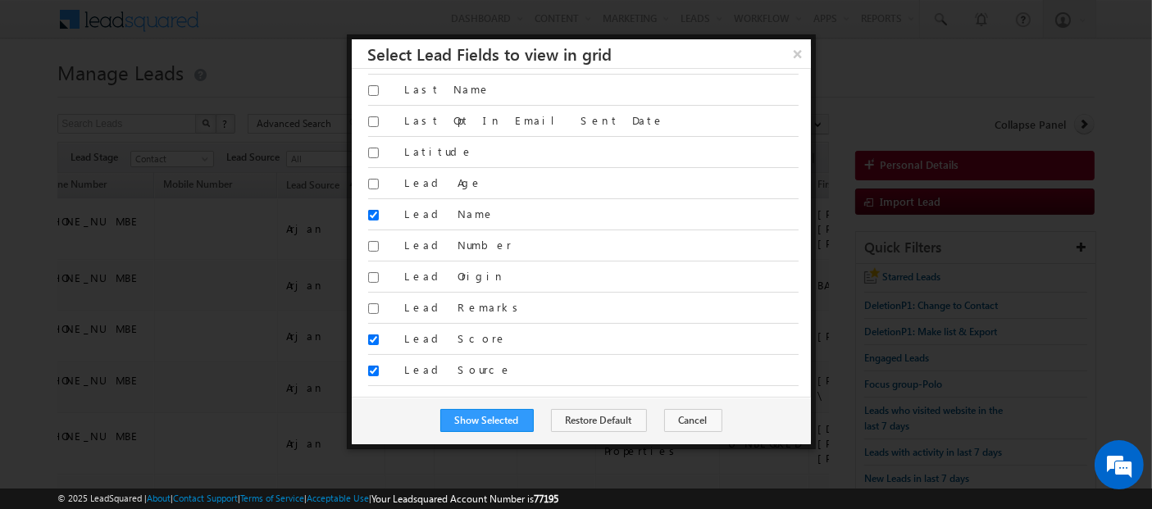
scroll to position [1216, 0]
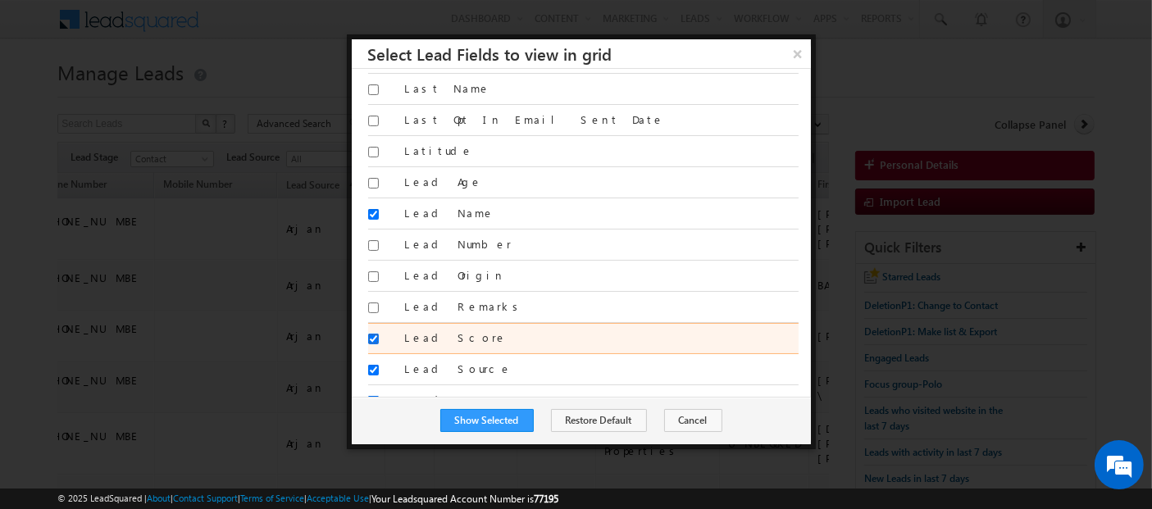
click at [372, 334] on input "Lead Score" at bounding box center [373, 339] width 11 height 11
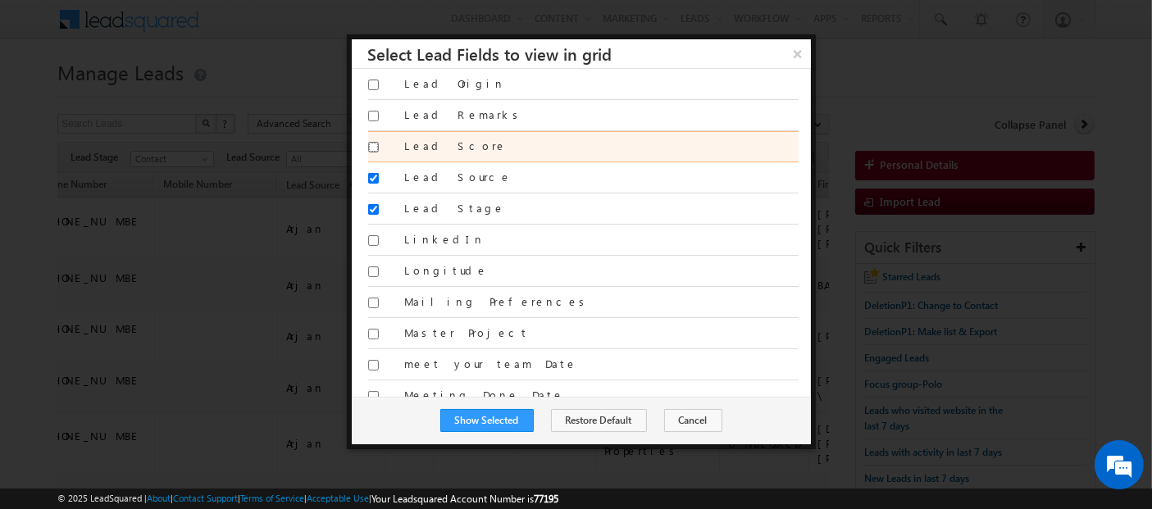
scroll to position [1635, 0]
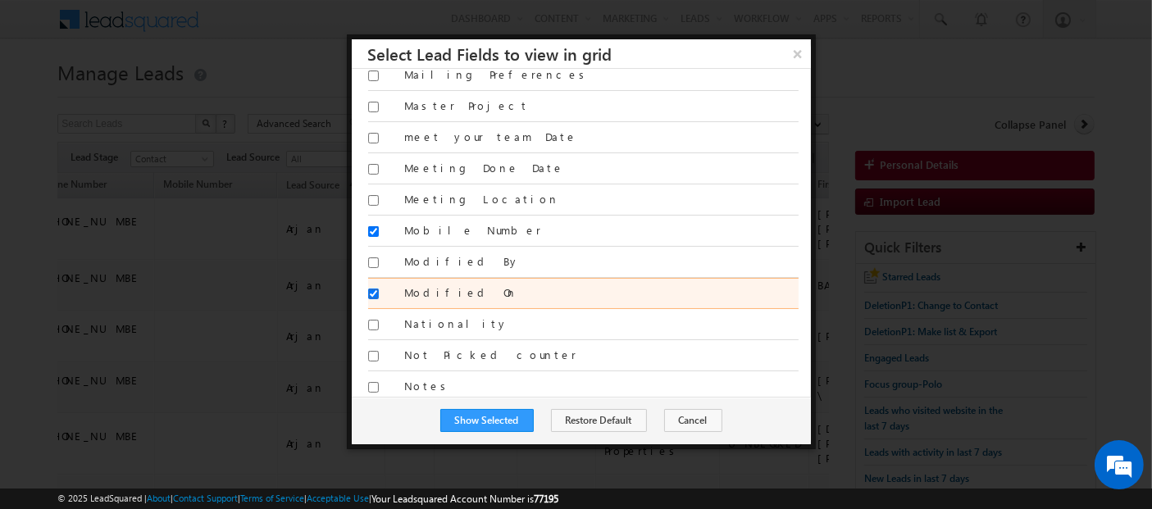
click at [376, 289] on input "Modified On" at bounding box center [373, 294] width 11 height 11
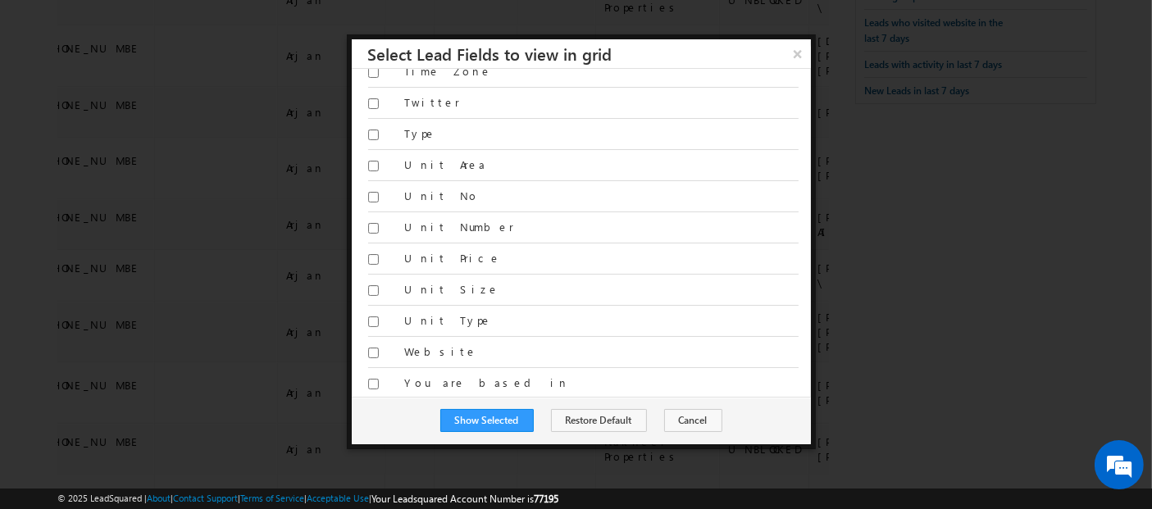
scroll to position [415, 0]
click at [486, 415] on button "Show Selected" at bounding box center [486, 420] width 93 height 23
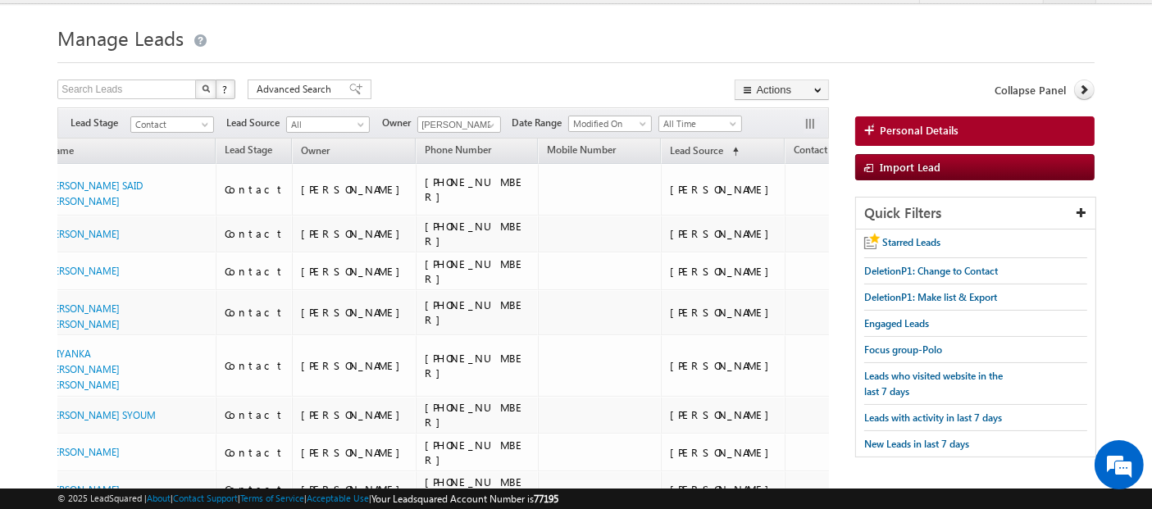
scroll to position [0, 0]
